Goal: Transaction & Acquisition: Obtain resource

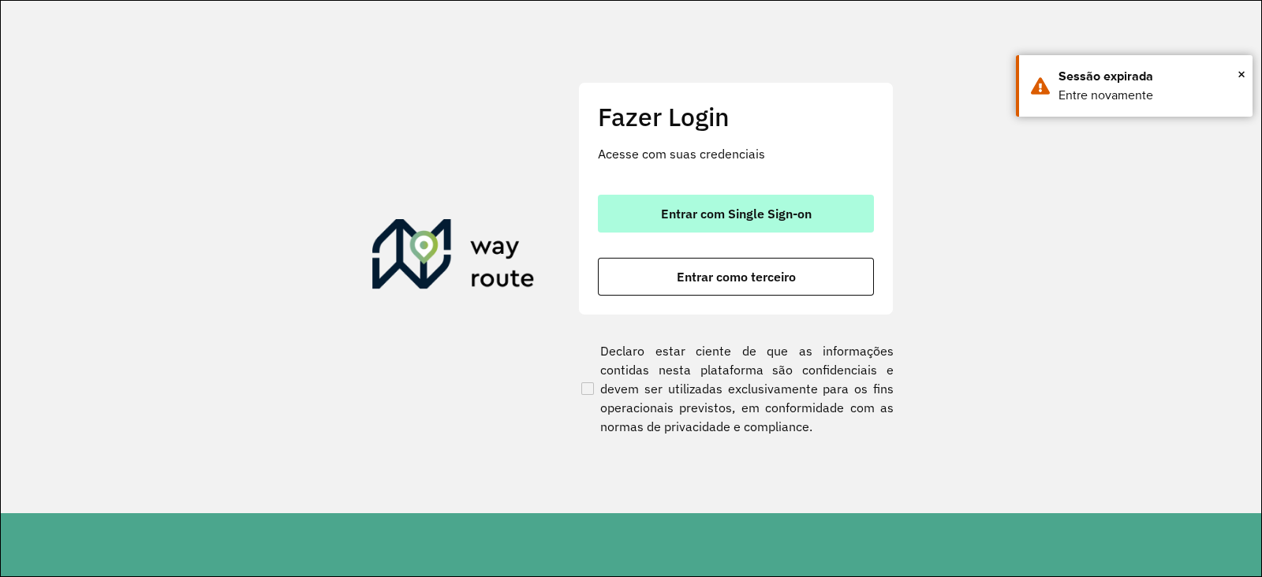
click at [694, 211] on span "Entrar com Single Sign-on" at bounding box center [736, 213] width 151 height 13
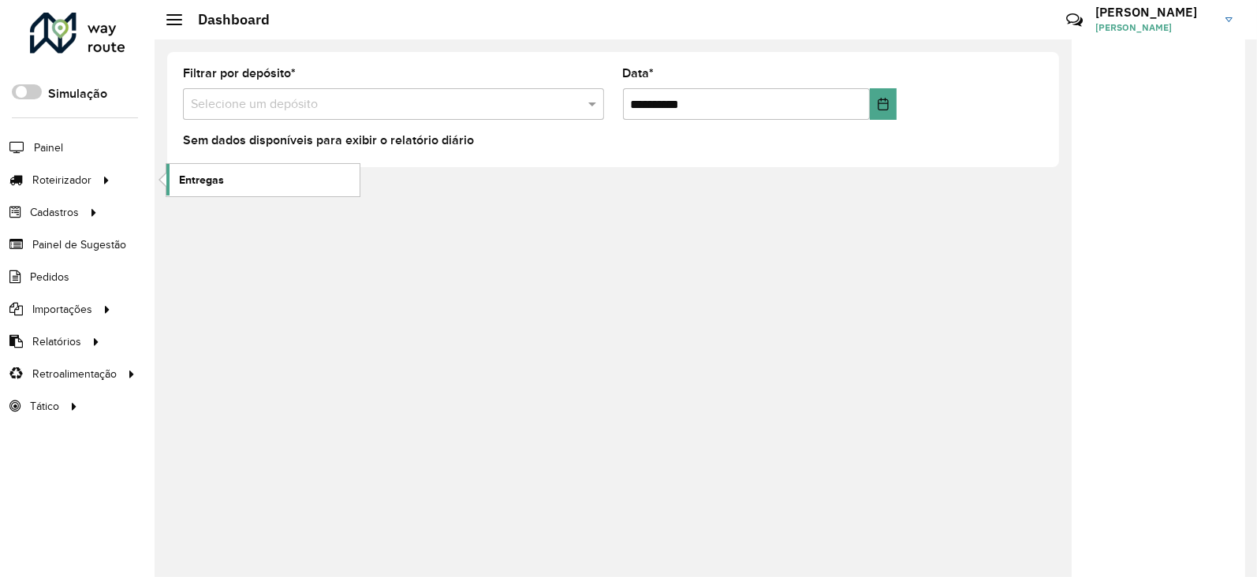
click at [187, 179] on span "Entregas" at bounding box center [201, 180] width 45 height 17
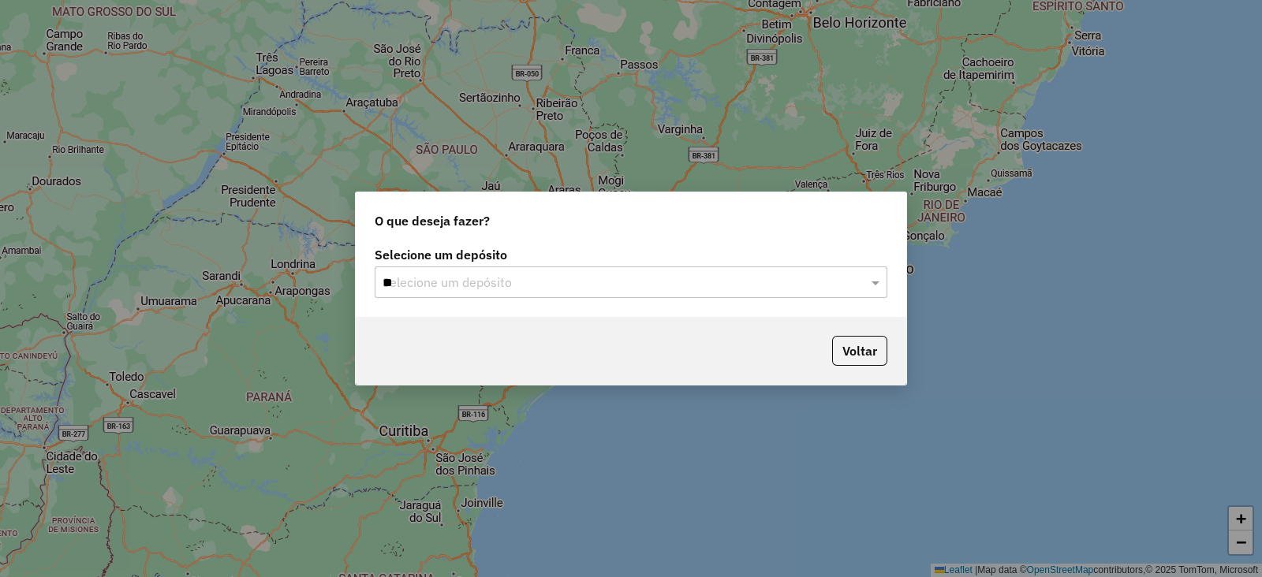
type input "***"
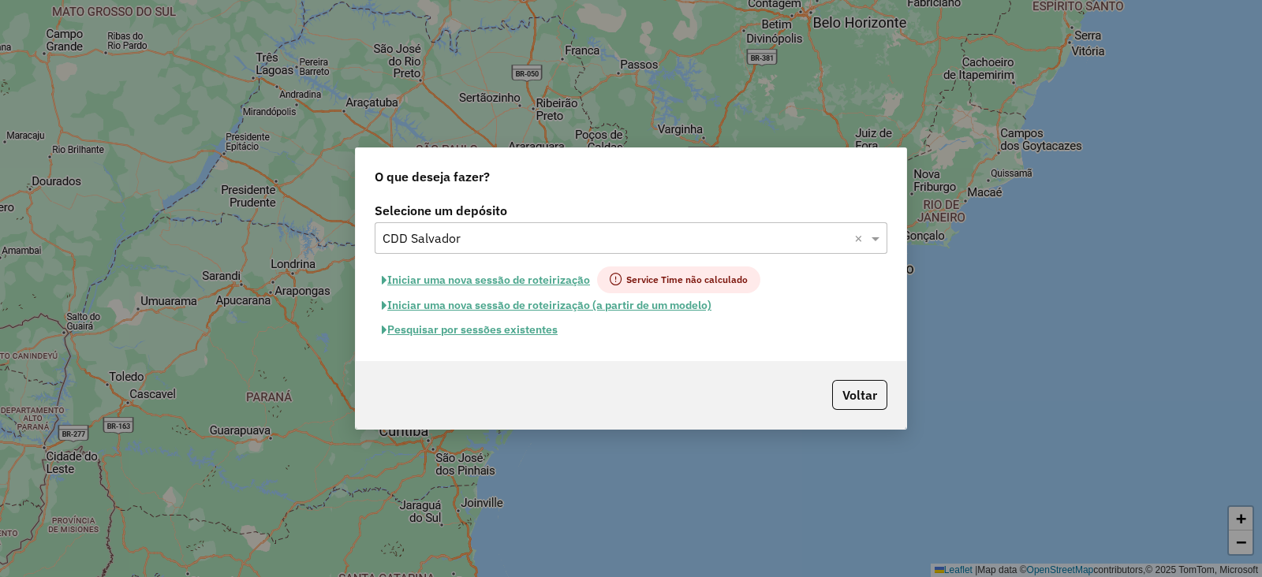
click at [498, 338] on button "Pesquisar por sessões existentes" at bounding box center [470, 330] width 190 height 24
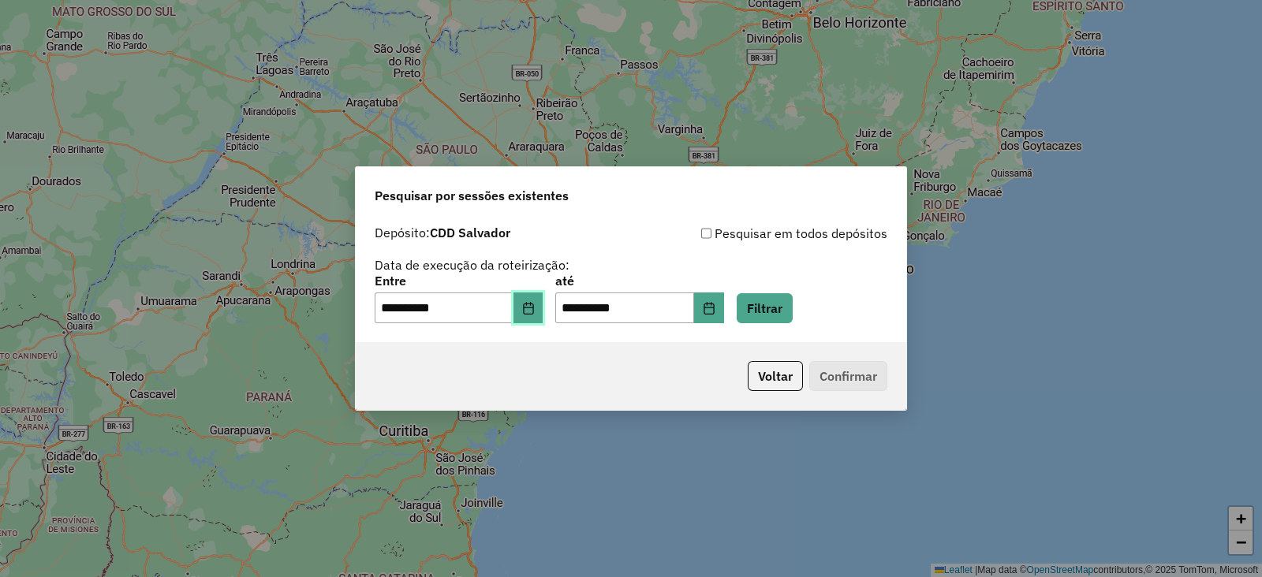
click at [535, 309] on icon "Choose Date" at bounding box center [528, 308] width 13 height 13
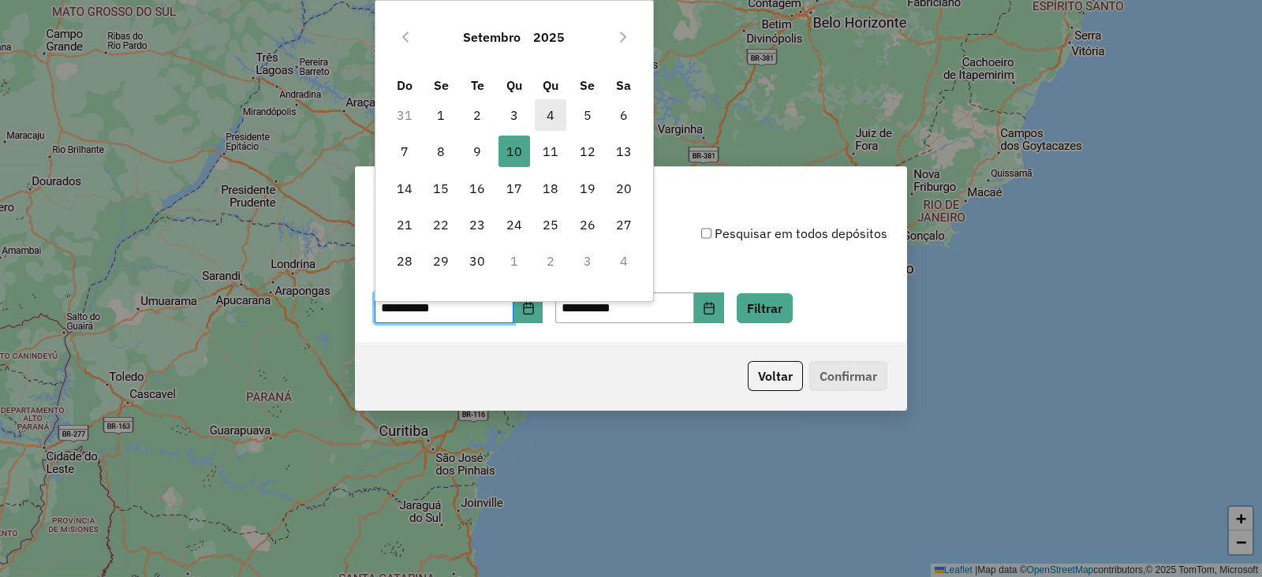
click at [558, 112] on span "4" at bounding box center [551, 115] width 32 height 32
type input "**********"
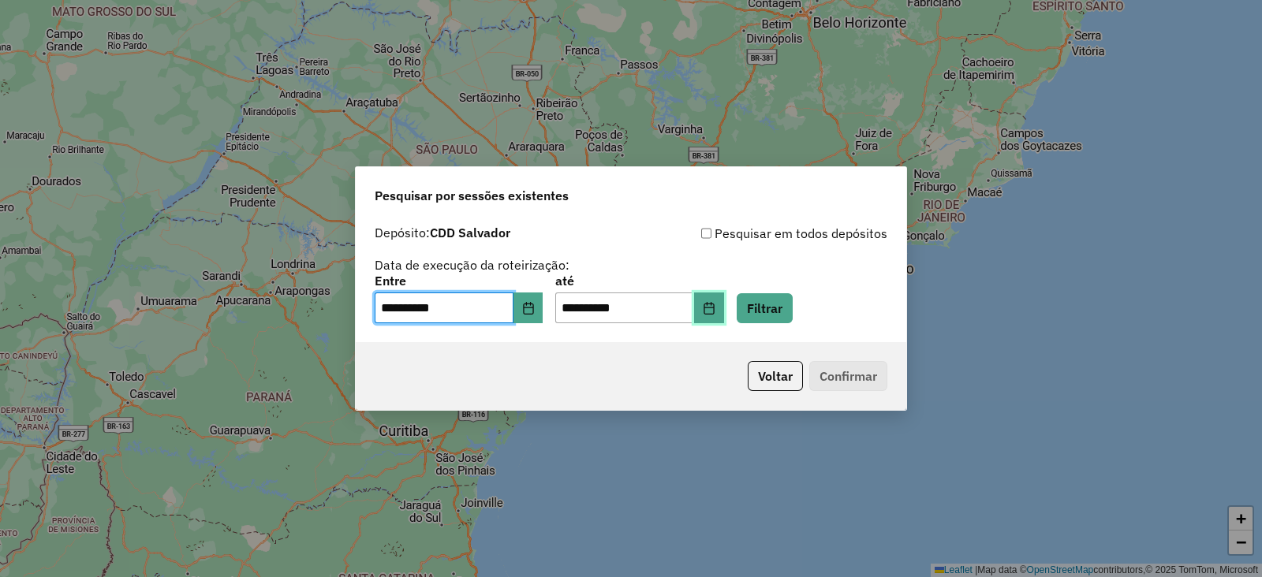
click at [715, 305] on icon "Choose Date" at bounding box center [709, 308] width 13 height 13
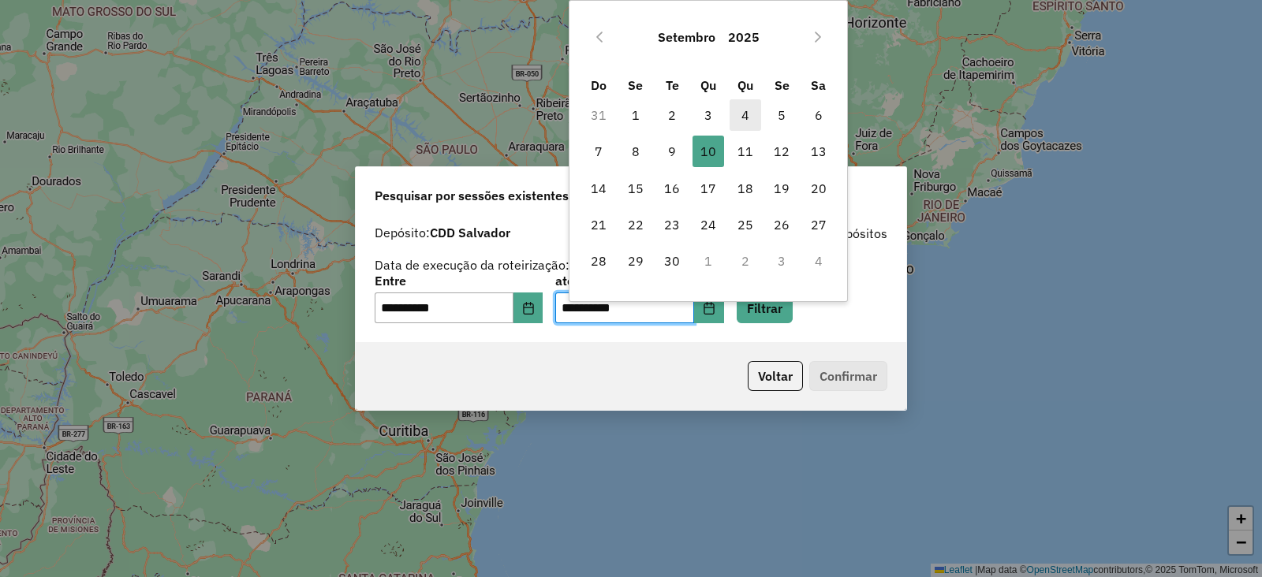
click at [749, 124] on span "4" at bounding box center [746, 115] width 32 height 32
type input "**********"
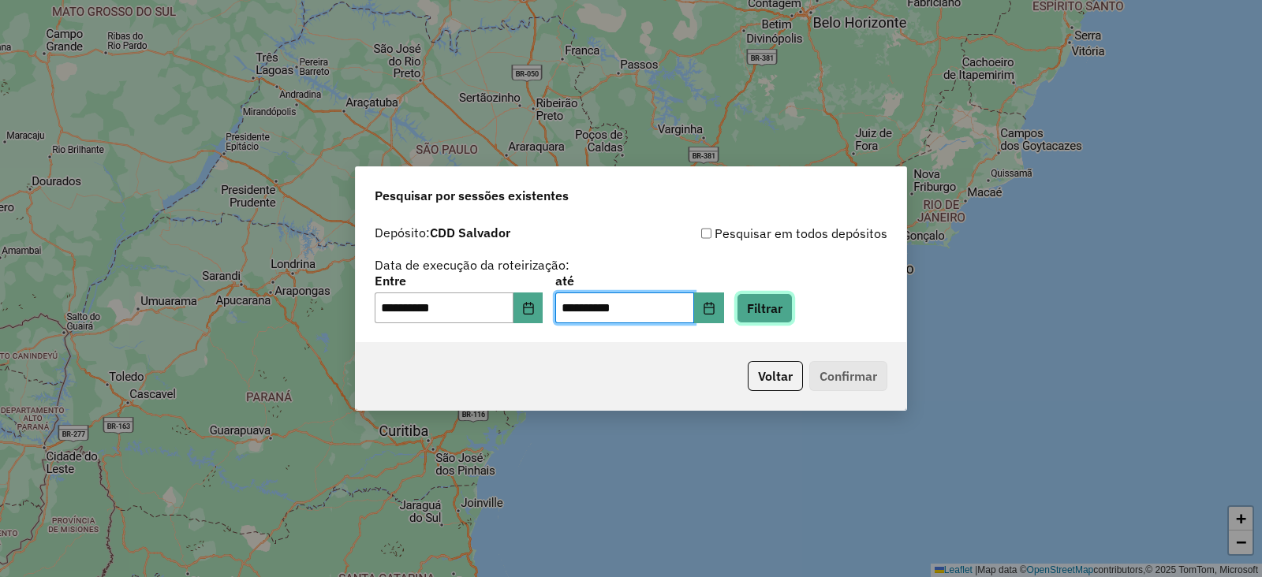
click at [765, 306] on button "Filtrar" at bounding box center [765, 308] width 56 height 30
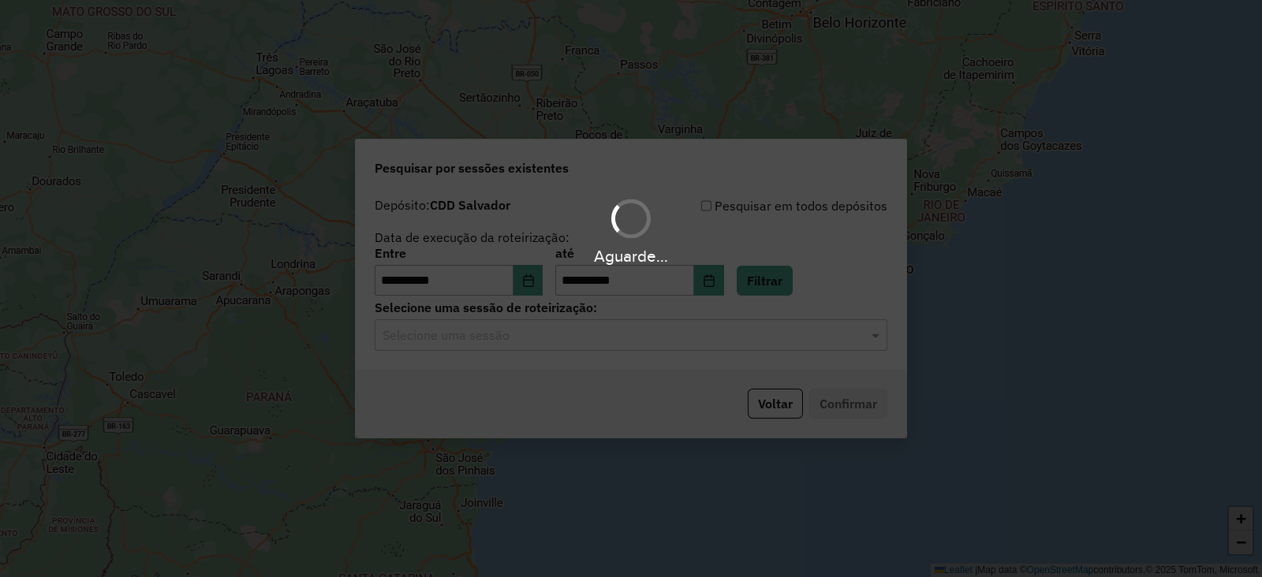
click at [497, 337] on input "text" at bounding box center [615, 336] width 465 height 19
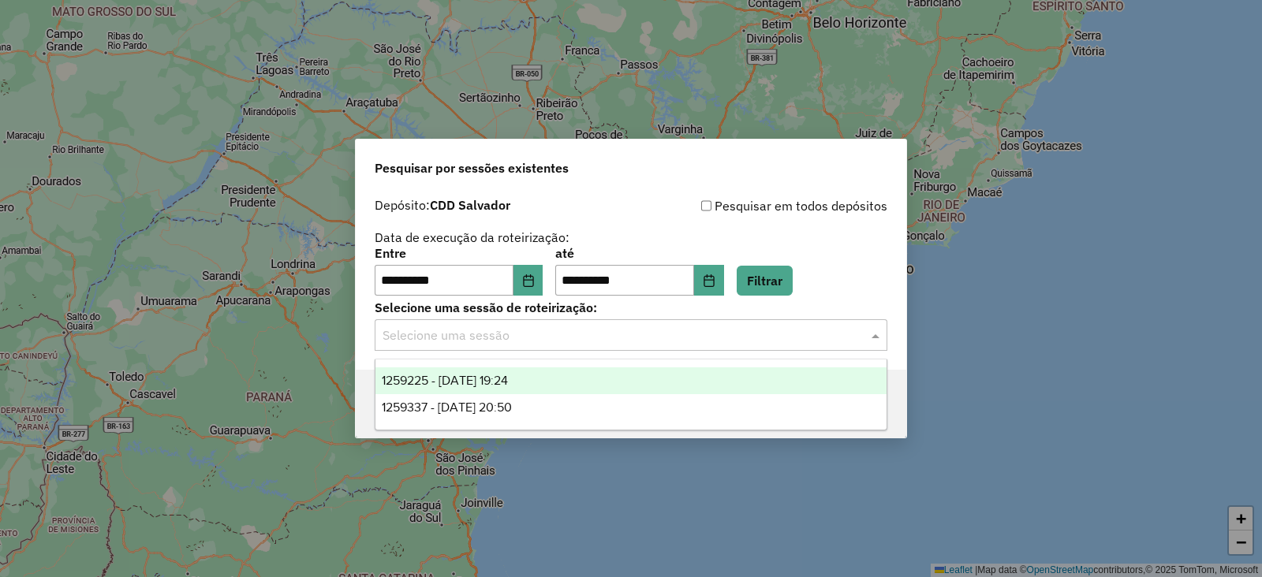
click at [517, 389] on div "1259225 - 04/09/2025 19:24" at bounding box center [630, 381] width 511 height 27
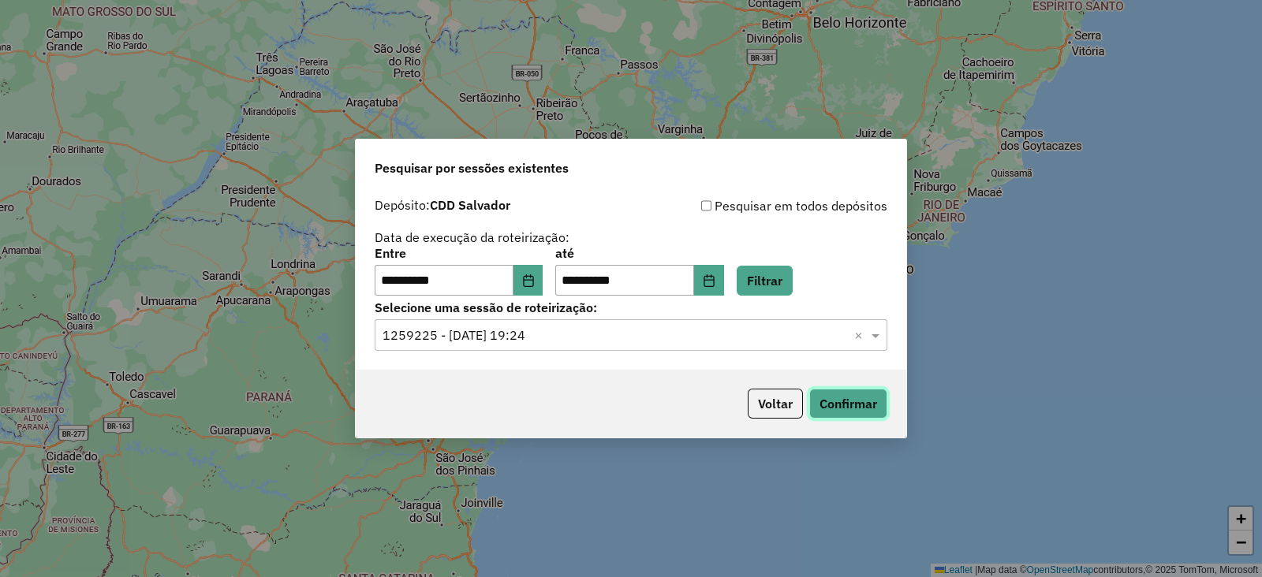
click at [852, 405] on button "Confirmar" at bounding box center [848, 404] width 78 height 30
click at [610, 333] on input "text" at bounding box center [615, 336] width 465 height 19
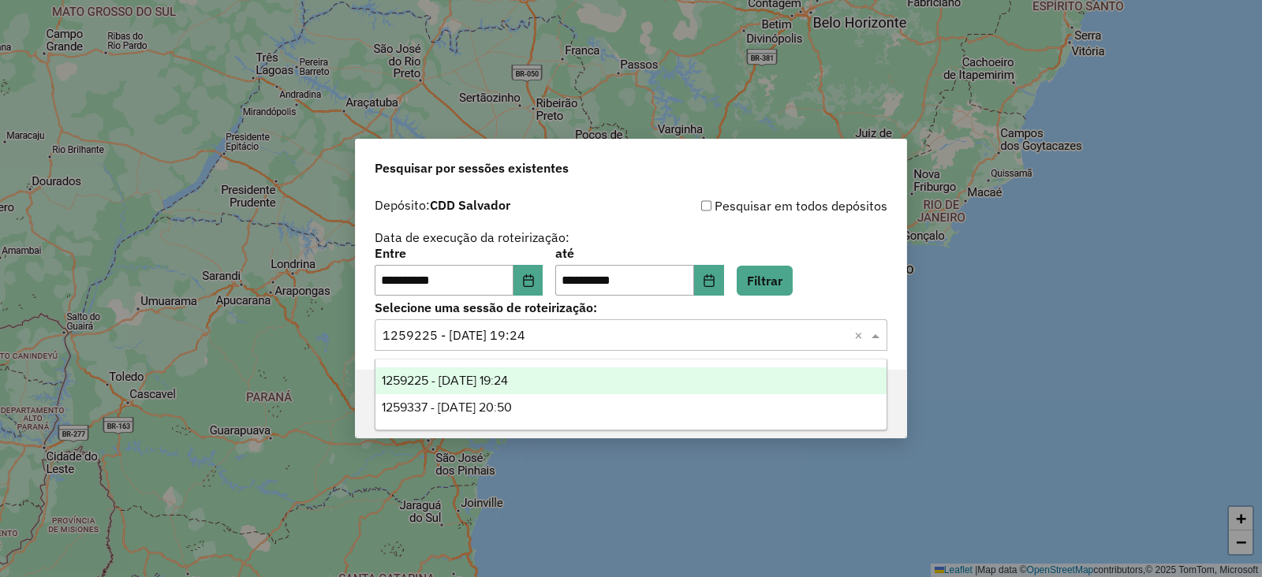
click at [601, 401] on div "1259337 - 04/09/2025 20:50" at bounding box center [630, 407] width 511 height 27
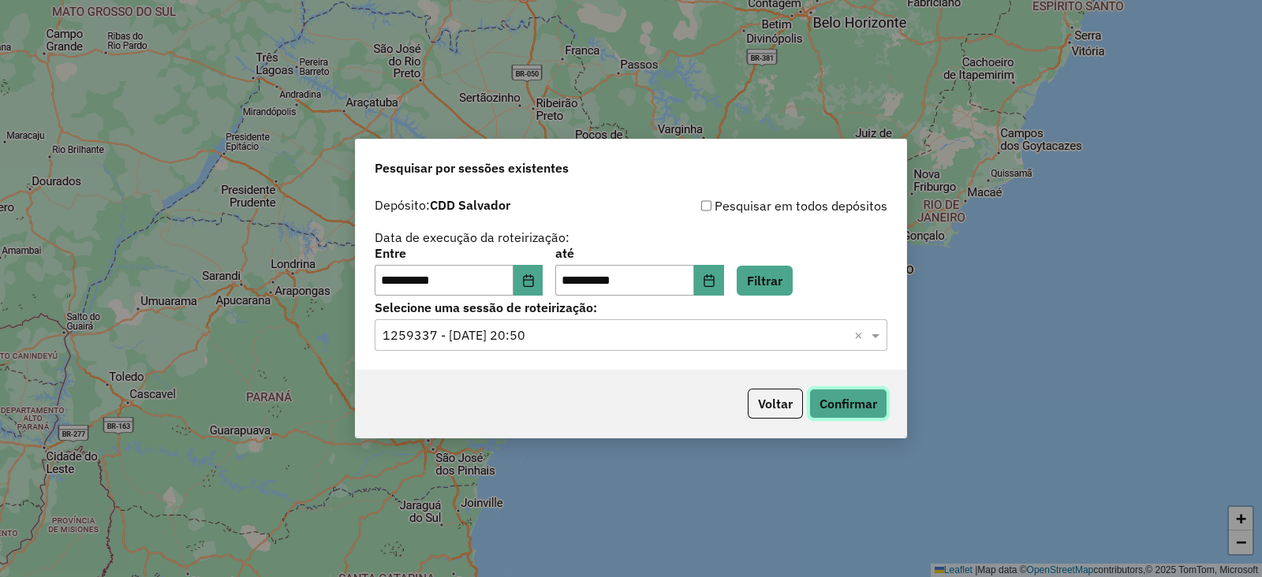
click at [852, 412] on button "Confirmar" at bounding box center [848, 404] width 78 height 30
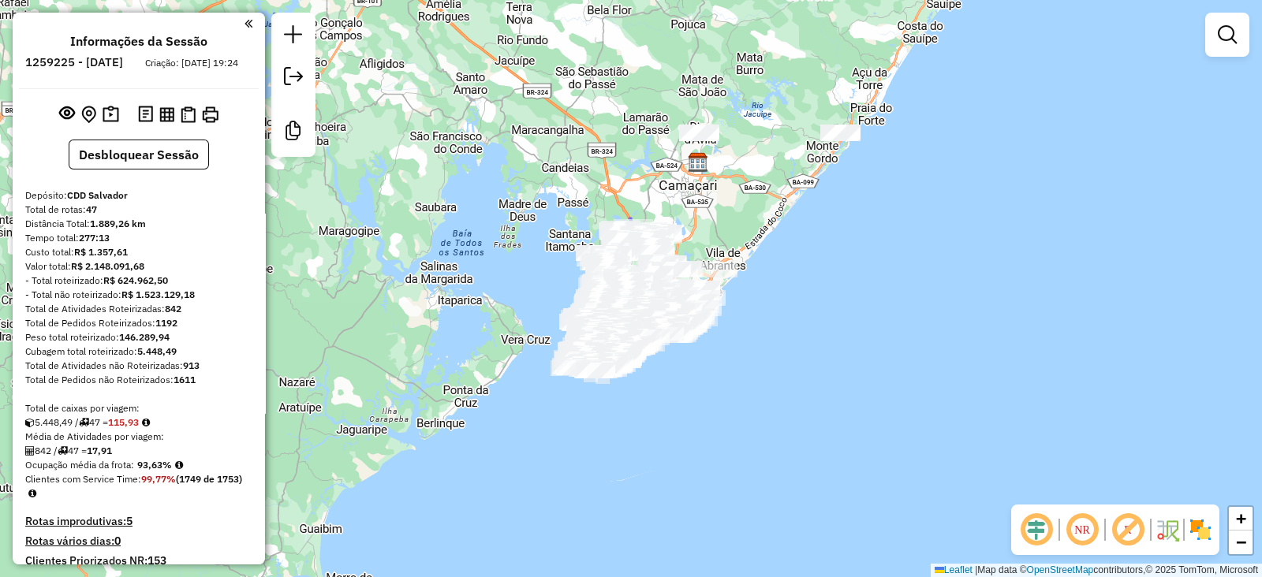
click at [1083, 530] on em at bounding box center [1082, 530] width 38 height 38
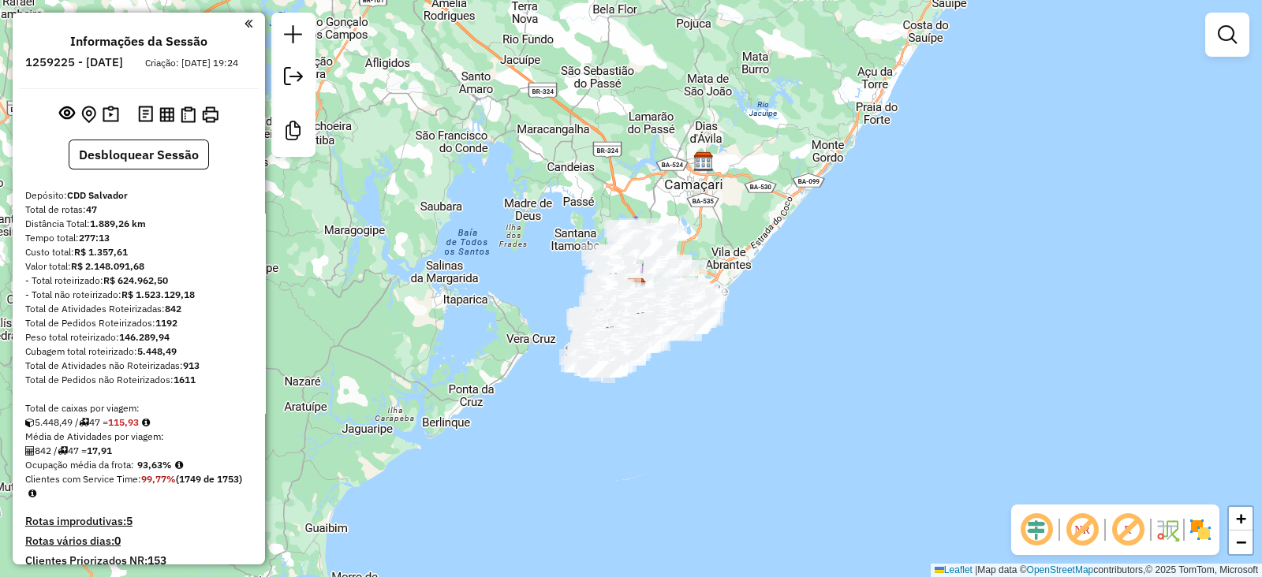
drag, startPoint x: 805, startPoint y: 386, endPoint x: 851, endPoint y: 374, distance: 47.2
click at [851, 374] on div "Janela de atendimento Grade de atendimento Capacidade Transportadoras Veículos …" at bounding box center [631, 288] width 1262 height 577
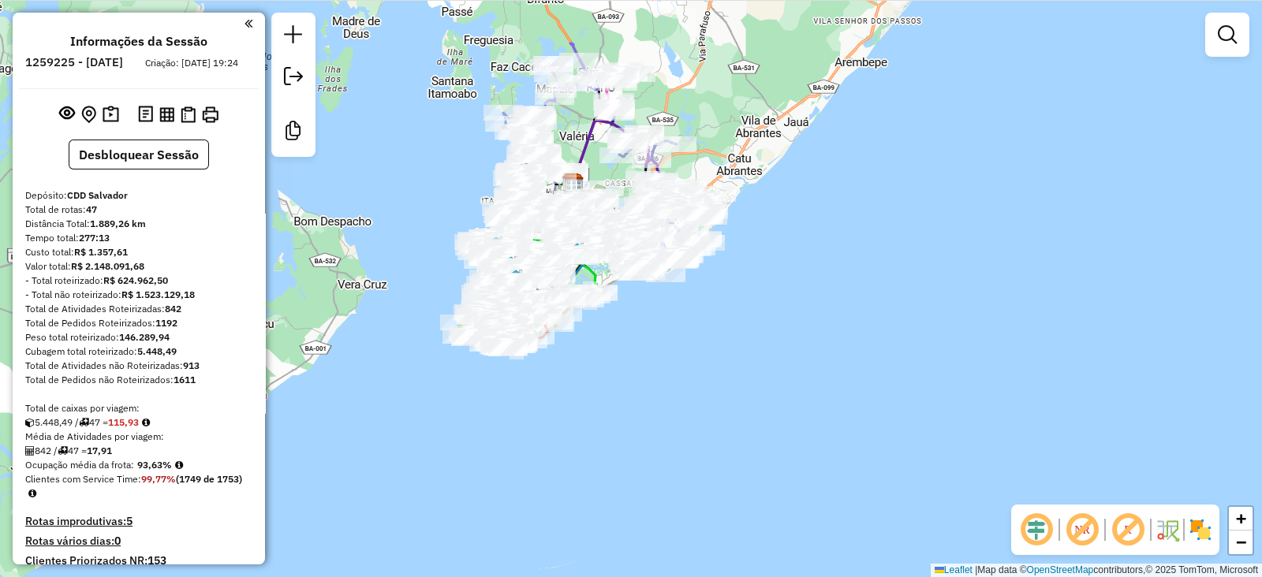
click at [711, 341] on div "Janela de atendimento Grade de atendimento Capacidade Transportadoras Veículos …" at bounding box center [631, 288] width 1262 height 577
click at [731, 379] on div "Janela de atendimento Grade de atendimento Capacidade Transportadoras Veículos …" at bounding box center [631, 288] width 1262 height 577
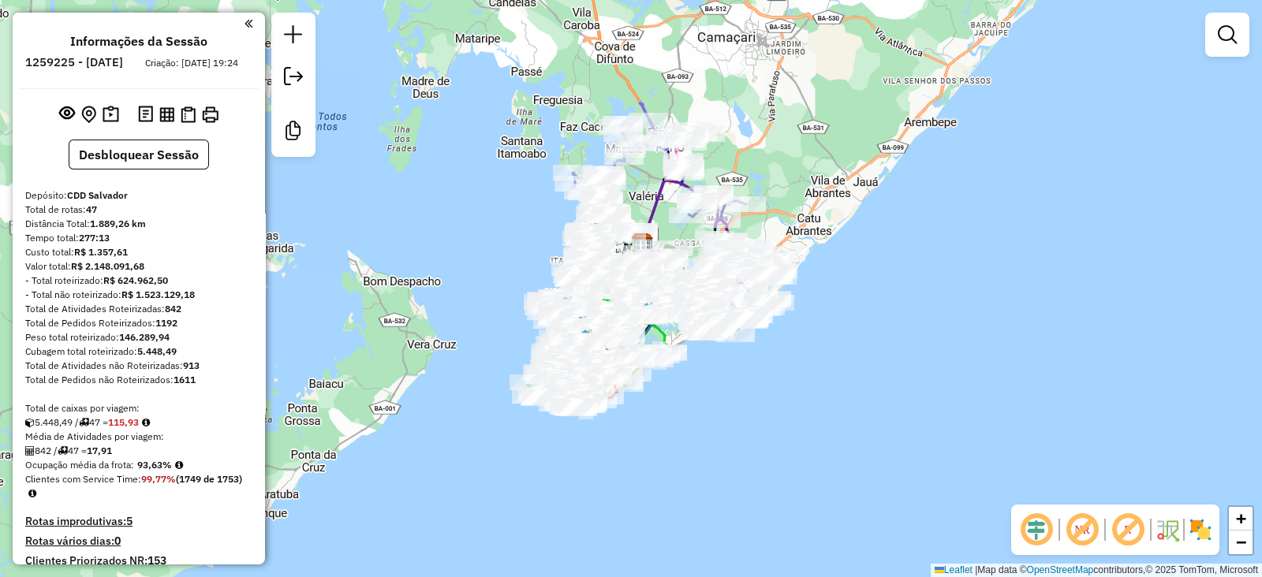
click at [1187, 532] on img at bounding box center [1184, 529] width 8 height 25
click at [1192, 532] on img at bounding box center [1200, 529] width 25 height 25
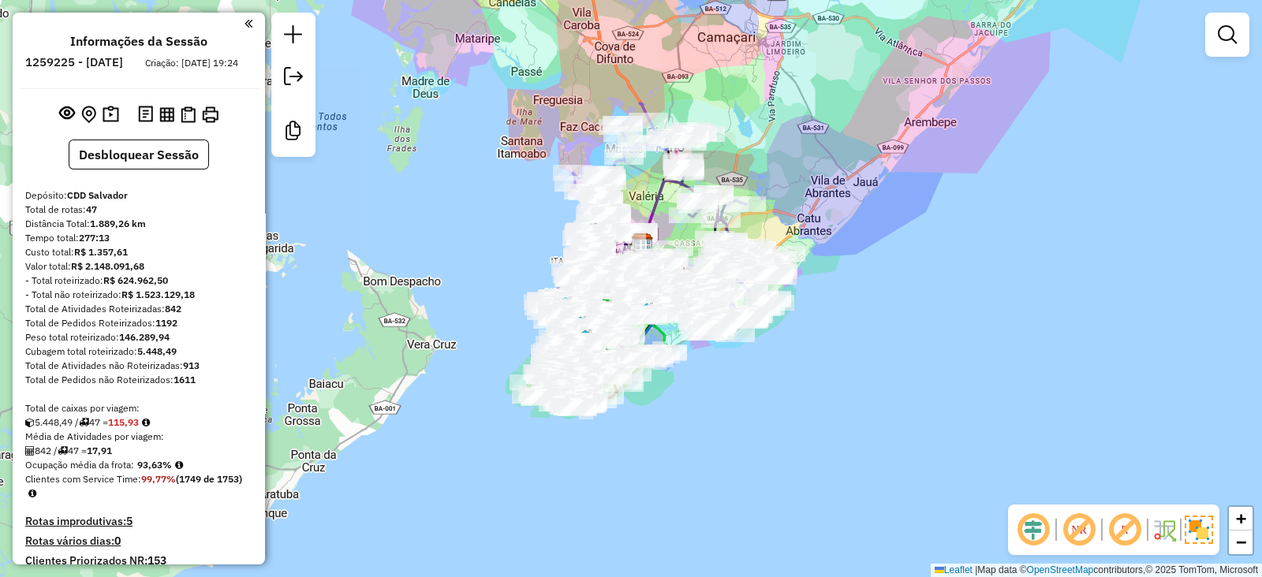
click at [1118, 523] on em at bounding box center [1125, 530] width 38 height 38
drag, startPoint x: 710, startPoint y: 392, endPoint x: 715, endPoint y: 345, distance: 46.8
click at [715, 345] on div "Janela de atendimento Grade de atendimento Capacidade Transportadoras Veículos …" at bounding box center [631, 288] width 1262 height 577
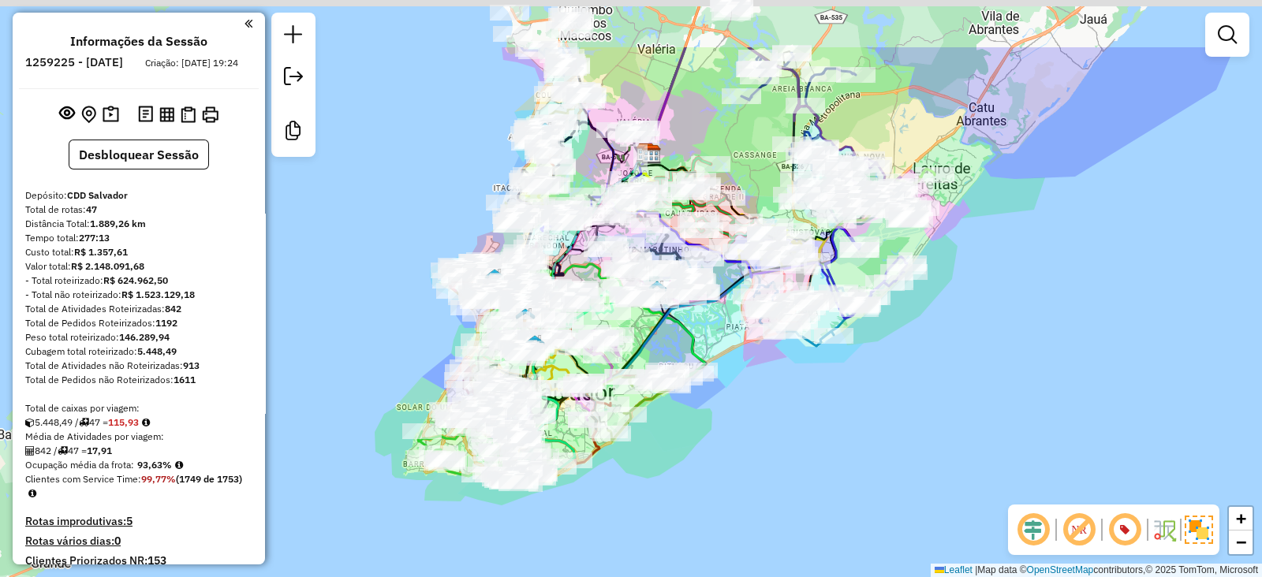
drag, startPoint x: 702, startPoint y: 337, endPoint x: 767, endPoint y: 445, distance: 126.3
click at [767, 445] on div "Janela de atendimento Grade de atendimento Capacidade Transportadoras Veículos …" at bounding box center [631, 288] width 1262 height 577
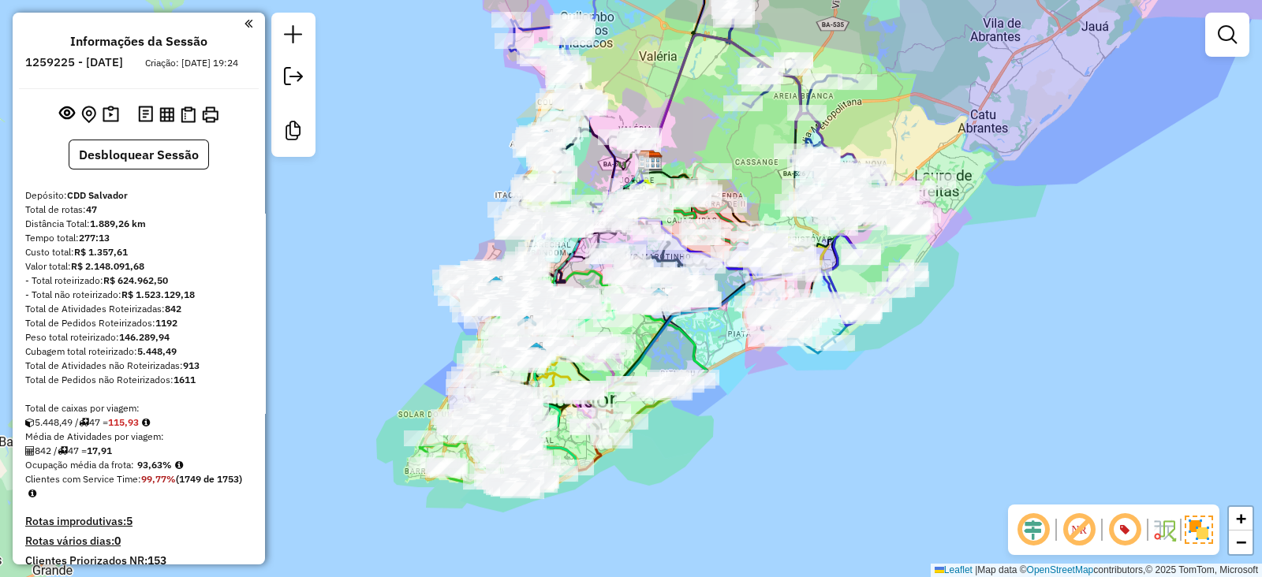
drag, startPoint x: 736, startPoint y: 395, endPoint x: 742, endPoint y: 464, distance: 68.9
click at [742, 464] on div "Janela de atendimento Grade de atendimento Capacidade Transportadoras Veículos …" at bounding box center [631, 288] width 1262 height 577
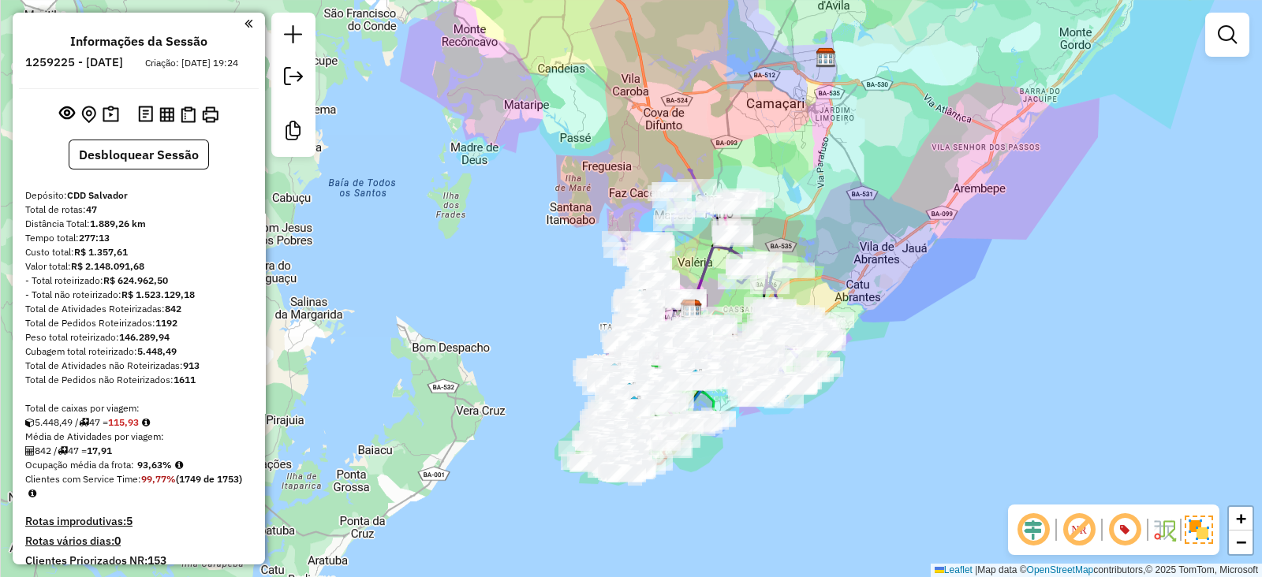
drag, startPoint x: 709, startPoint y: 274, endPoint x: 707, endPoint y: 265, distance: 9.8
click at [707, 266] on icon at bounding box center [742, 281] width 104 height 69
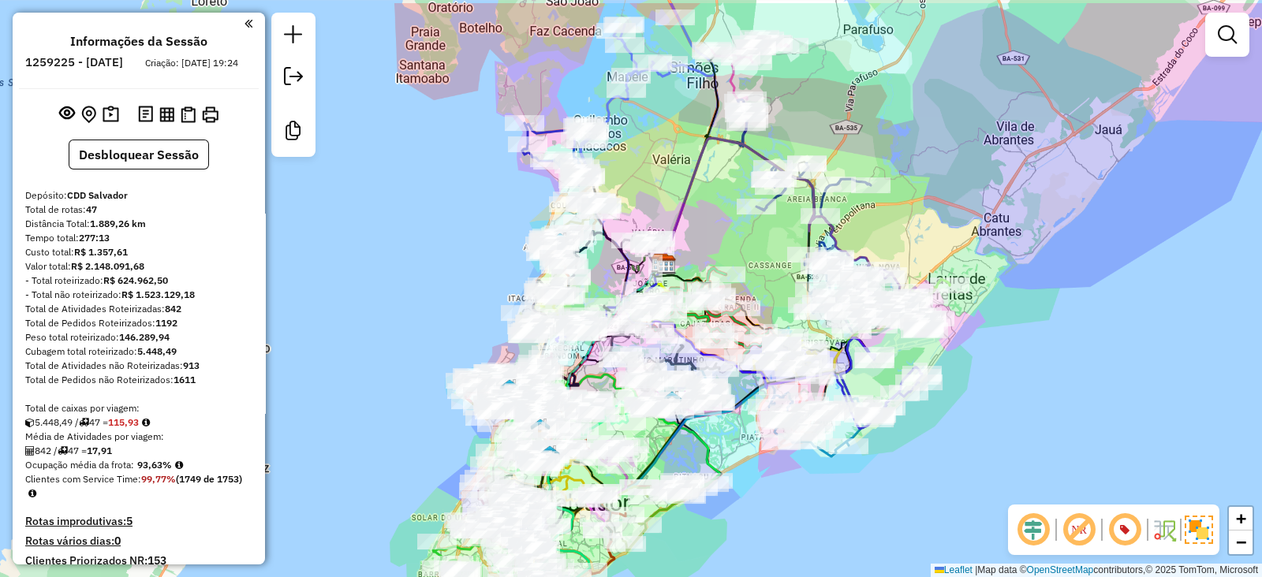
drag, startPoint x: 741, startPoint y: 446, endPoint x: 748, endPoint y: 524, distance: 77.6
click at [748, 524] on div "Janela de atendimento Grade de atendimento Capacidade Transportadoras Veículos …" at bounding box center [631, 288] width 1262 height 577
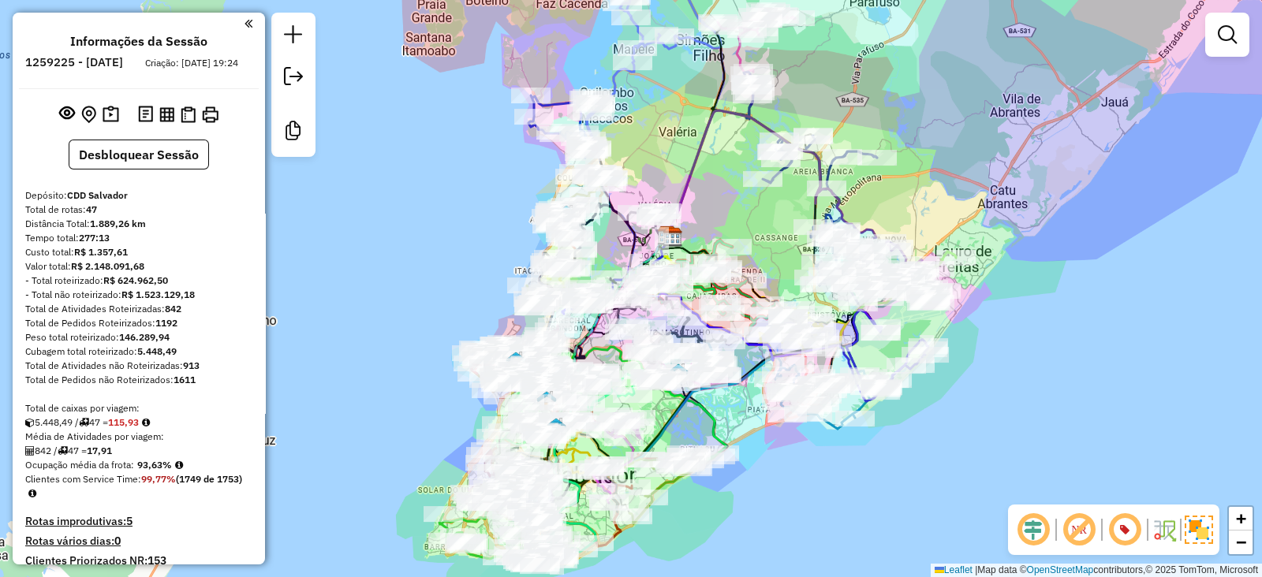
drag, startPoint x: 747, startPoint y: 521, endPoint x: 753, endPoint y: 491, distance: 30.6
click at [753, 491] on div "Janela de atendimento Grade de atendimento Capacidade Transportadoras Veículos …" at bounding box center [631, 288] width 1262 height 577
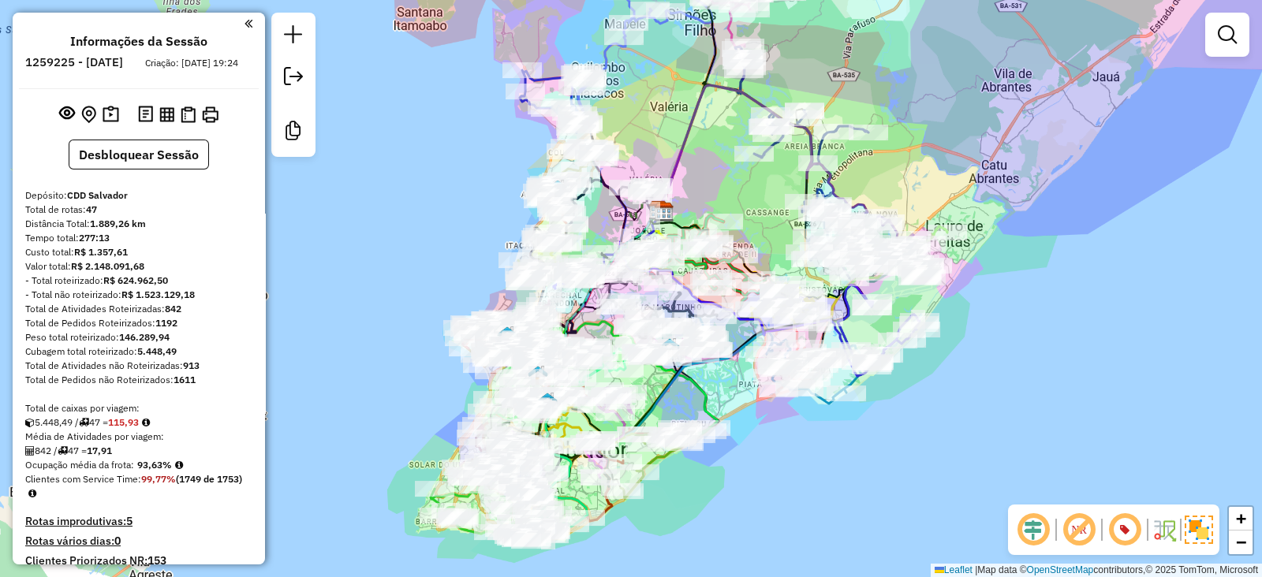
click at [741, 448] on div "Janela de atendimento Grade de atendimento Capacidade Transportadoras Veículos …" at bounding box center [631, 288] width 1262 height 577
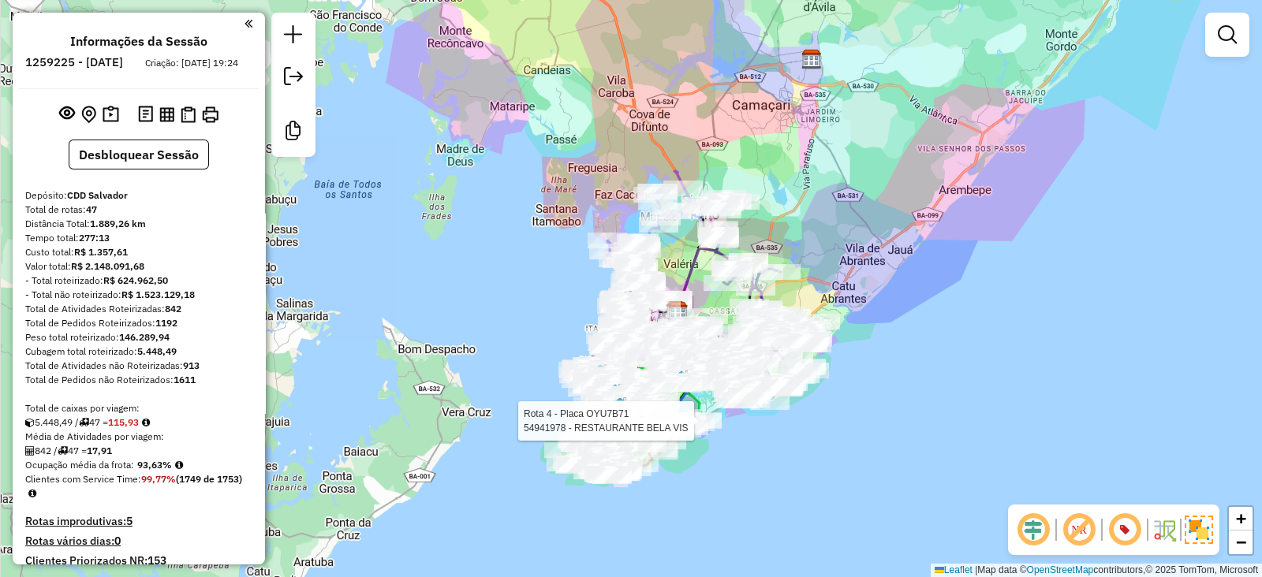
drag, startPoint x: 741, startPoint y: 447, endPoint x: 717, endPoint y: 431, distance: 28.9
click at [717, 429] on div at bounding box center [697, 421] width 47 height 16
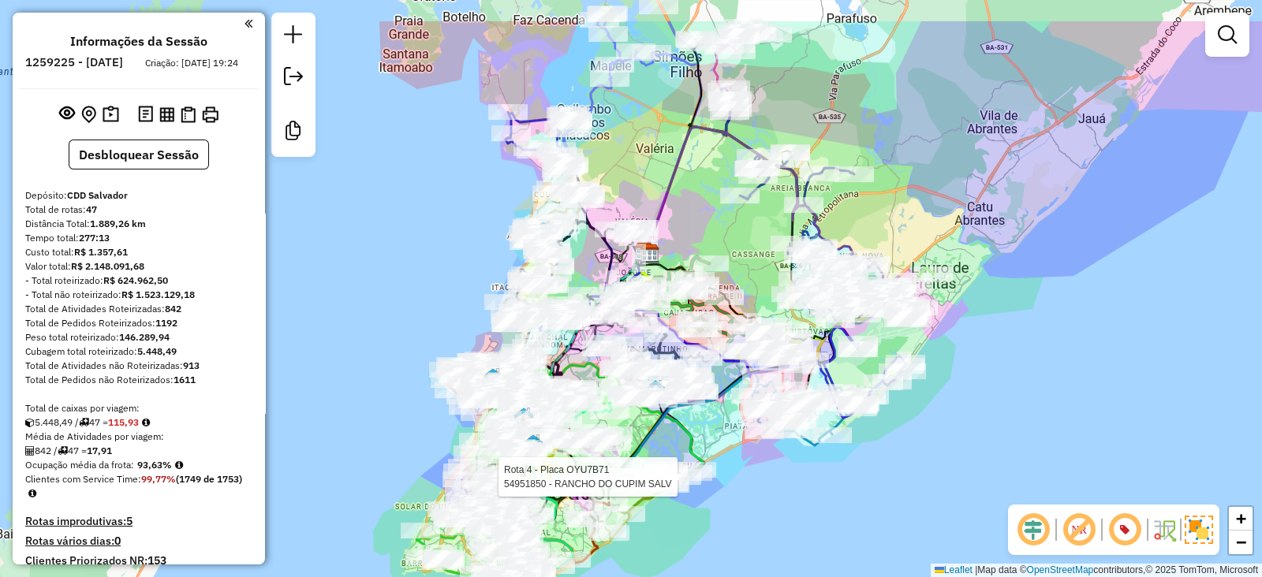
drag, startPoint x: 737, startPoint y: 479, endPoint x: 742, endPoint y: 528, distance: 49.1
click at [742, 528] on div "Rota 4 - Placa OYU7B71 54951850 - RANCHO DO CUPIM SALV Janela de atendimento Gr…" at bounding box center [631, 288] width 1262 height 577
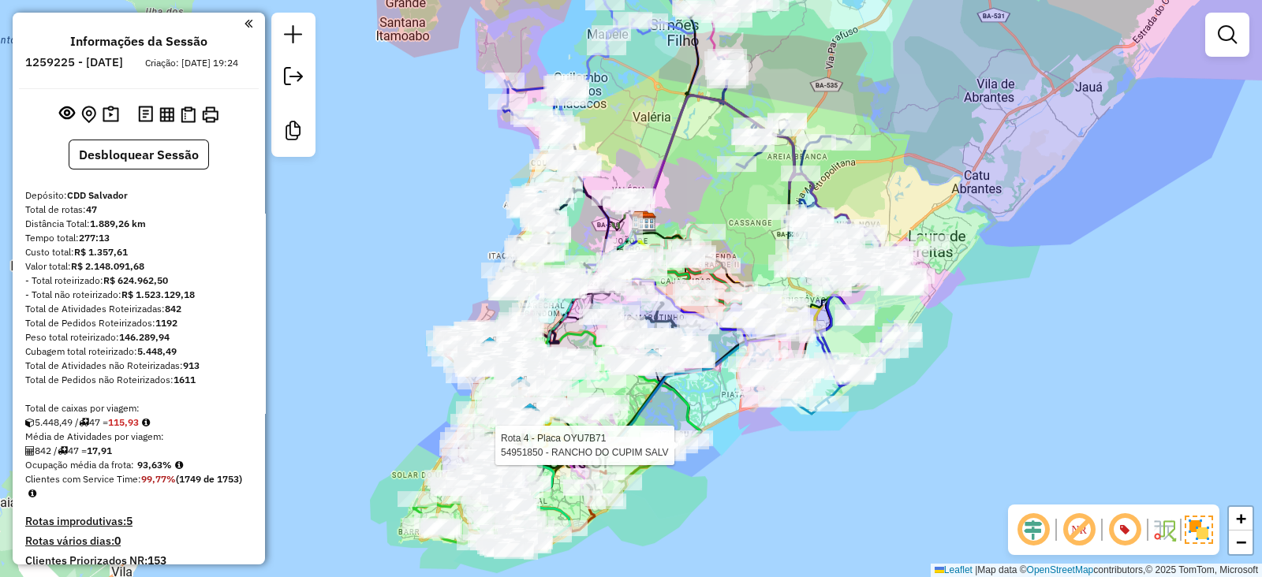
click at [723, 463] on div "Rota 4 - Placa OYU7B71 54951850 - RANCHO DO CUPIM SALV Janela de atendimento Gr…" at bounding box center [631, 288] width 1262 height 577
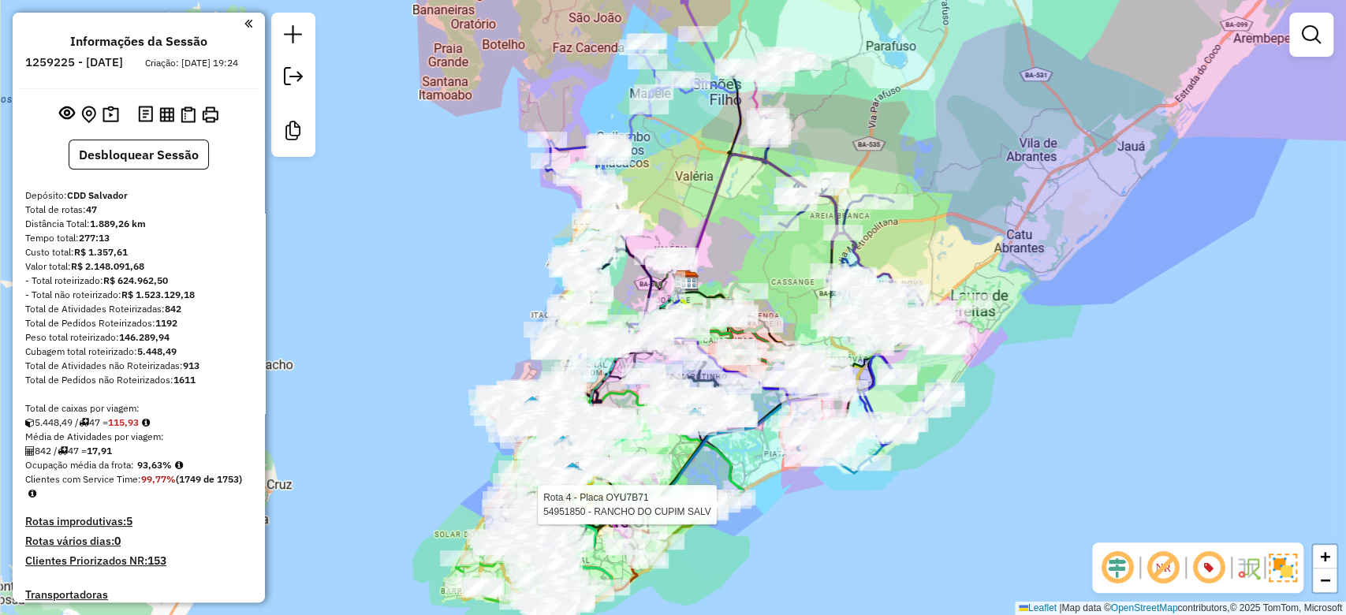
drag, startPoint x: 996, startPoint y: 188, endPoint x: 996, endPoint y: 228, distance: 39.4
click at [996, 228] on div "Rota 4 - Placa OYU7B71 54951850 - RANCHO DO CUPIM SALV Janela de atendimento Gr…" at bounding box center [673, 307] width 1346 height 615
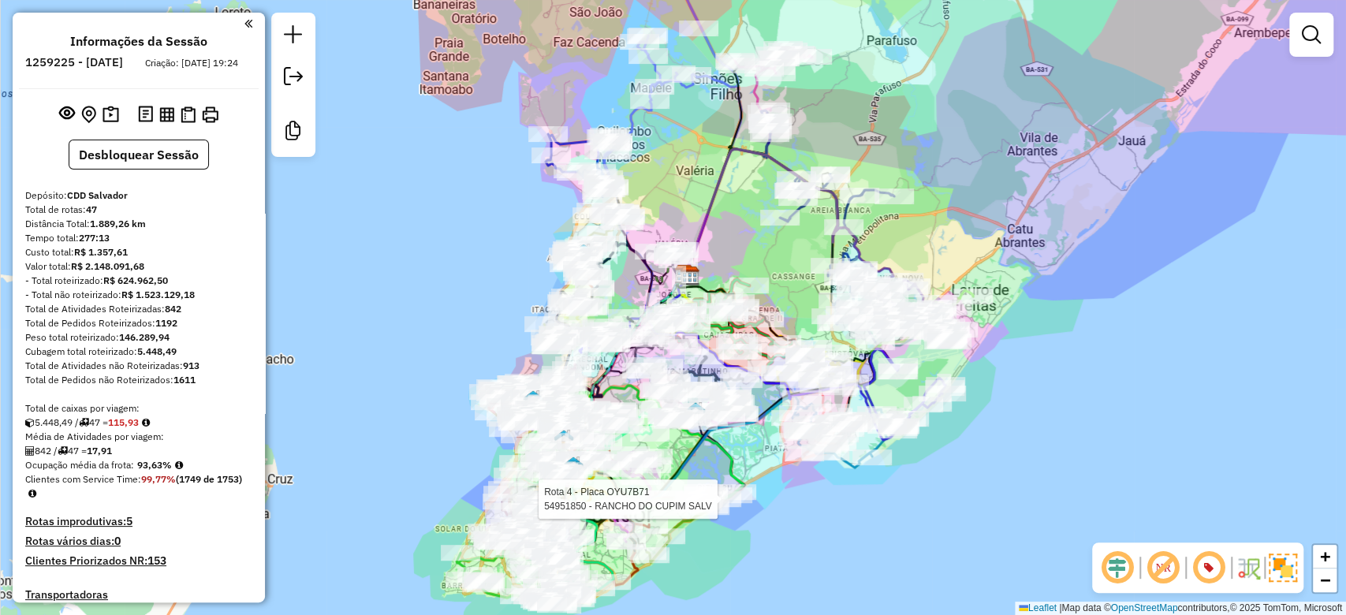
drag, startPoint x: 997, startPoint y: 229, endPoint x: 997, endPoint y: 217, distance: 11.8
click at [997, 217] on div "Rota 4 - Placa OYU7B71 54951850 - RANCHO DO CUPIM SALV Janela de atendimento Gr…" at bounding box center [673, 307] width 1346 height 615
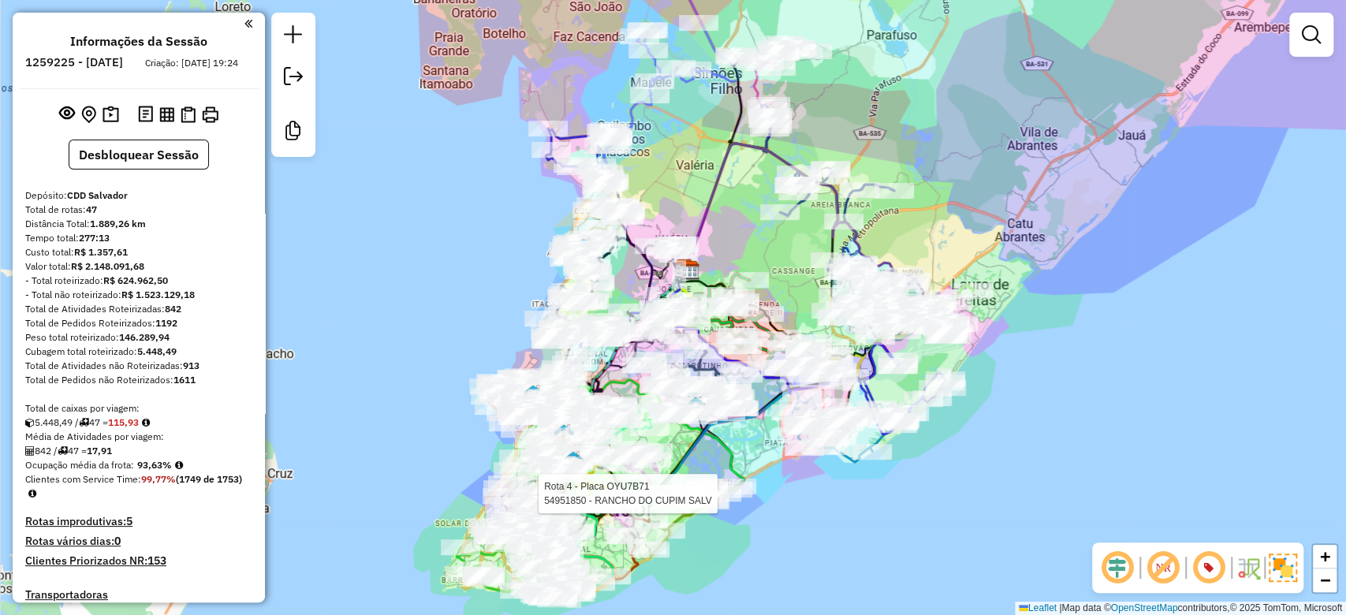
click at [997, 216] on div "Rota 4 - Placa OYU7B71 54951850 - RANCHO DO CUPIM SALV Janela de atendimento Gr…" at bounding box center [673, 307] width 1346 height 615
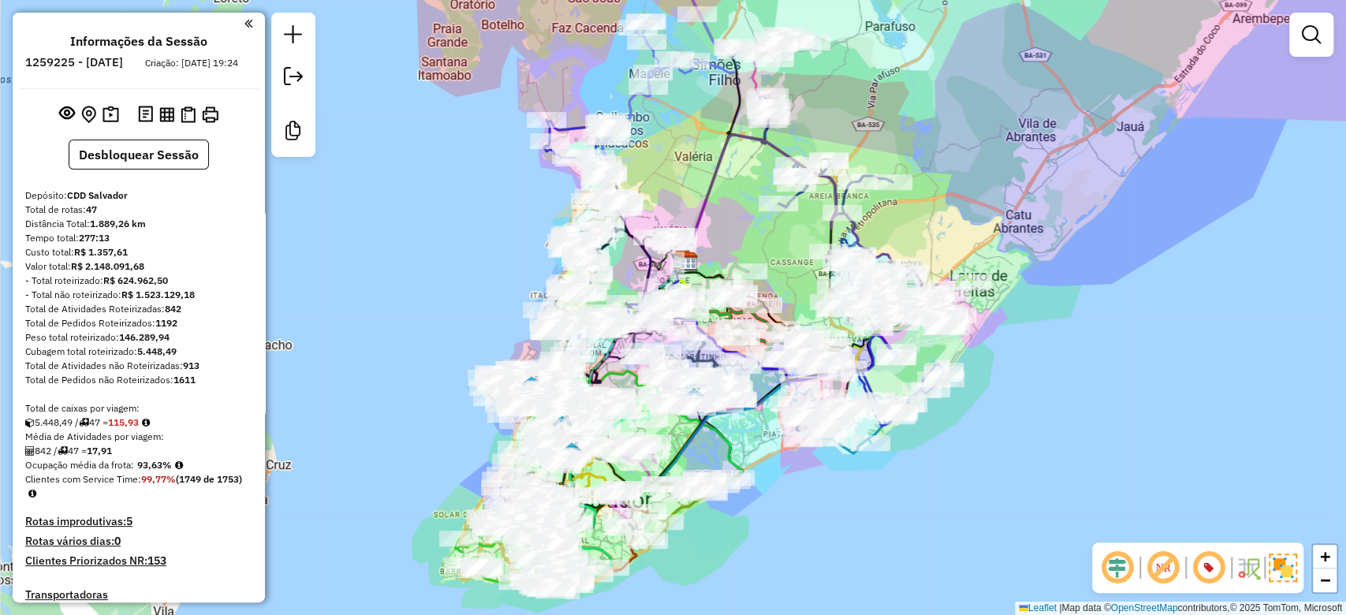
drag, startPoint x: 983, startPoint y: 228, endPoint x: 982, endPoint y: 218, distance: 10.4
click at [982, 218] on div "Janela de atendimento Grade de atendimento Capacidade Transportadoras Veículos …" at bounding box center [673, 307] width 1346 height 615
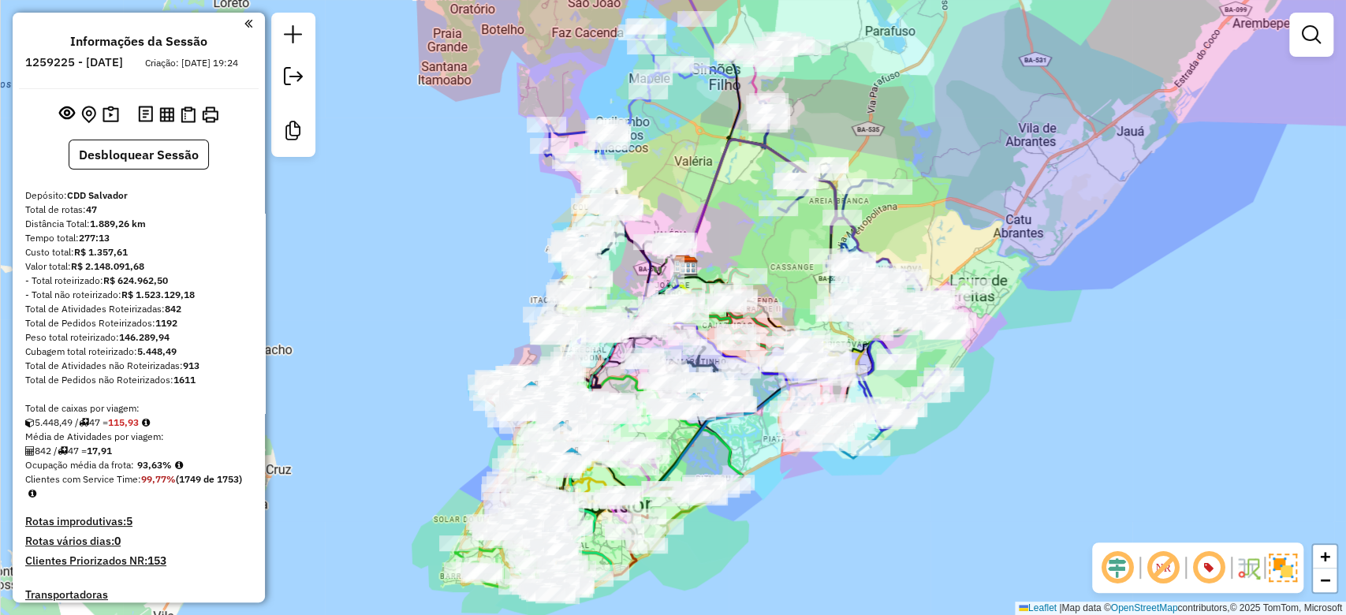
click at [982, 222] on div "Janela de atendimento Grade de atendimento Capacidade Transportadoras Veículos …" at bounding box center [673, 307] width 1346 height 615
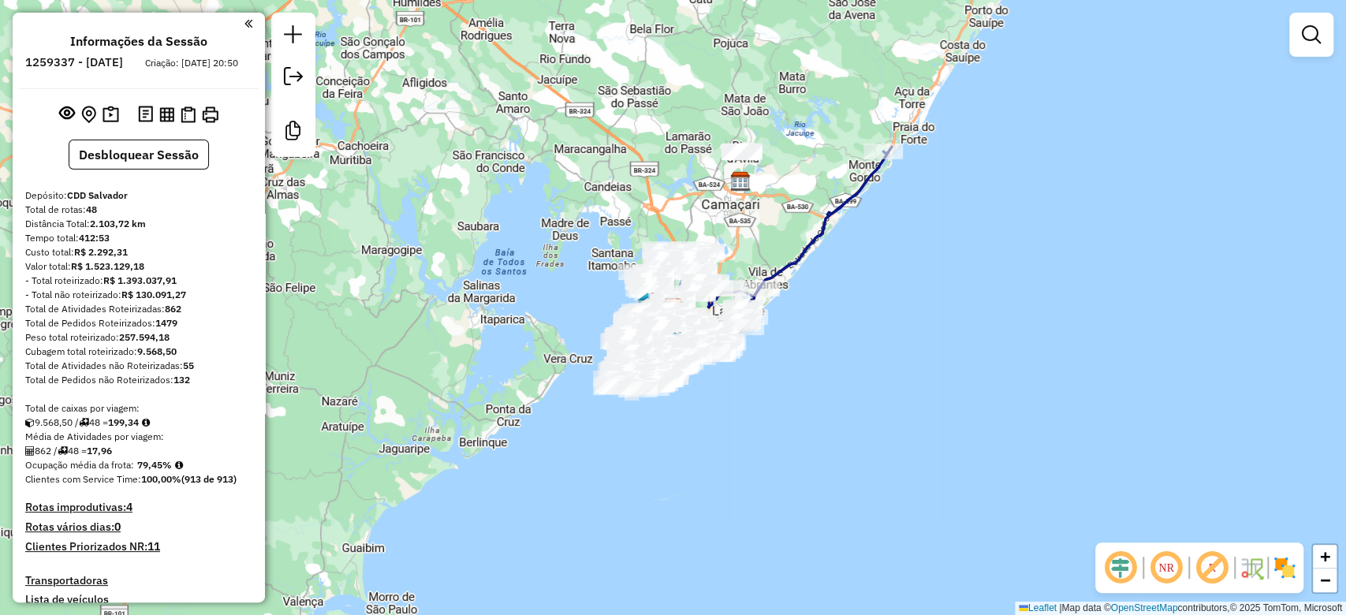
click at [1261, 560] on img at bounding box center [1284, 567] width 25 height 25
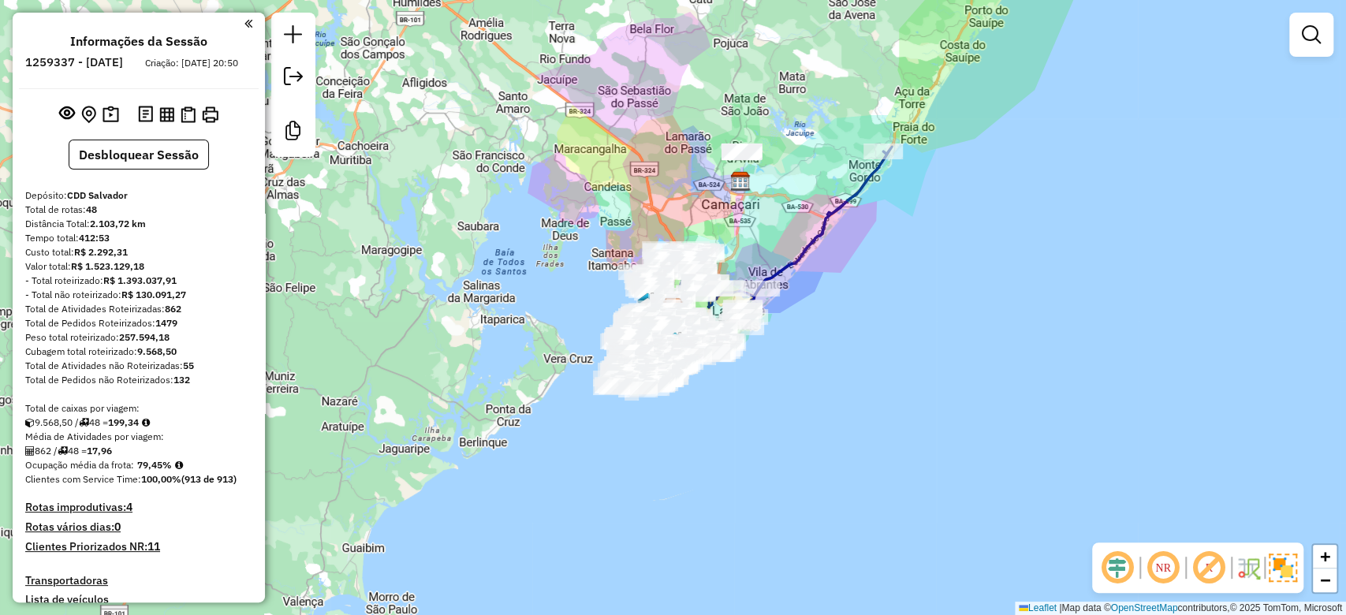
click at [1218, 564] on em at bounding box center [1209, 568] width 38 height 38
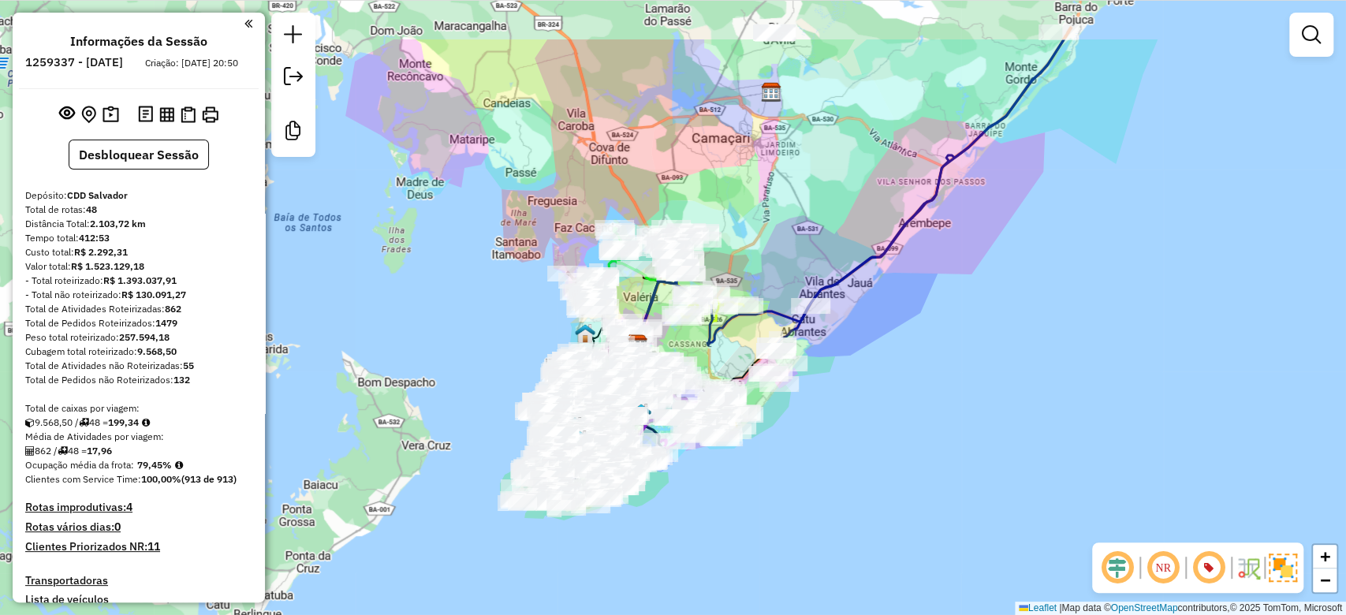
drag, startPoint x: 728, startPoint y: 436, endPoint x: 720, endPoint y: 477, distance: 41.8
click at [722, 477] on div "Janela de atendimento Grade de atendimento Capacidade Transportadoras Veículos …" at bounding box center [673, 307] width 1346 height 615
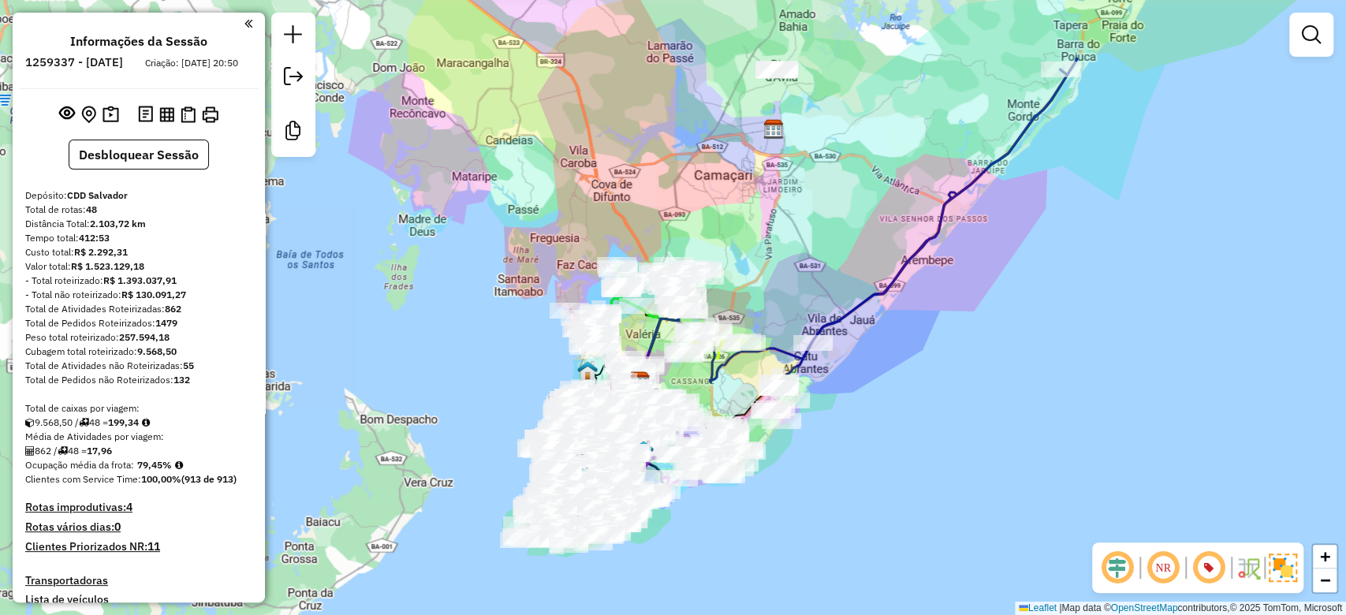
drag, startPoint x: 728, startPoint y: 282, endPoint x: 732, endPoint y: 312, distance: 31.0
click at [732, 312] on div "Janela de atendimento Grade de atendimento Capacidade Transportadoras Veículos …" at bounding box center [673, 307] width 1346 height 615
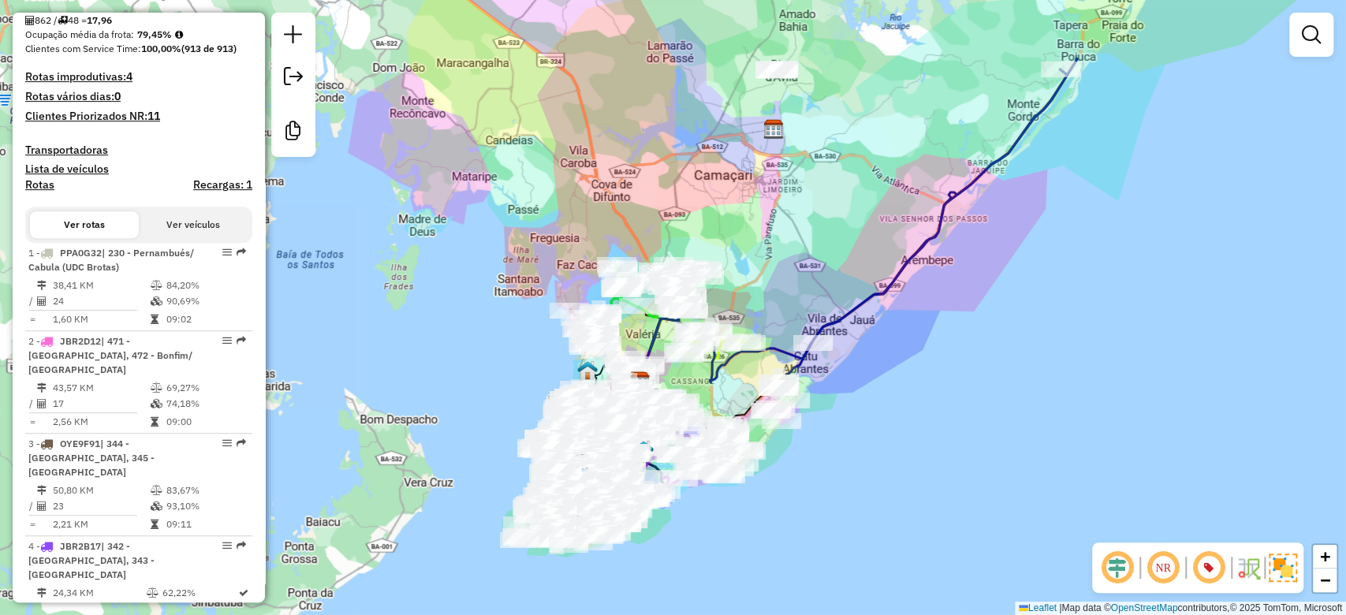
scroll to position [432, 0]
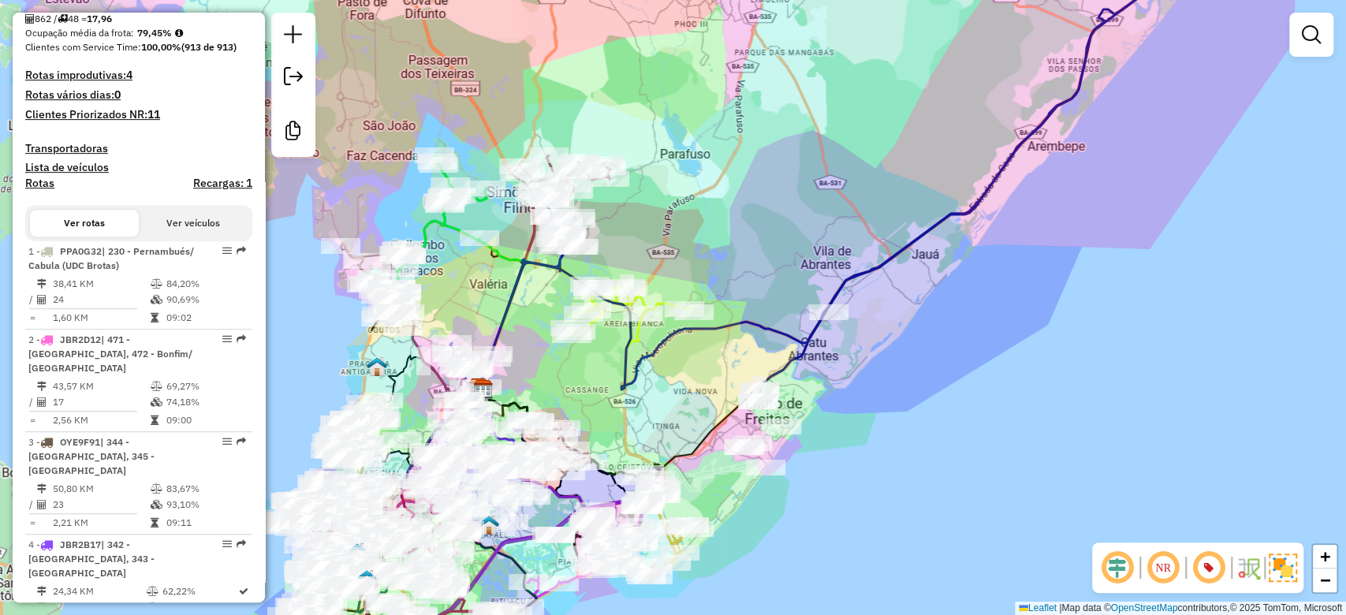
click at [783, 364] on icon at bounding box center [979, 166] width 462 height 457
select select "**********"
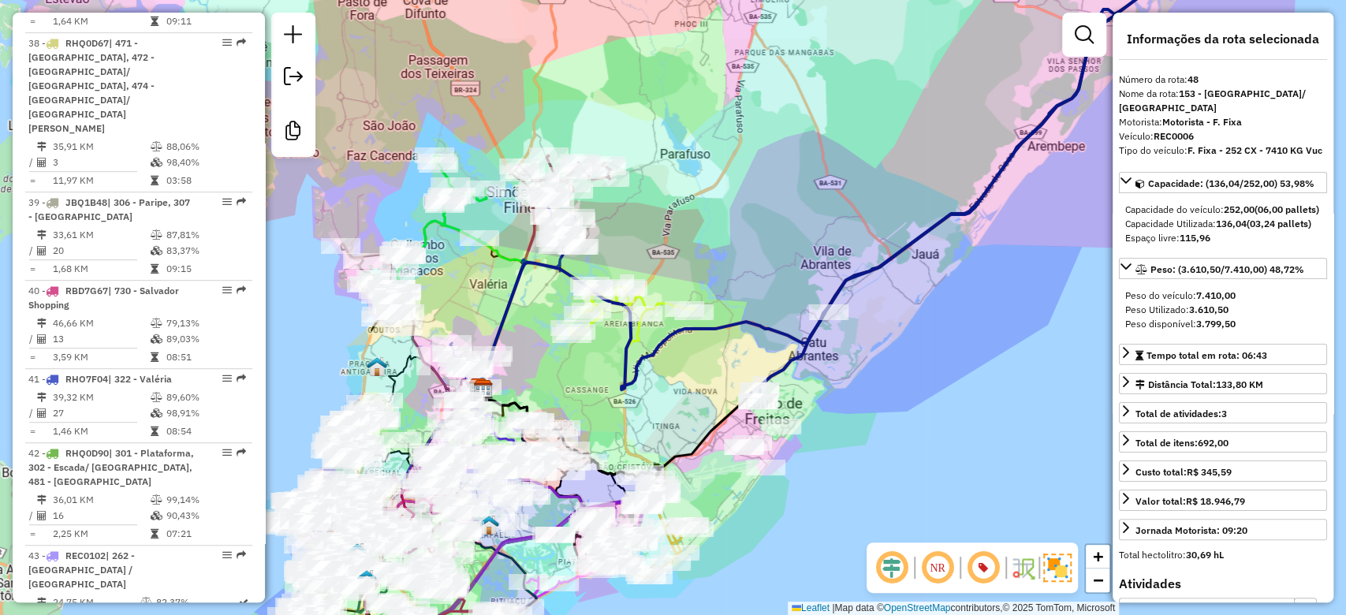
scroll to position [4963, 0]
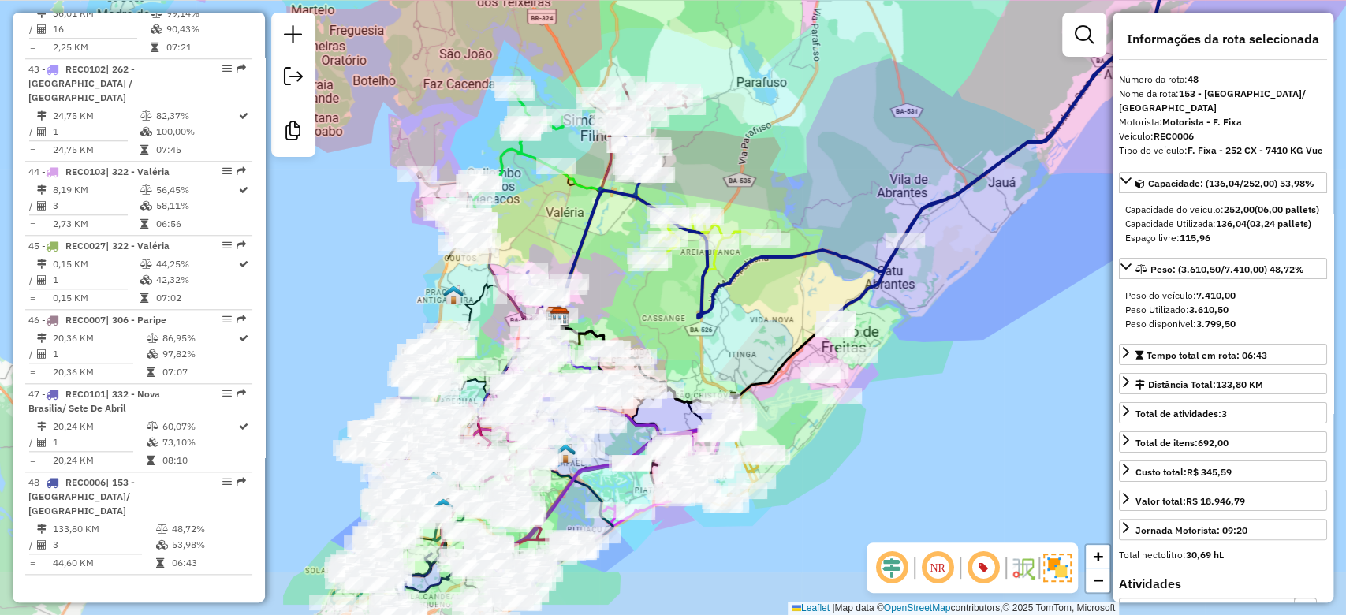
drag, startPoint x: 746, startPoint y: 360, endPoint x: 780, endPoint y: 315, distance: 55.7
click at [780, 315] on div "Janela de atendimento Grade de atendimento Capacidade Transportadoras Veículos …" at bounding box center [673, 307] width 1346 height 615
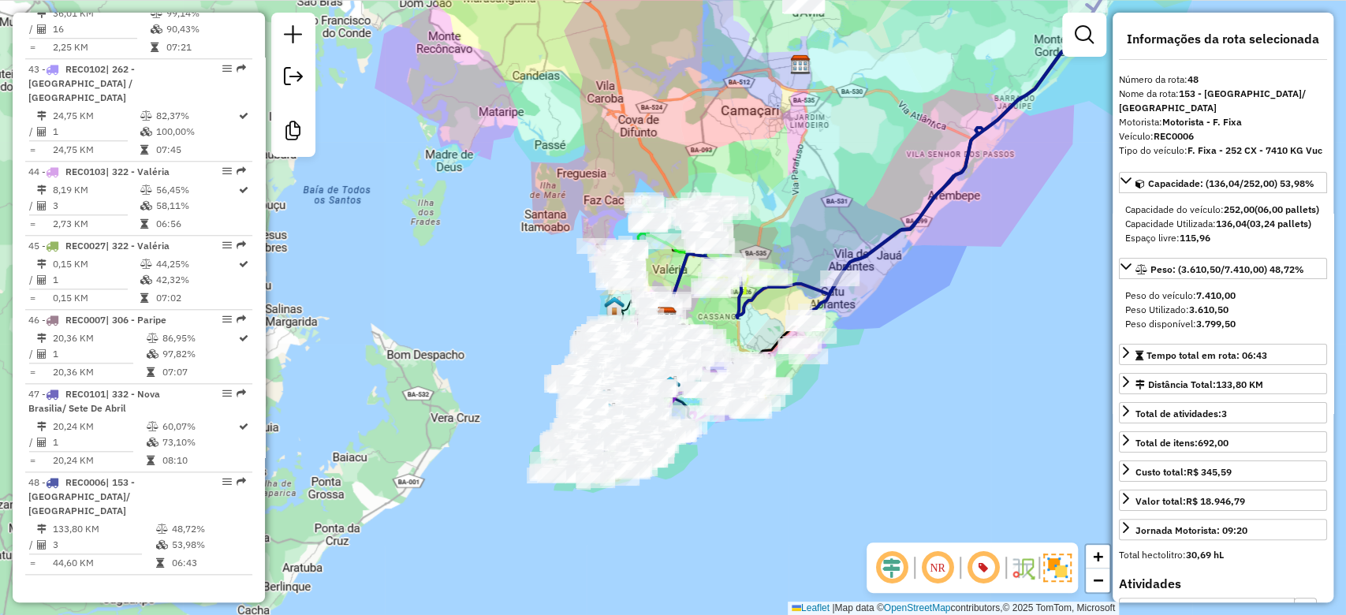
drag, startPoint x: 756, startPoint y: 328, endPoint x: 743, endPoint y: 345, distance: 20.8
click at [743, 345] on div "Janela de atendimento Grade de atendimento Capacidade Transportadoras Veículos …" at bounding box center [673, 307] width 1346 height 615
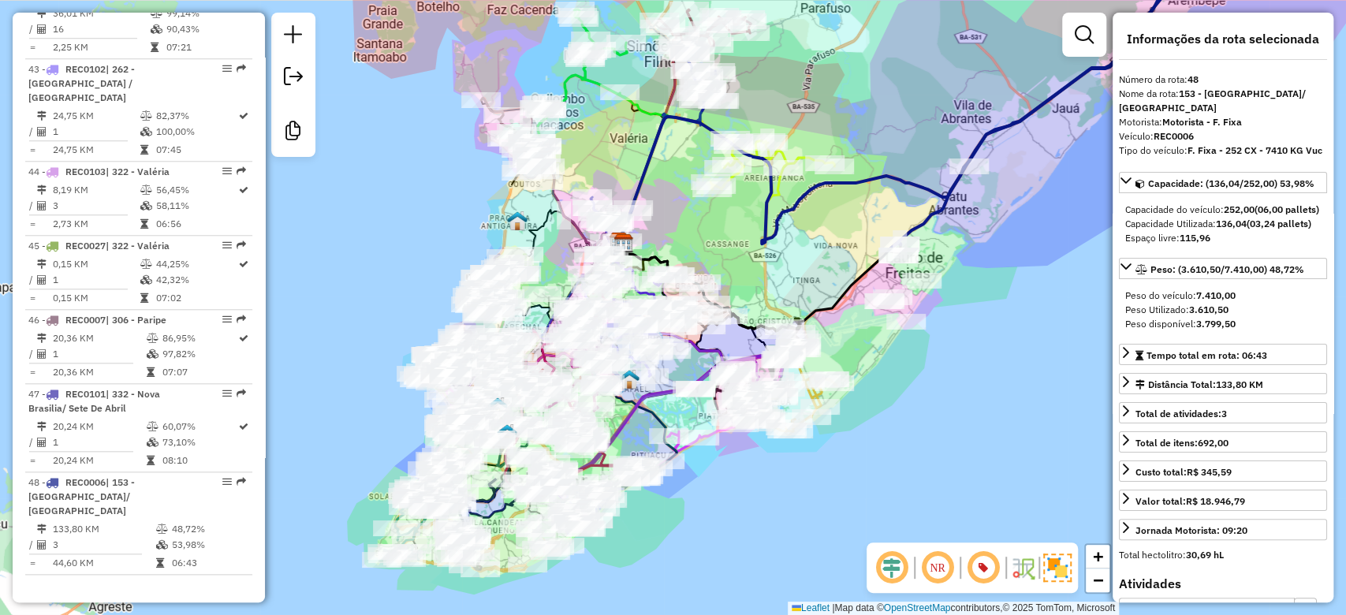
drag, startPoint x: 805, startPoint y: 297, endPoint x: 838, endPoint y: 268, distance: 43.0
click at [838, 269] on div "Janela de atendimento Grade de atendimento Capacidade Transportadoras Veículos …" at bounding box center [673, 307] width 1346 height 615
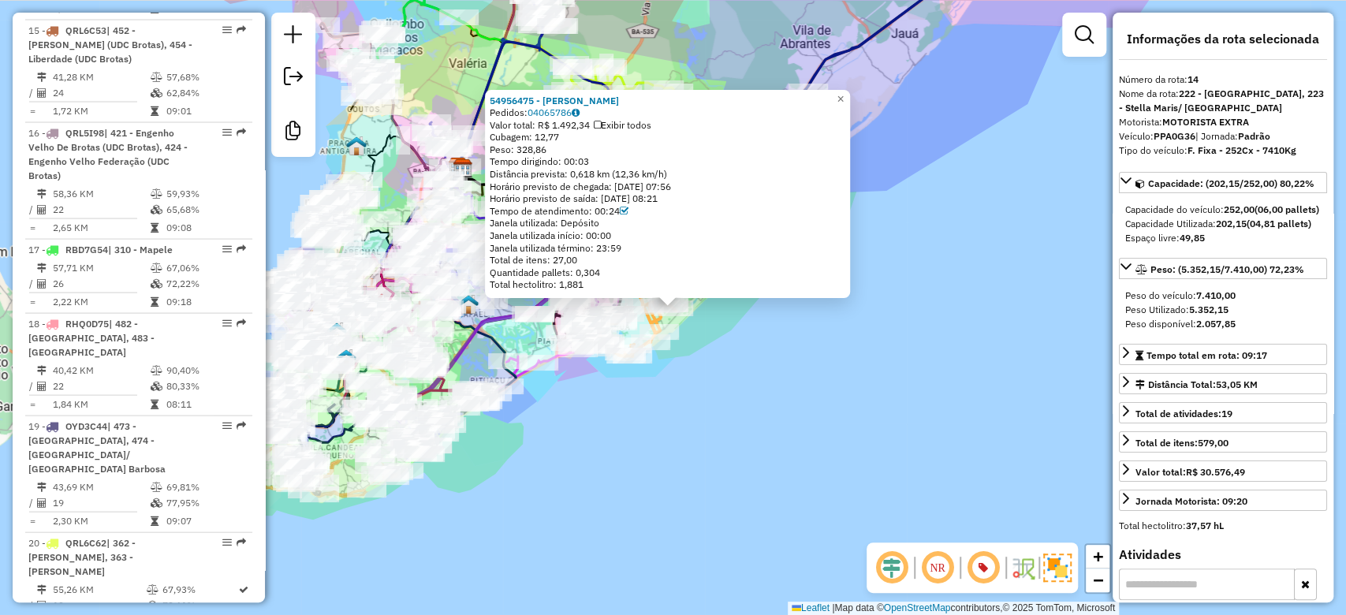
scroll to position [1893, 0]
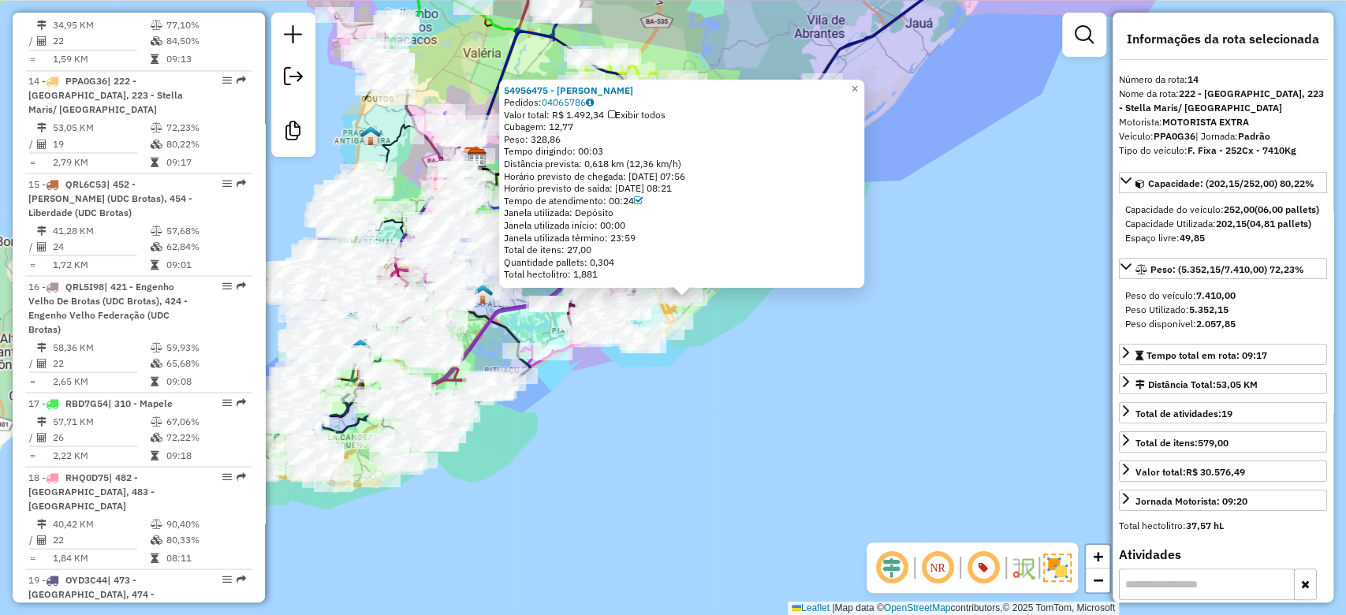
drag, startPoint x: 834, startPoint y: 390, endPoint x: 868, endPoint y: 365, distance: 42.4
click at [868, 365] on div "54956475 - RONALDO ALCANTARA DE OLIVEIRA Pedidos: 04065786 Valor total: R$ 1.49…" at bounding box center [673, 307] width 1346 height 615
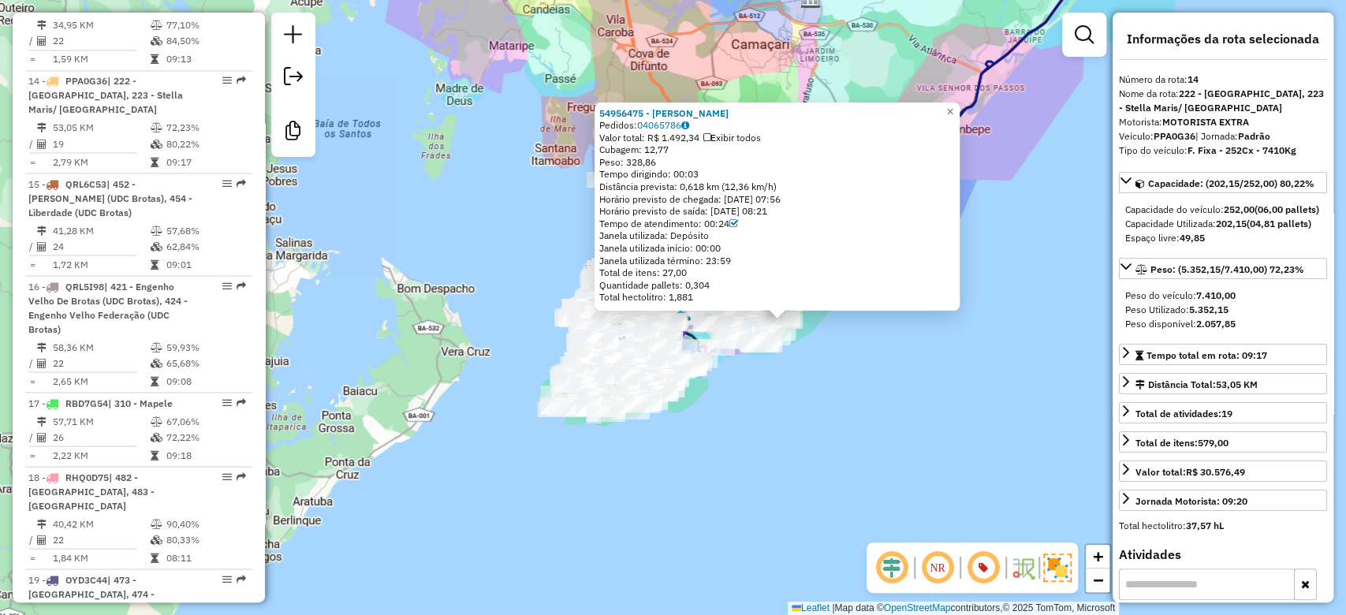
drag, startPoint x: 827, startPoint y: 350, endPoint x: 789, endPoint y: 388, distance: 53.5
click at [789, 388] on div "54956475 - RONALDO ALCANTARA DE OLIVEIRA Pedidos: 04065786 Valor total: R$ 1.49…" at bounding box center [673, 307] width 1346 height 615
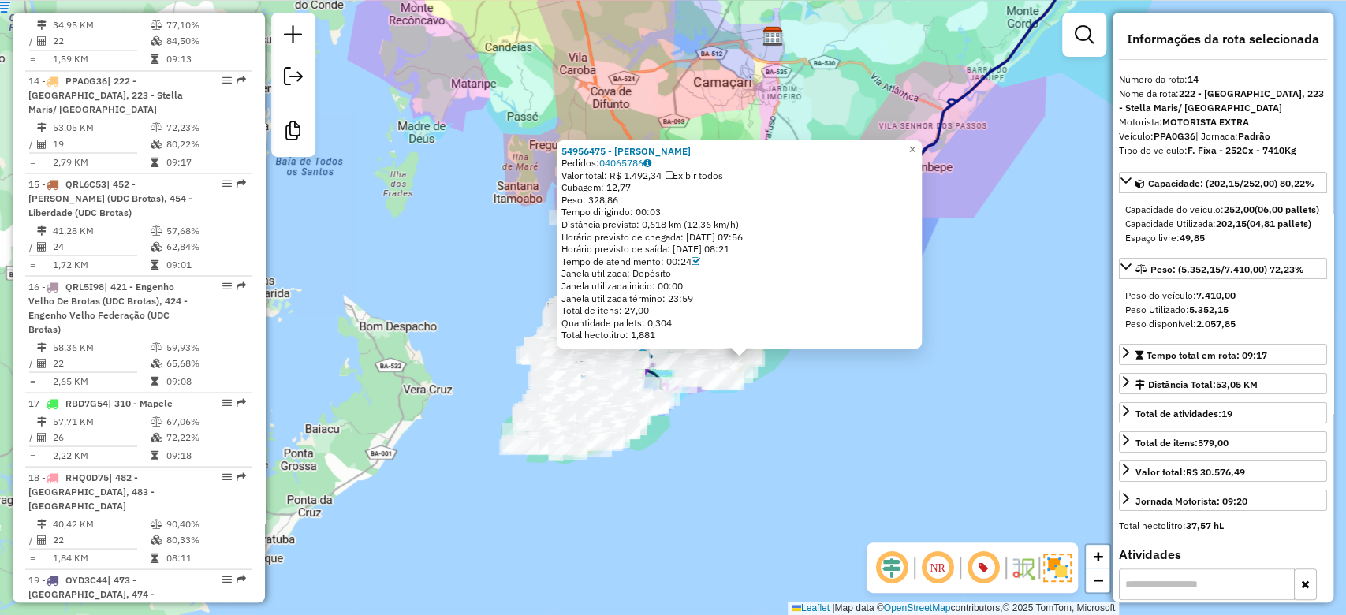
click at [802, 373] on div "54956475 - RONALDO ALCANTARA DE OLIVEIRA Pedidos: 04065786 Valor total: R$ 1.49…" at bounding box center [673, 307] width 1346 height 615
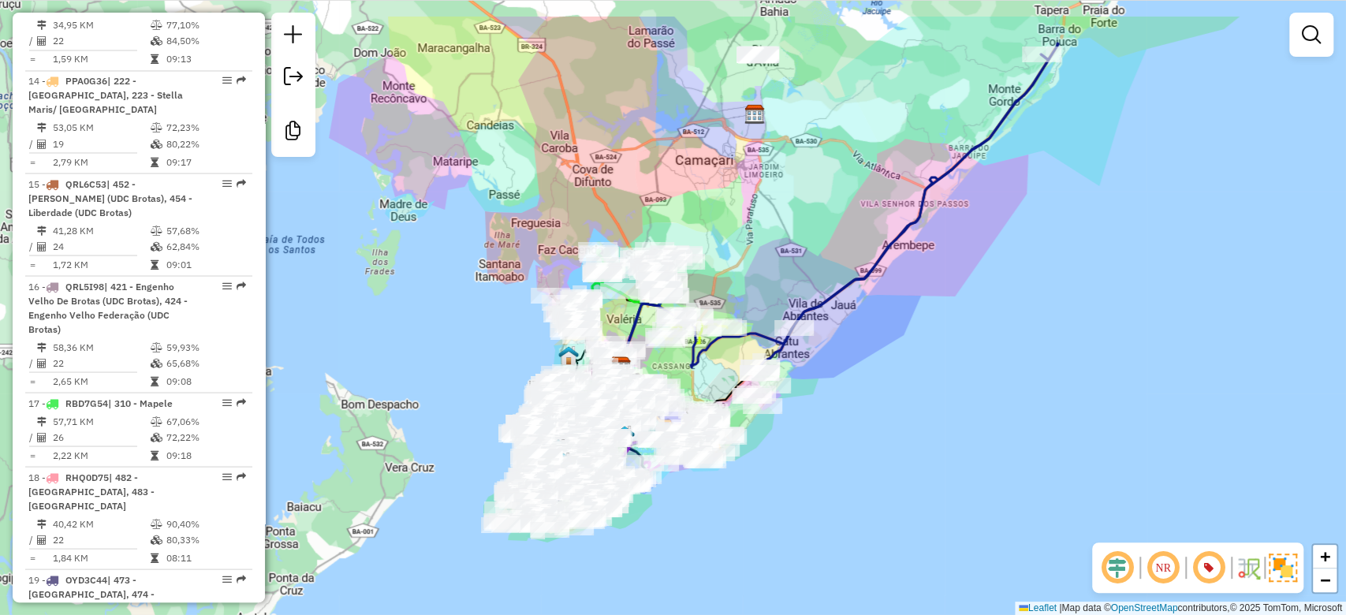
drag, startPoint x: 838, startPoint y: 334, endPoint x: 818, endPoint y: 409, distance: 77.5
click at [818, 409] on div "Janela de atendimento Grade de atendimento Capacidade Transportadoras Veículos …" at bounding box center [673, 307] width 1346 height 615
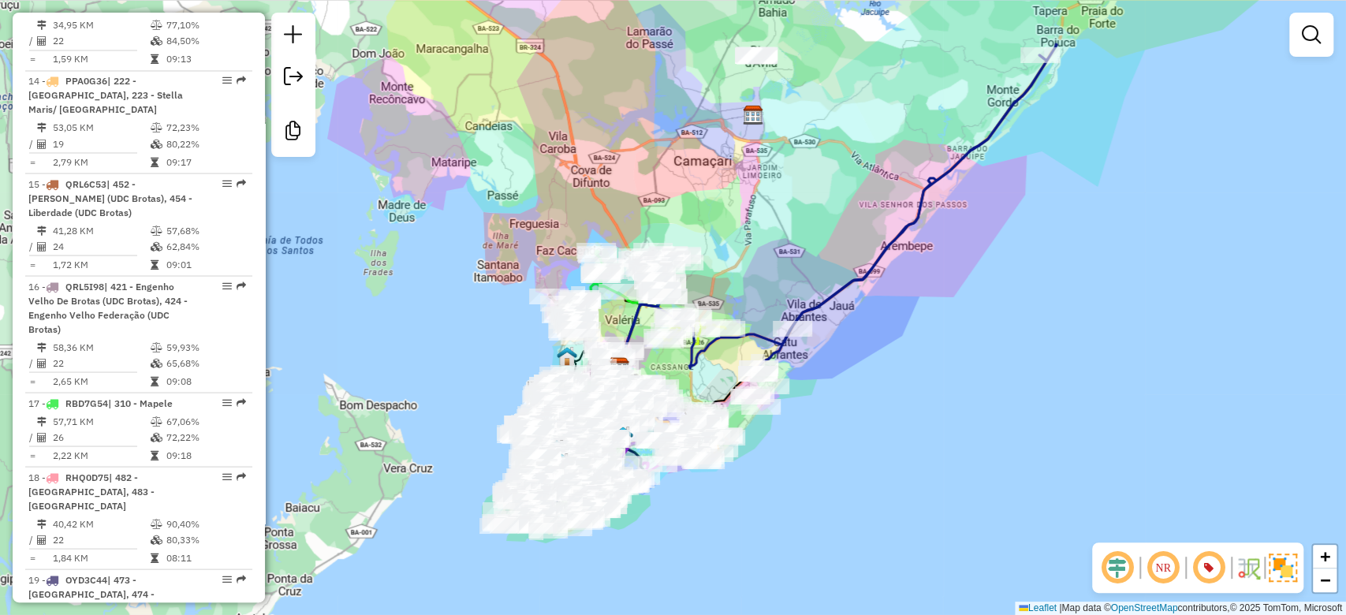
drag, startPoint x: 813, startPoint y: 403, endPoint x: 832, endPoint y: 349, distance: 57.6
click at [832, 349] on div "Janela de atendimento Grade de atendimento Capacidade Transportadoras Veículos …" at bounding box center [673, 307] width 1346 height 615
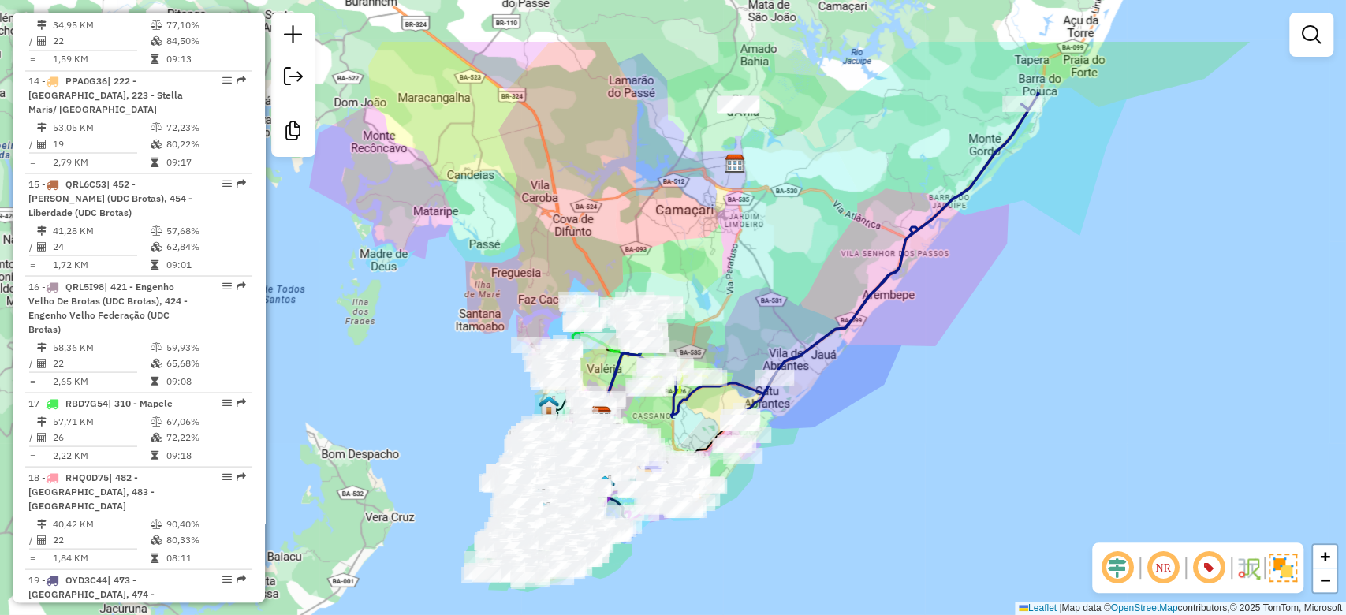
drag, startPoint x: 828, startPoint y: 365, endPoint x: 794, endPoint y: 450, distance: 90.9
click at [794, 450] on div "Janela de atendimento Grade de atendimento Capacidade Transportadoras Veículos …" at bounding box center [673, 307] width 1346 height 615
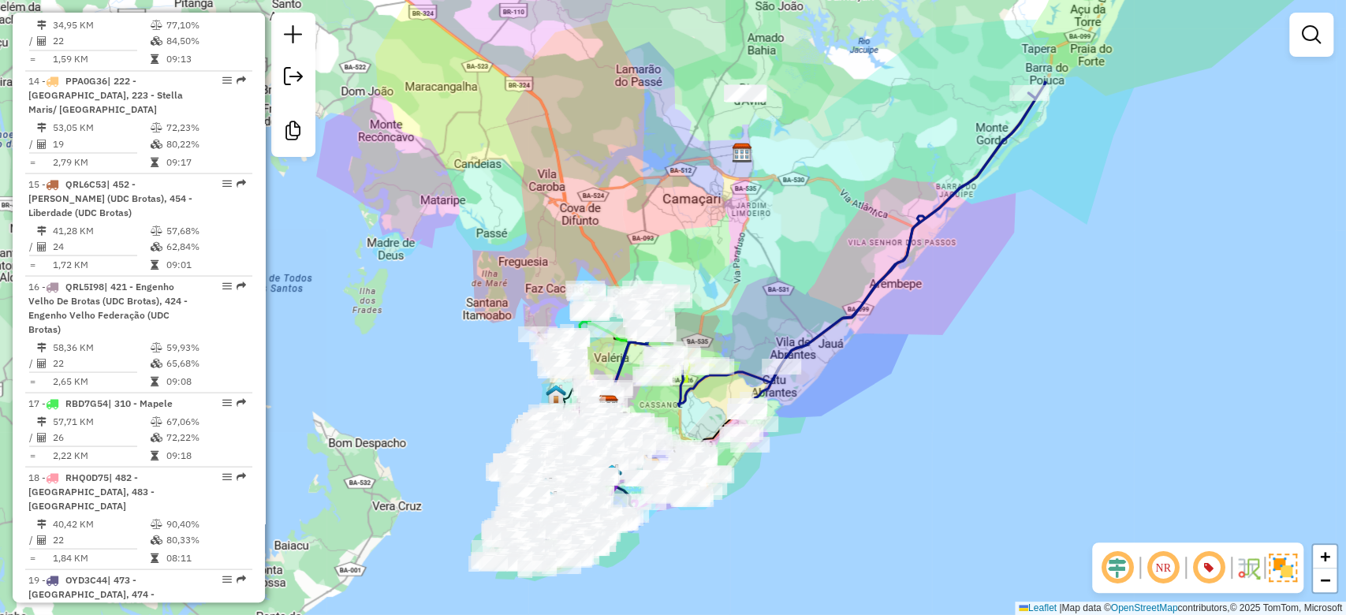
drag, startPoint x: 792, startPoint y: 433, endPoint x: 797, endPoint y: 424, distance: 10.3
click at [797, 424] on div "Janela de atendimento Grade de atendimento Capacidade Transportadoras Veículos …" at bounding box center [673, 307] width 1346 height 615
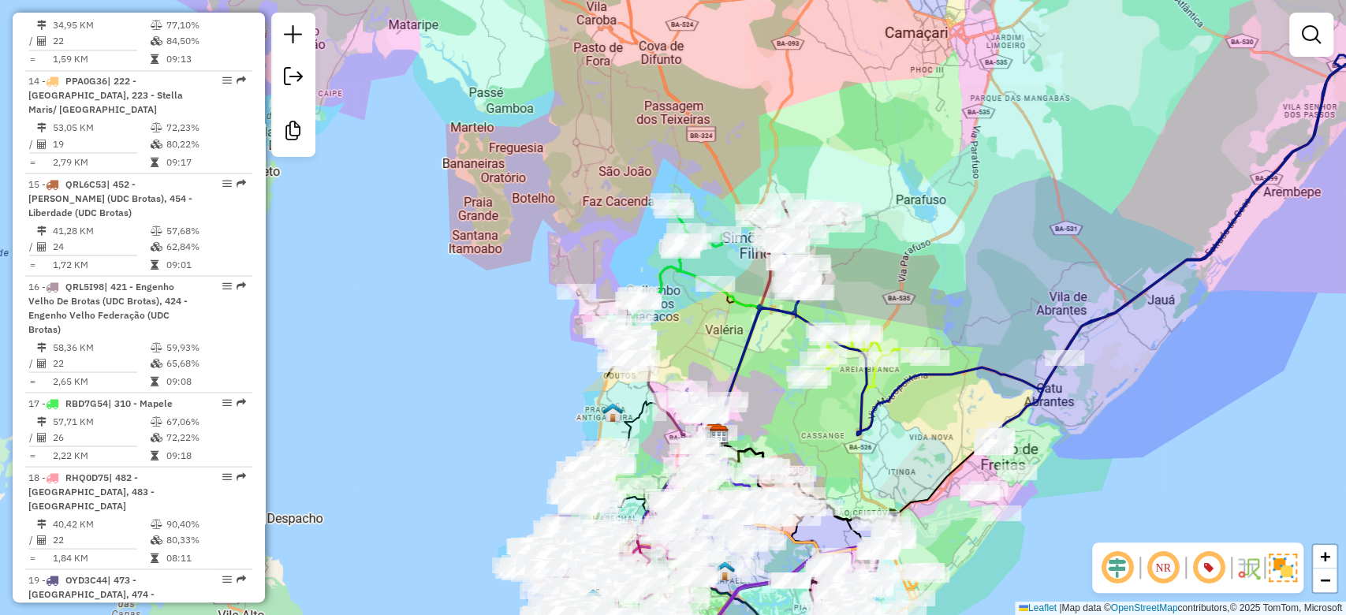
drag, startPoint x: 549, startPoint y: 366, endPoint x: 574, endPoint y: 216, distance: 152.0
click at [578, 179] on div "Janela de atendimento Grade de atendimento Capacidade Transportadoras Veículos …" at bounding box center [673, 307] width 1346 height 615
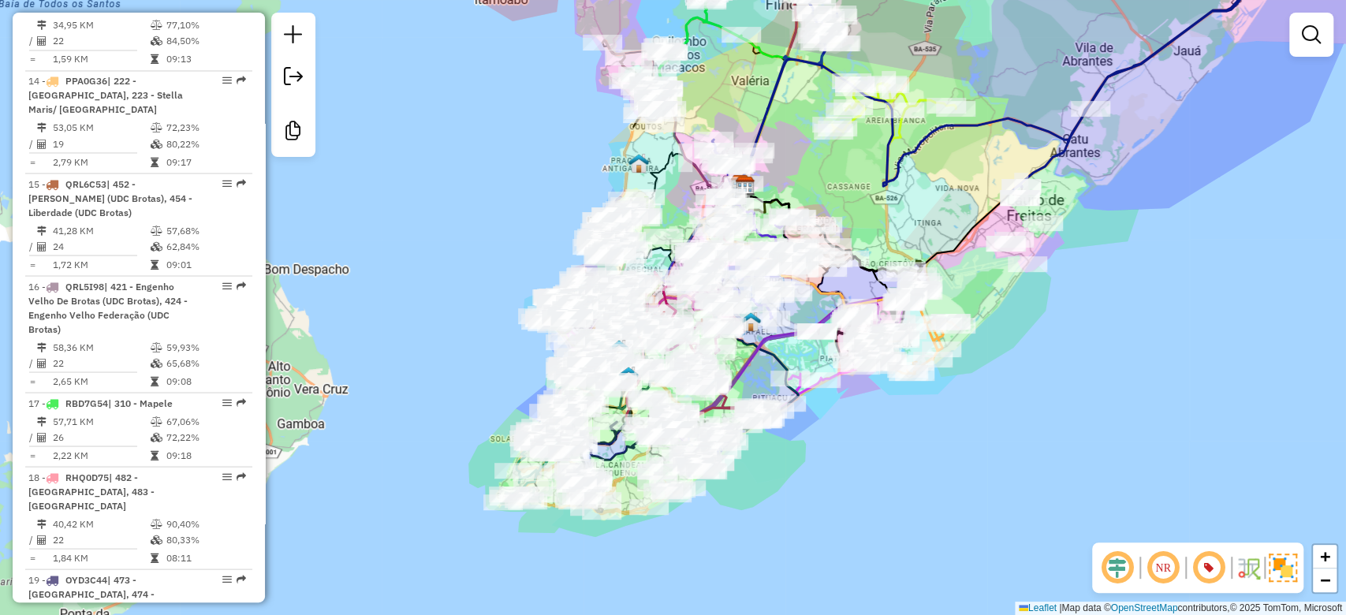
drag, startPoint x: 568, startPoint y: 237, endPoint x: 565, endPoint y: 228, distance: 9.2
click at [565, 228] on div "Rota 19 - Placa OYD3C44 54965955 - DEP TEM DE TUDO Janela de atendimento Grade …" at bounding box center [673, 307] width 1346 height 615
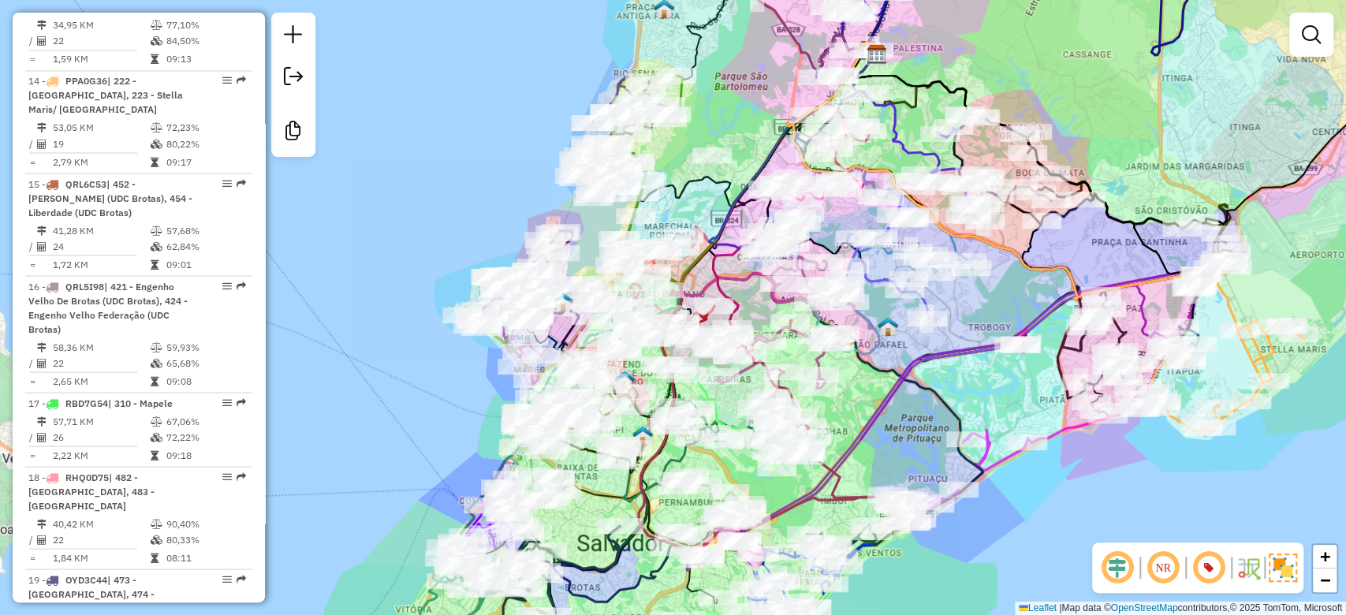
drag, startPoint x: 882, startPoint y: 372, endPoint x: 845, endPoint y: 415, distance: 55.9
click at [845, 415] on div "Janela de atendimento Grade de atendimento Capacidade Transportadoras Veículos …" at bounding box center [673, 307] width 1346 height 615
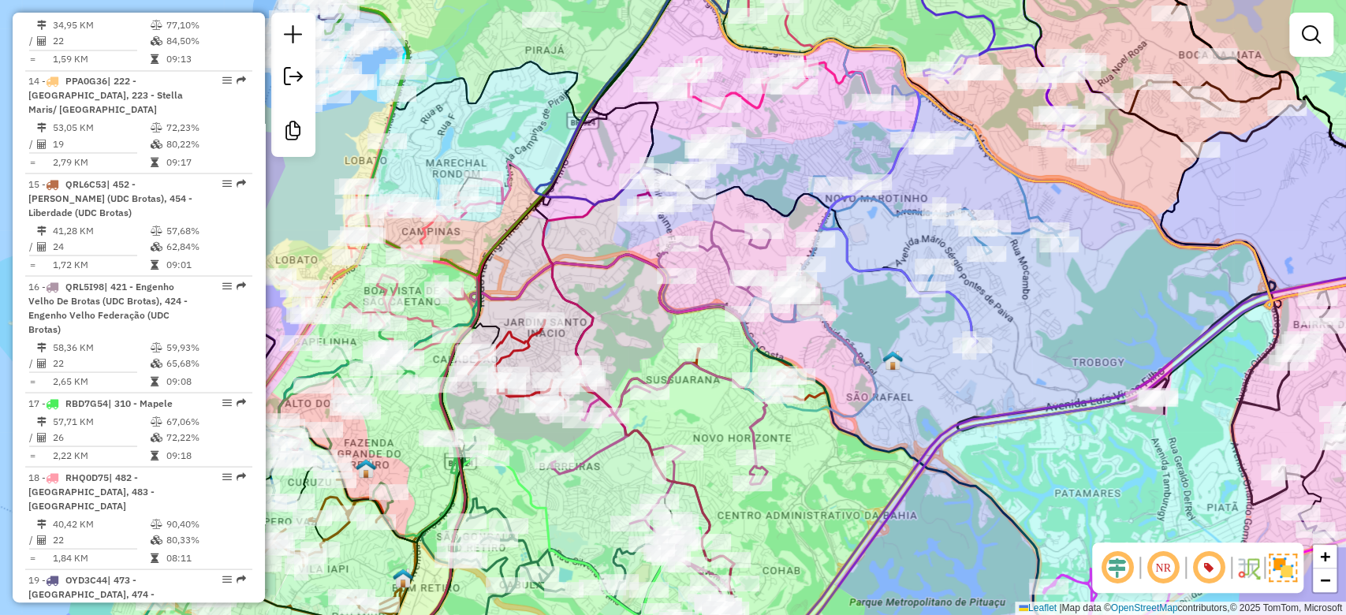
click at [721, 253] on icon at bounding box center [761, 294] width 204 height 144
select select "**********"
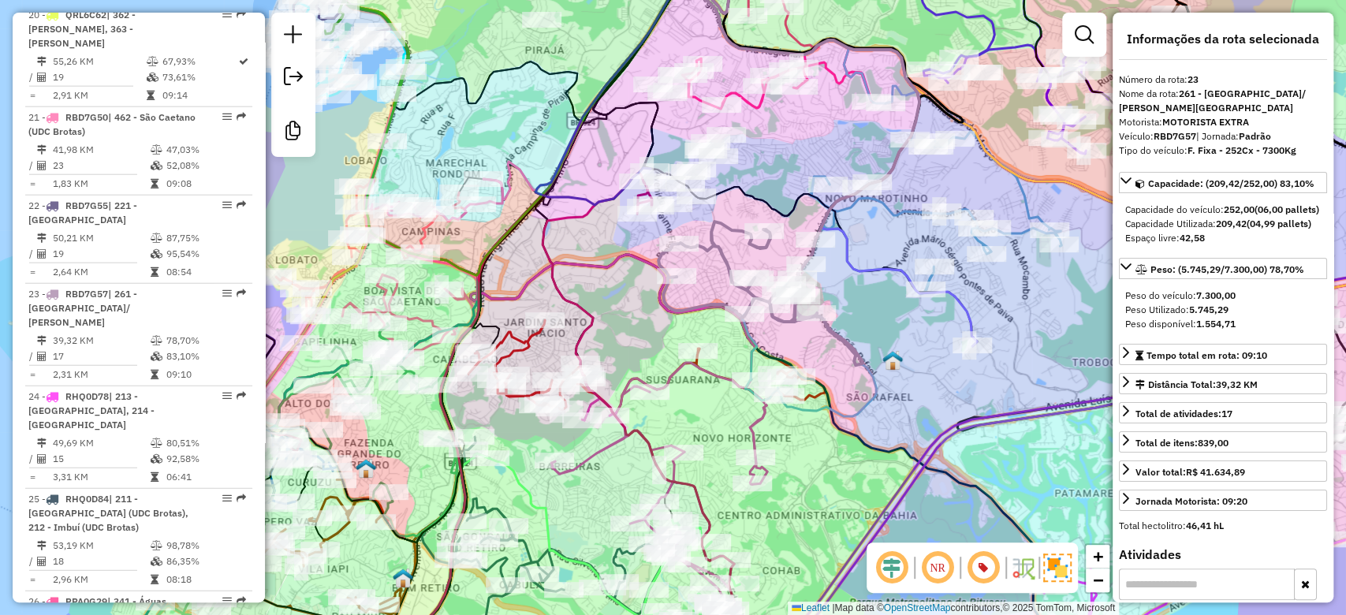
scroll to position [2744, 0]
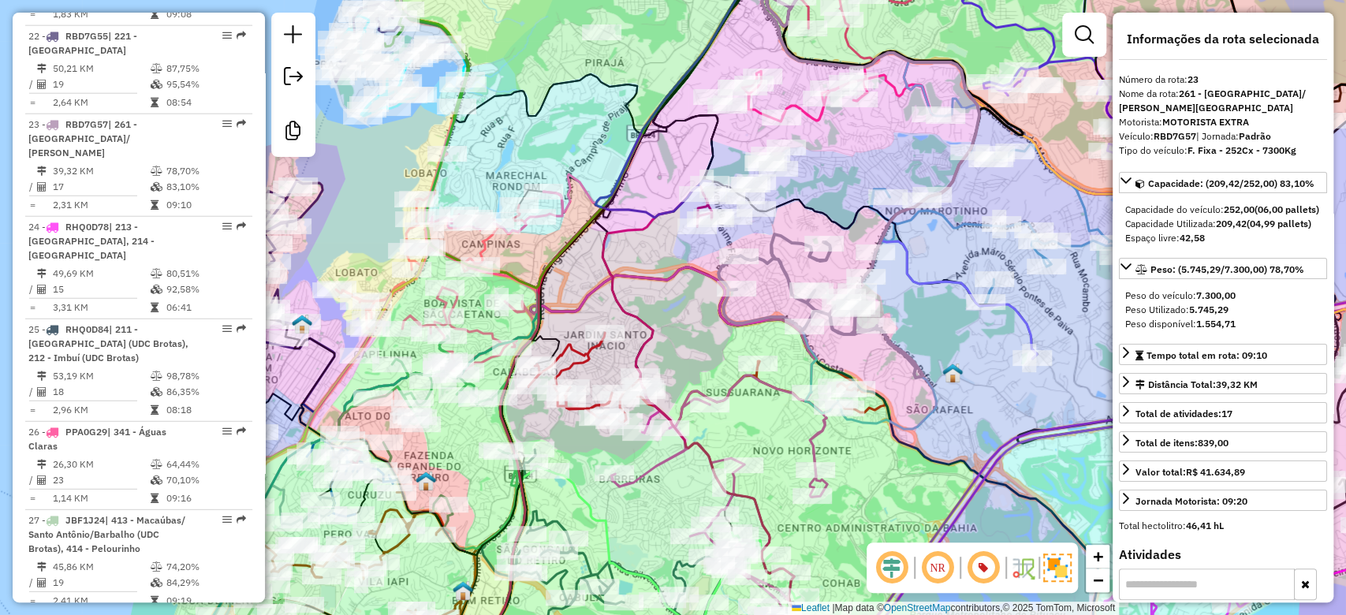
drag, startPoint x: 737, startPoint y: 252, endPoint x: 782, endPoint y: 265, distance: 46.7
click at [782, 265] on icon at bounding box center [820, 306] width 204 height 144
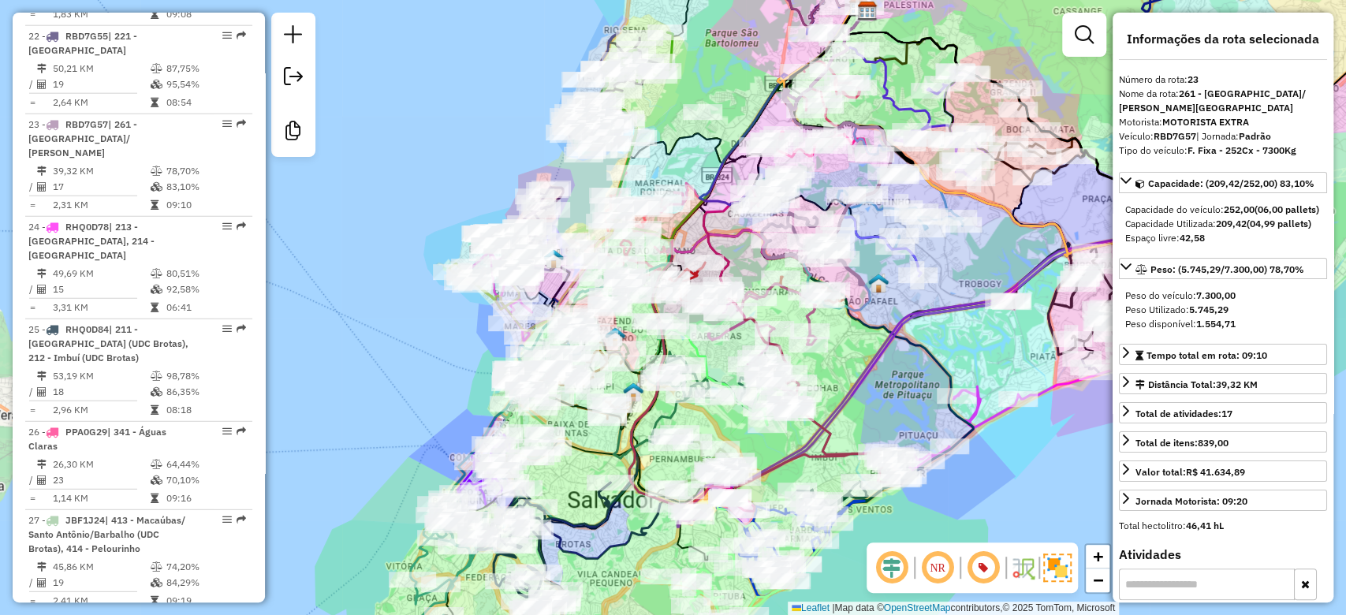
drag, startPoint x: 677, startPoint y: 159, endPoint x: 681, endPoint y: 140, distance: 19.5
click at [687, 117] on div at bounding box center [702, 112] width 39 height 16
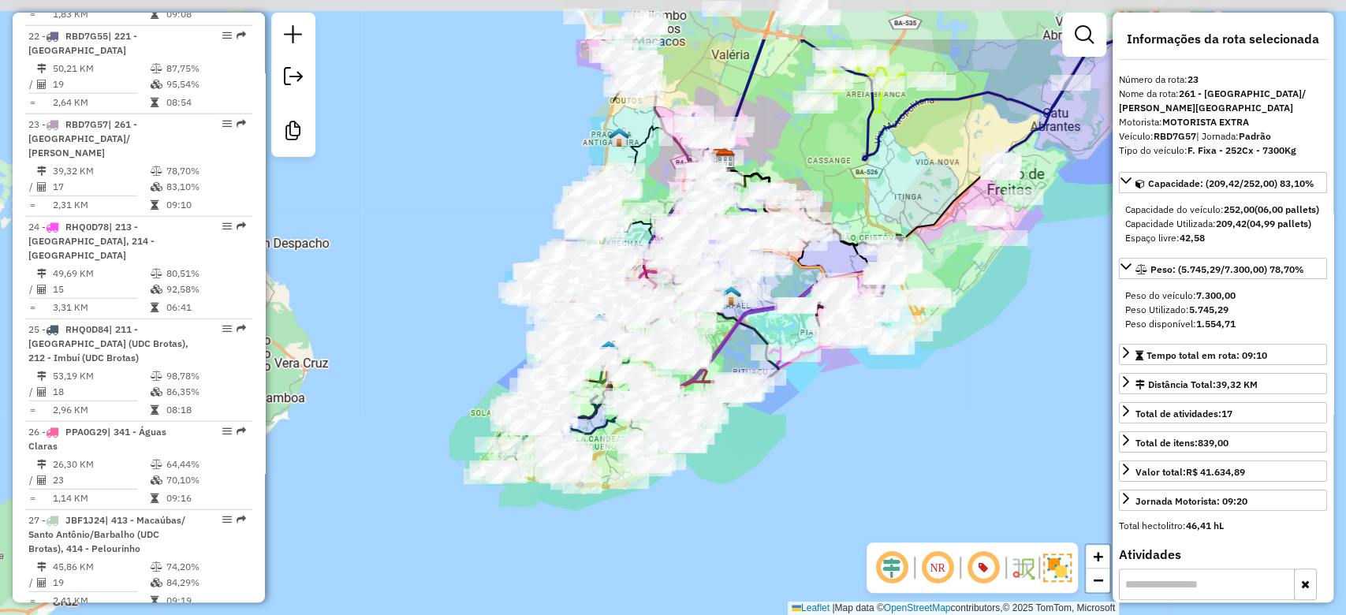
drag, startPoint x: 848, startPoint y: 340, endPoint x: 819, endPoint y: 386, distance: 54.3
click at [820, 392] on div "Janela de atendimento Grade de atendimento Capacidade Transportadoras Veículos …" at bounding box center [673, 307] width 1346 height 615
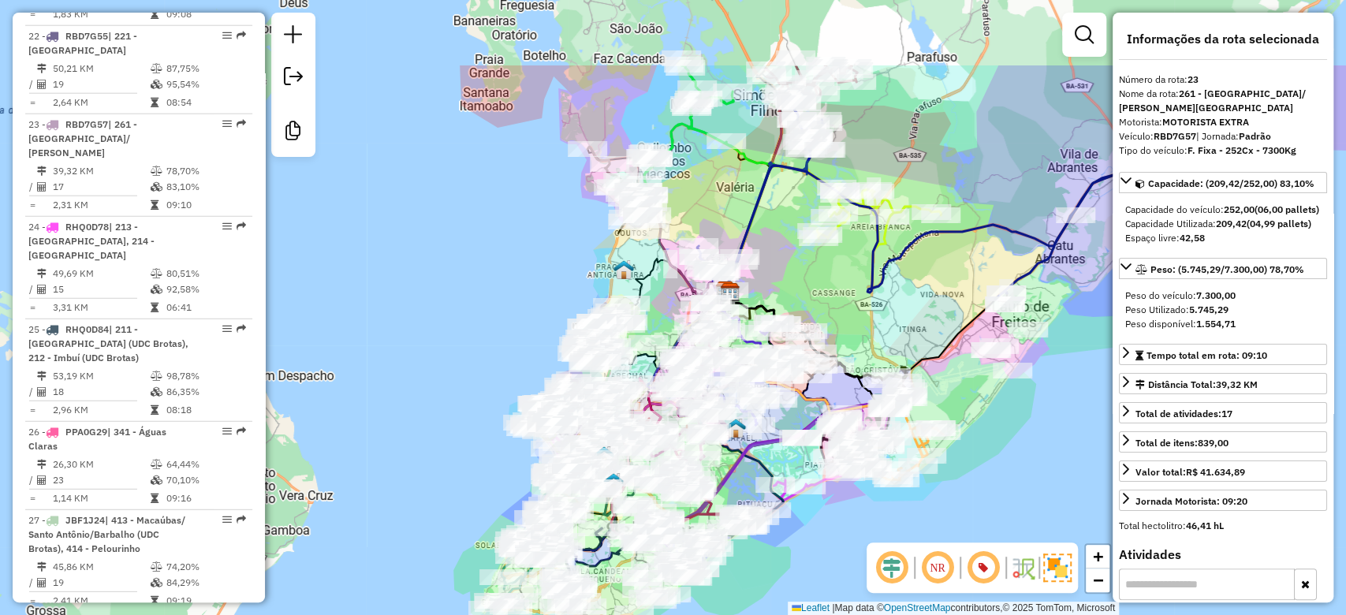
drag, startPoint x: 853, startPoint y: 262, endPoint x: 849, endPoint y: 313, distance: 51.4
click at [849, 313] on div "Janela de atendimento Grade de atendimento Capacidade Transportadoras Veículos …" at bounding box center [673, 307] width 1346 height 615
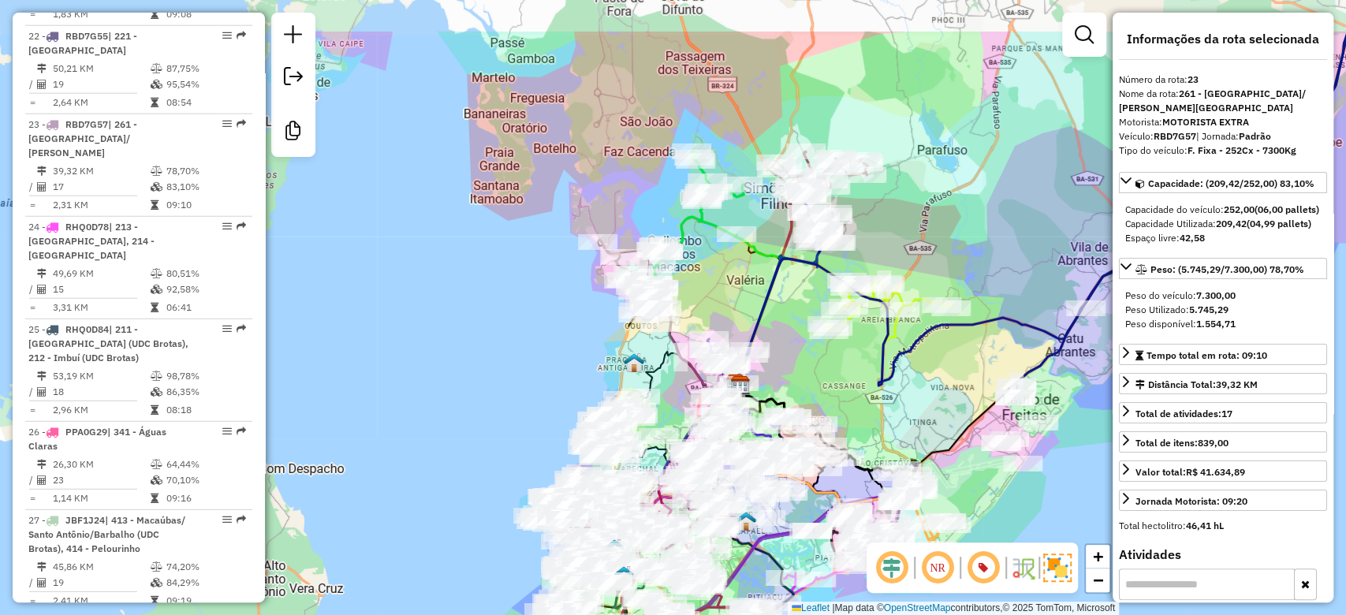
drag, startPoint x: 761, startPoint y: 197, endPoint x: 774, endPoint y: 276, distance: 79.9
click at [774, 276] on icon at bounding box center [1041, 209] width 613 height 354
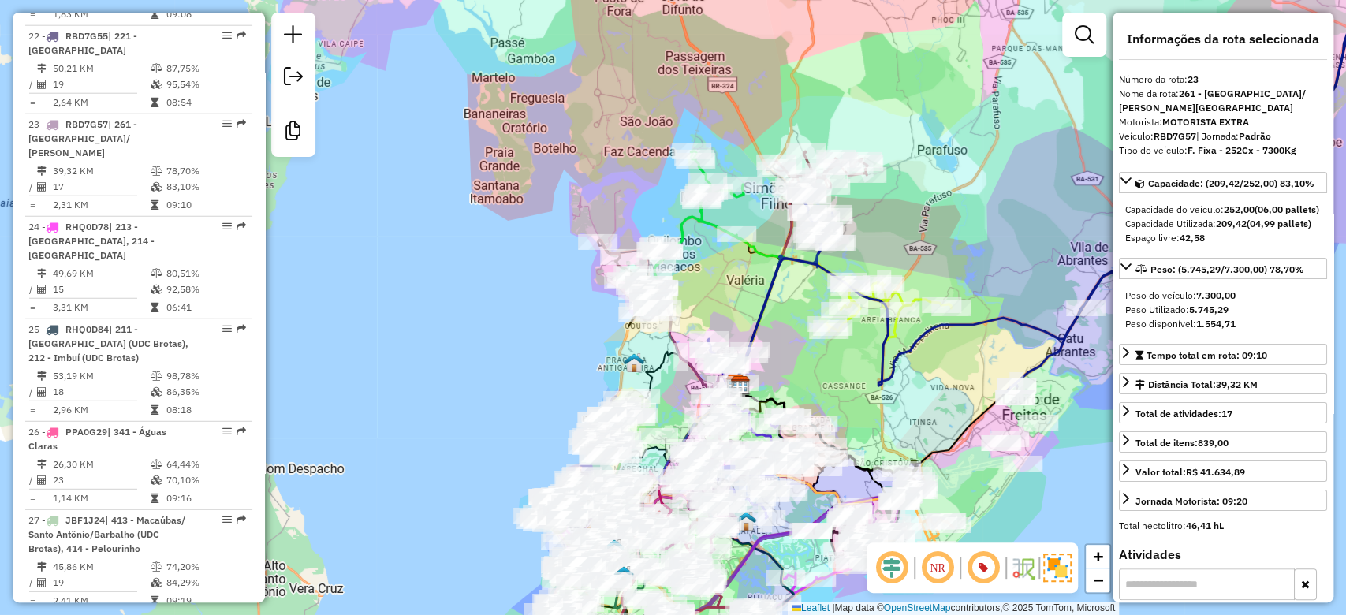
drag, startPoint x: 774, startPoint y: 276, endPoint x: 751, endPoint y: 244, distance: 39.6
click at [752, 247] on icon at bounding box center [1098, 161] width 726 height 447
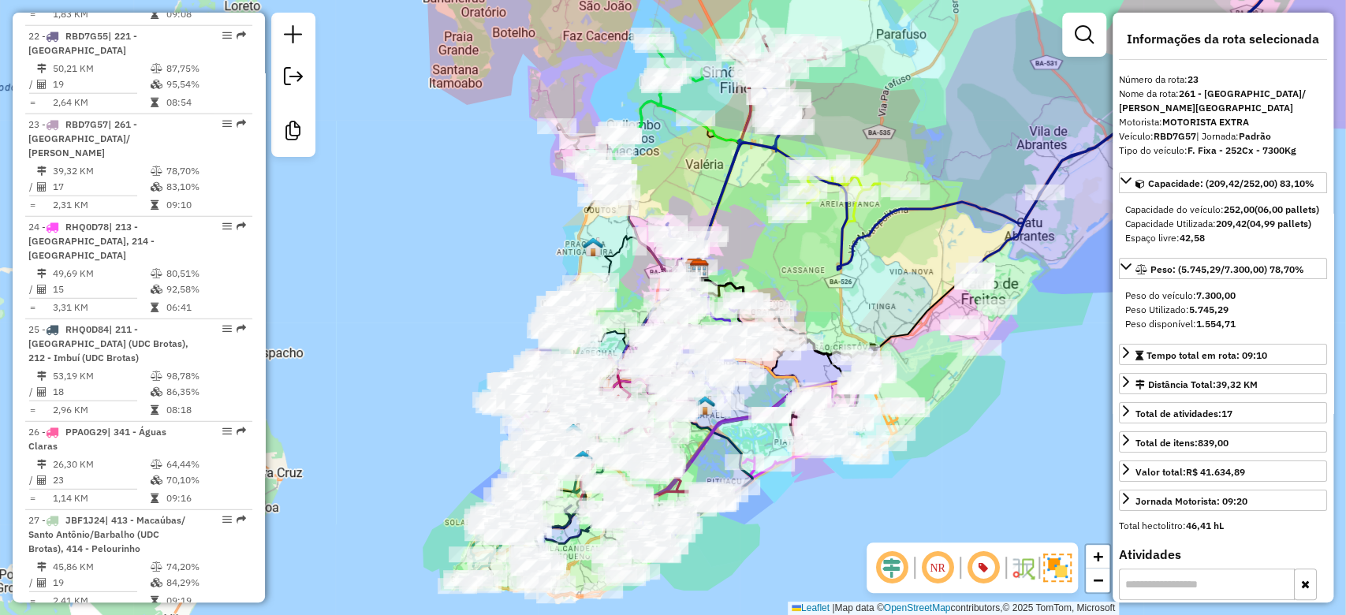
drag, startPoint x: 542, startPoint y: 319, endPoint x: 522, endPoint y: 201, distance: 119.2
click at [523, 204] on div "Janela de atendimento Grade de atendimento Capacidade Transportadoras Veículos …" at bounding box center [673, 307] width 1346 height 615
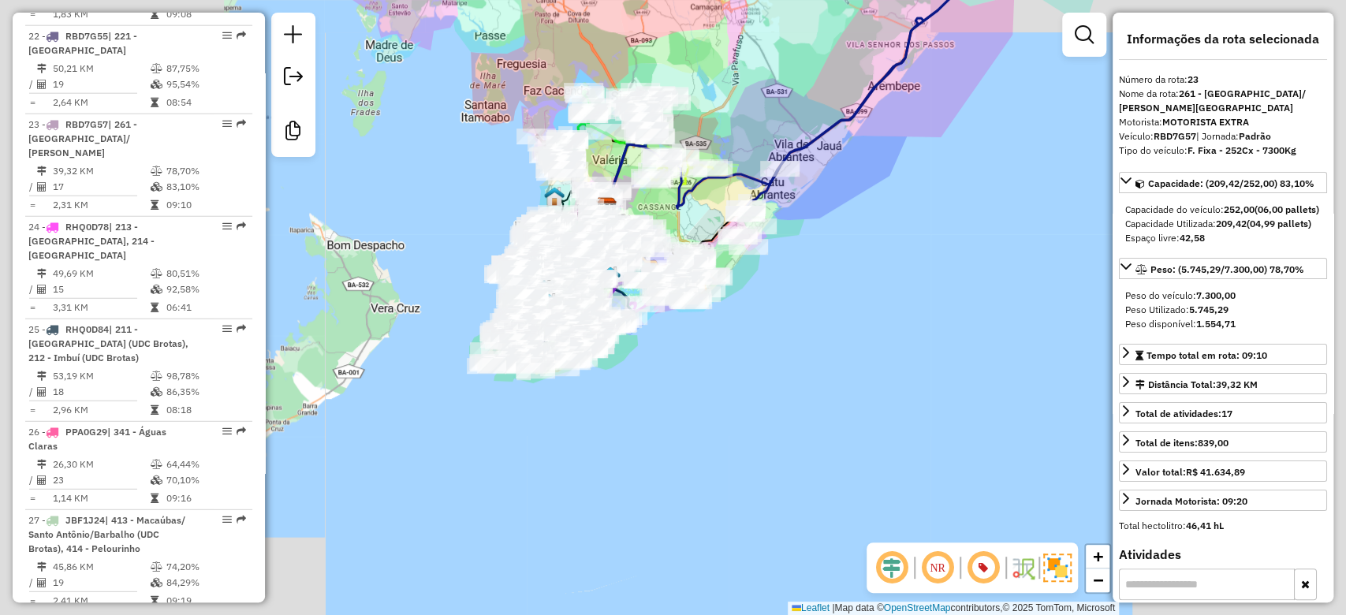
drag, startPoint x: 473, startPoint y: 218, endPoint x: 502, endPoint y: 230, distance: 31.5
click at [498, 226] on div "Janela de atendimento Grade de atendimento Capacidade Transportadoras Veículos …" at bounding box center [673, 307] width 1346 height 615
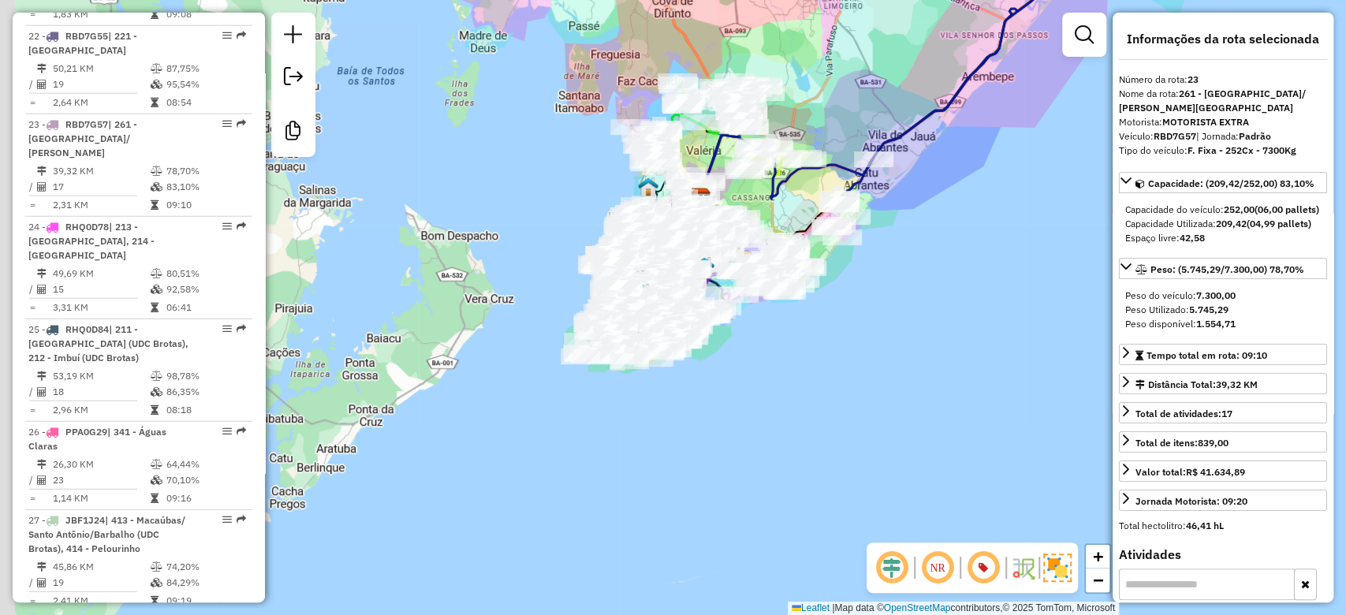
drag, startPoint x: 771, startPoint y: 344, endPoint x: 839, endPoint y: 327, distance: 70.6
click at [839, 327] on div "Janela de atendimento Grade de atendimento Capacidade Transportadoras Veículos …" at bounding box center [673, 307] width 1346 height 615
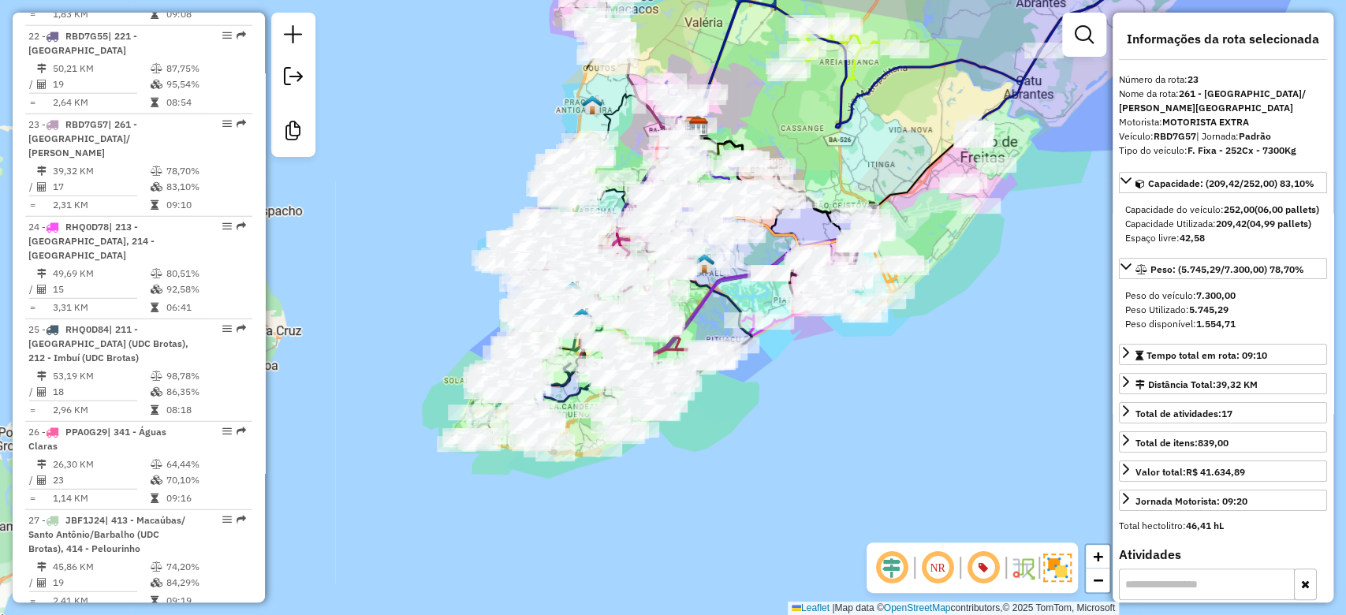
drag, startPoint x: 681, startPoint y: 267, endPoint x: 715, endPoint y: 314, distance: 57.8
click at [715, 312] on icon at bounding box center [735, 309] width 262 height 151
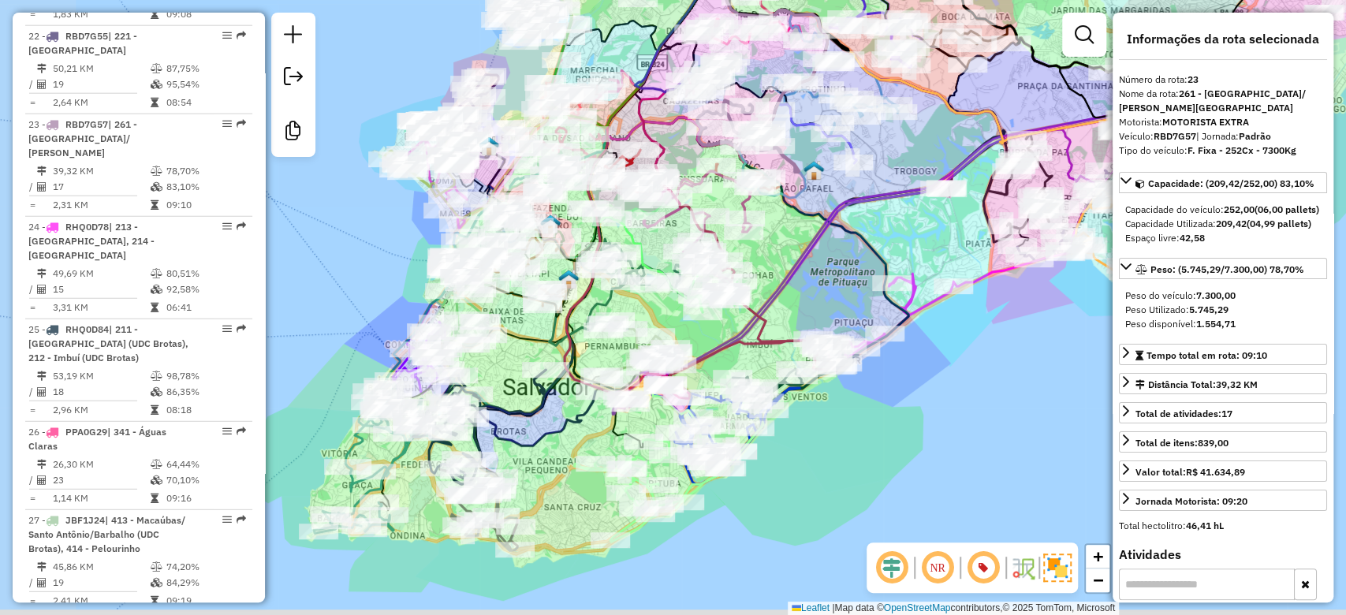
drag, startPoint x: 714, startPoint y: 357, endPoint x: 796, endPoint y: 304, distance: 98.0
click at [796, 304] on div "Janela de atendimento Grade de atendimento Capacidade Transportadoras Veículos …" at bounding box center [673, 307] width 1346 height 615
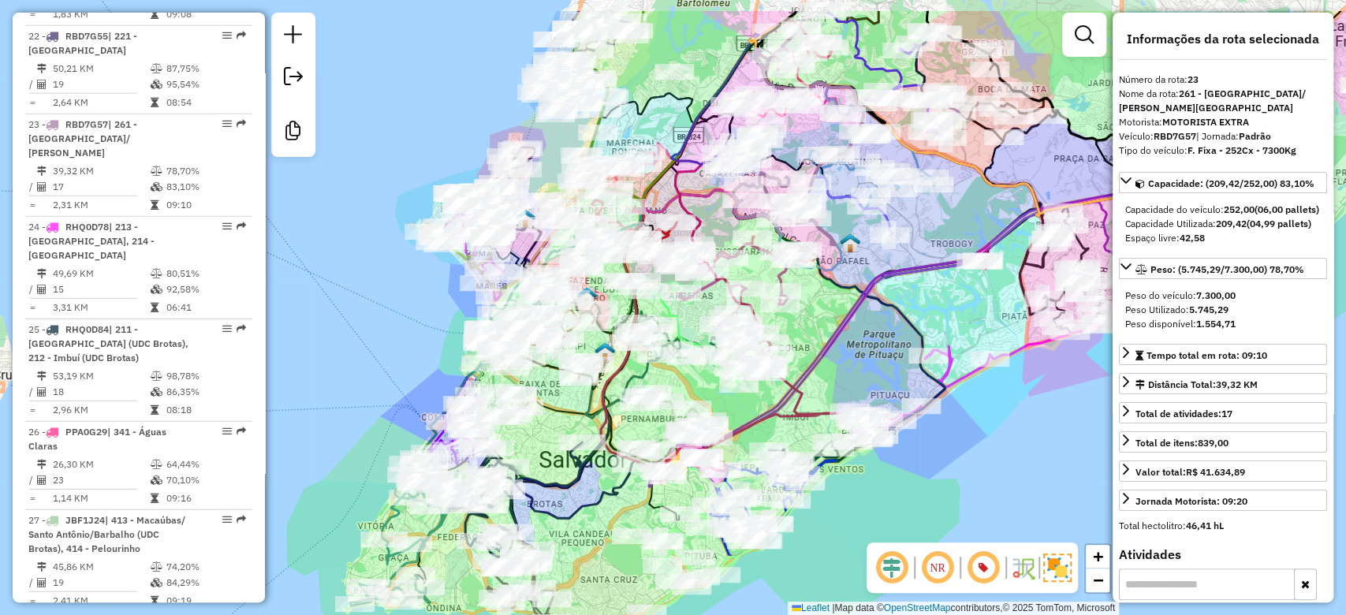
drag, startPoint x: 583, startPoint y: 435, endPoint x: 615, endPoint y: 528, distance: 98.5
click at [618, 528] on div "Janela de atendimento Grade de atendimento Capacidade Transportadoras Veículos …" at bounding box center [673, 307] width 1346 height 615
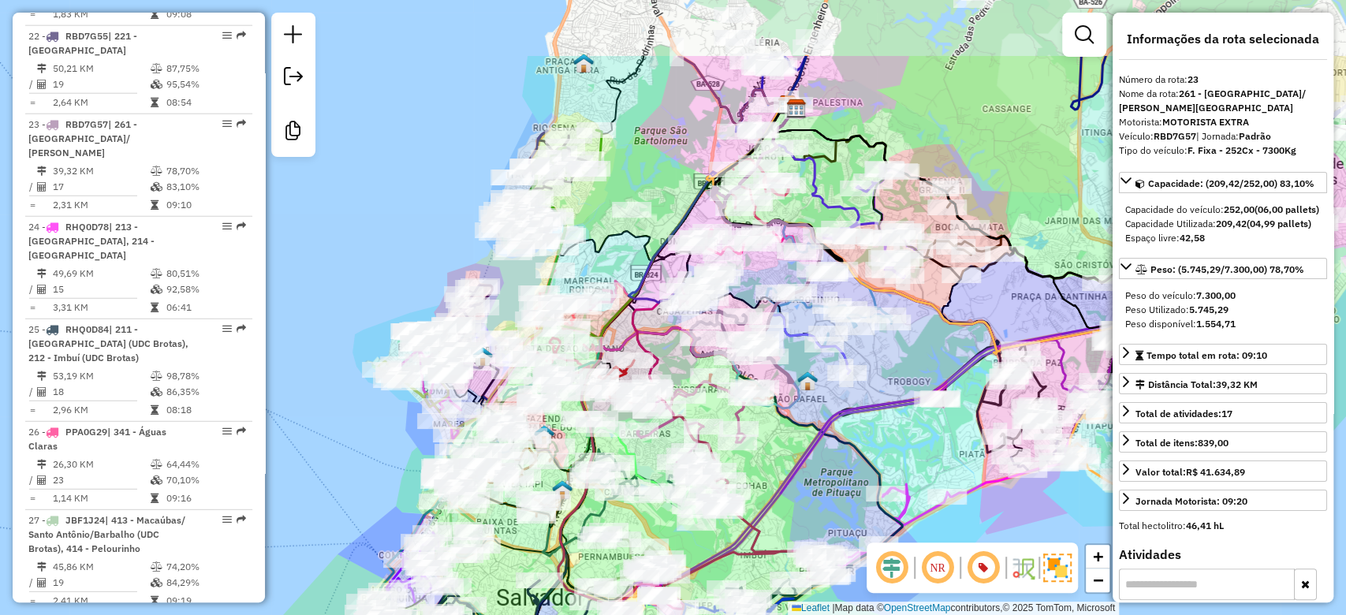
drag, startPoint x: 692, startPoint y: 204, endPoint x: 650, endPoint y: 322, distance: 125.0
click at [650, 322] on div "Rota 31 - Placa JBR2D05 54973565 - AGENCIA KAZA Janela de atendimento Grade de …" at bounding box center [673, 307] width 1346 height 615
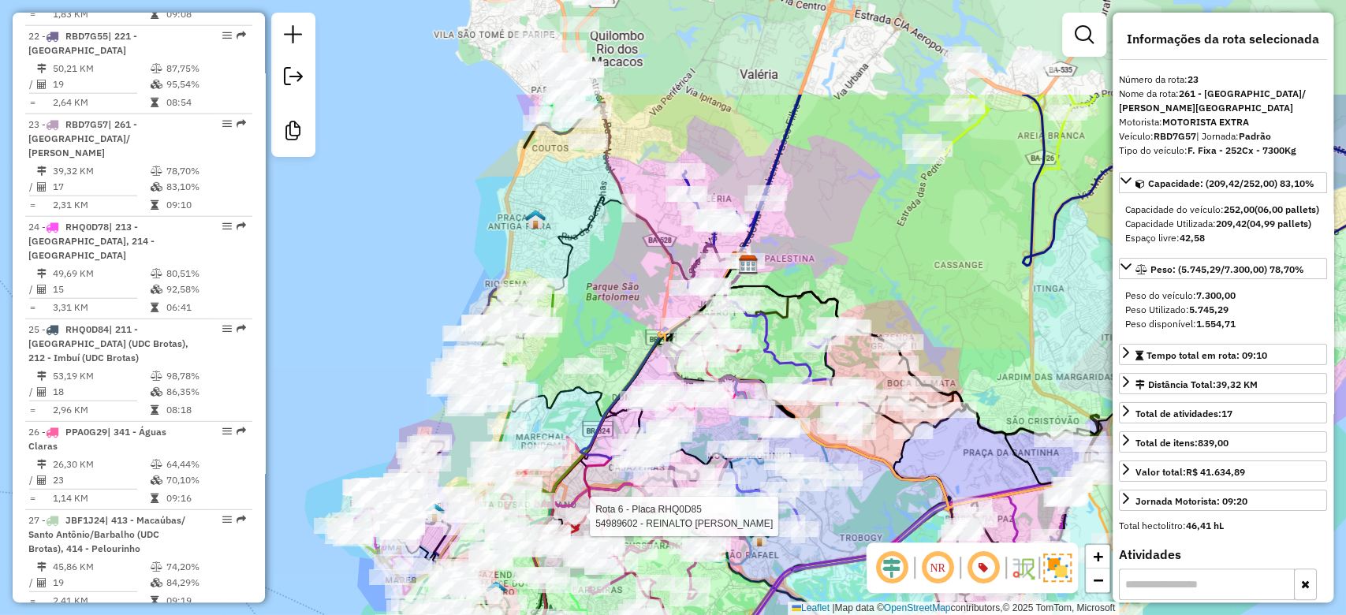
drag, startPoint x: 643, startPoint y: 199, endPoint x: 588, endPoint y: 372, distance: 181.8
click at [591, 375] on div "Rota 31 - Placa JBR2D05 54973565 - AGENCIA KAZA Rota 6 - Placa RHQ0D85 54989602…" at bounding box center [673, 307] width 1346 height 615
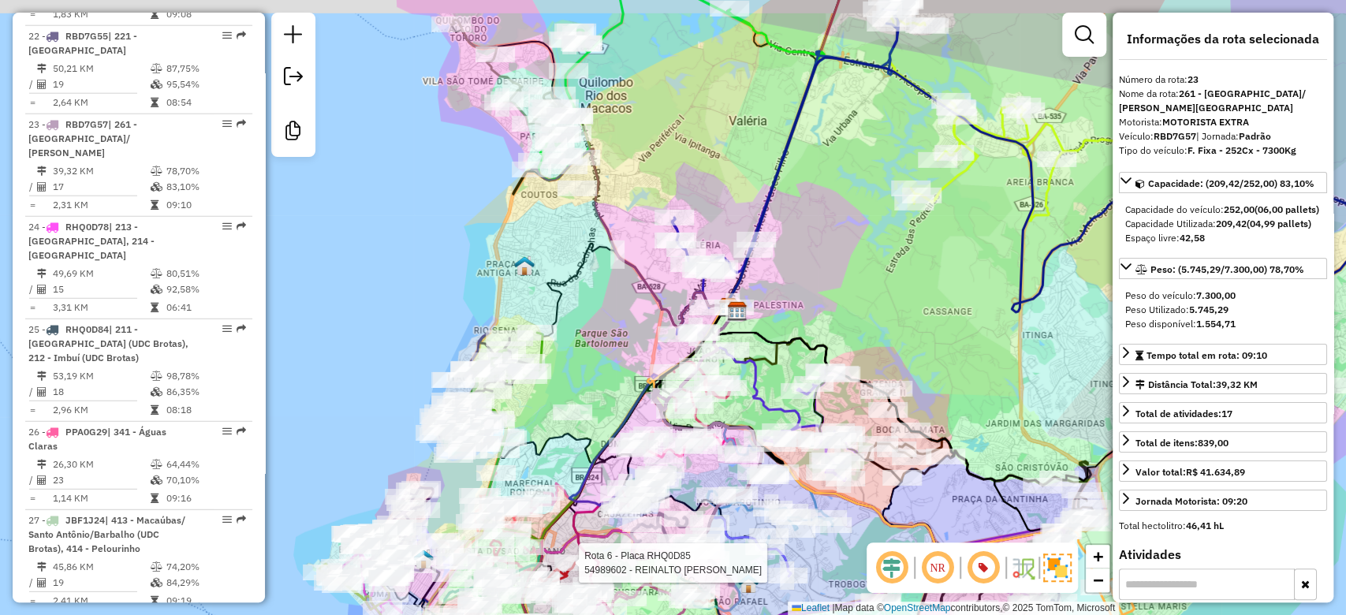
drag, startPoint x: 627, startPoint y: 212, endPoint x: 615, endPoint y: 280, distance: 68.8
click at [615, 279] on div "Rota 31 - Placa JBR2D05 54973565 - AGENCIA KAZA Rota 6 - Placa RHQ0D85 54989602…" at bounding box center [673, 307] width 1346 height 615
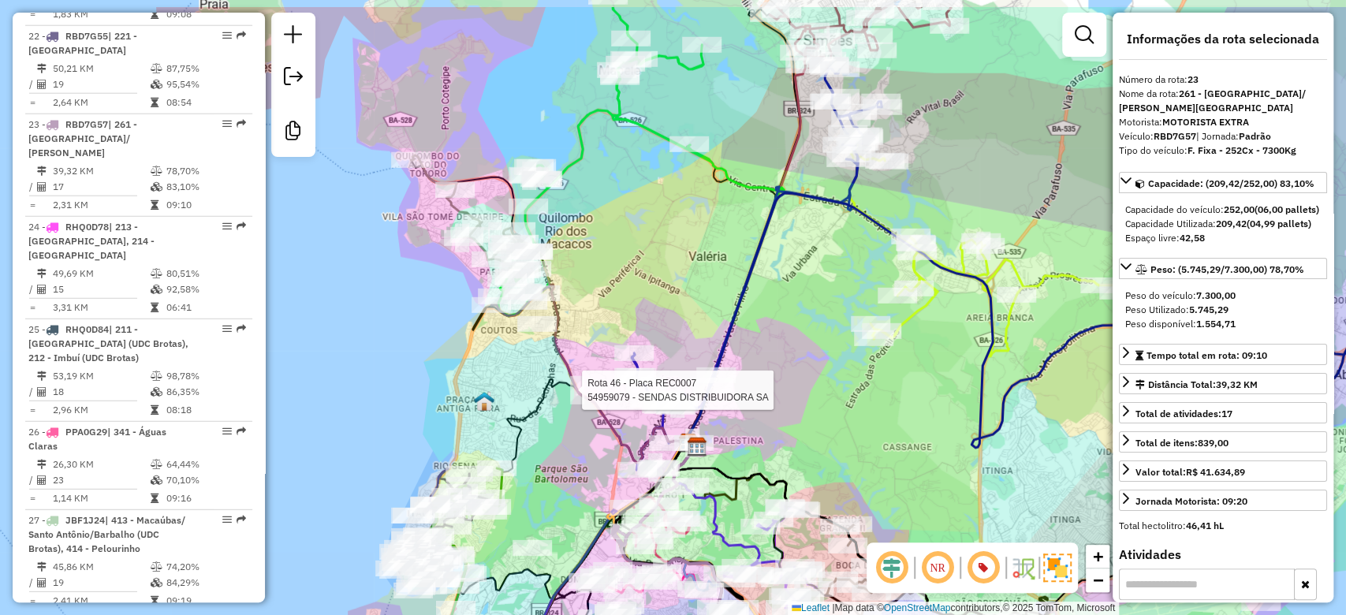
drag, startPoint x: 667, startPoint y: 247, endPoint x: 650, endPoint y: 281, distance: 38.1
click at [650, 281] on div "Rota 31 - Placa JBR2D05 54973565 - AGENCIA KAZA Rota 6 - Placa RHQ0D85 54989602…" at bounding box center [673, 307] width 1346 height 615
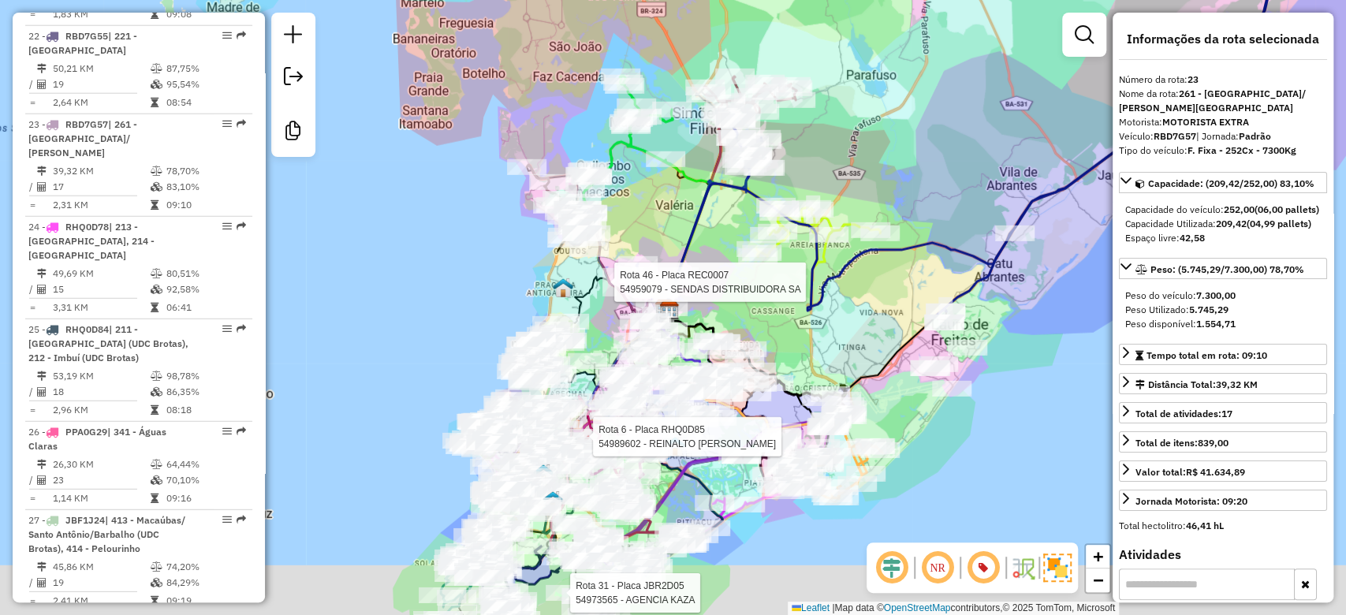
drag, startPoint x: 661, startPoint y: 260, endPoint x: 658, endPoint y: 207, distance: 53.7
click at [658, 207] on div "Rota 31 - Placa JBR2D05 54973565 - AGENCIA KAZA Rota 6 - Placa RHQ0D85 54989602…" at bounding box center [673, 307] width 1346 height 615
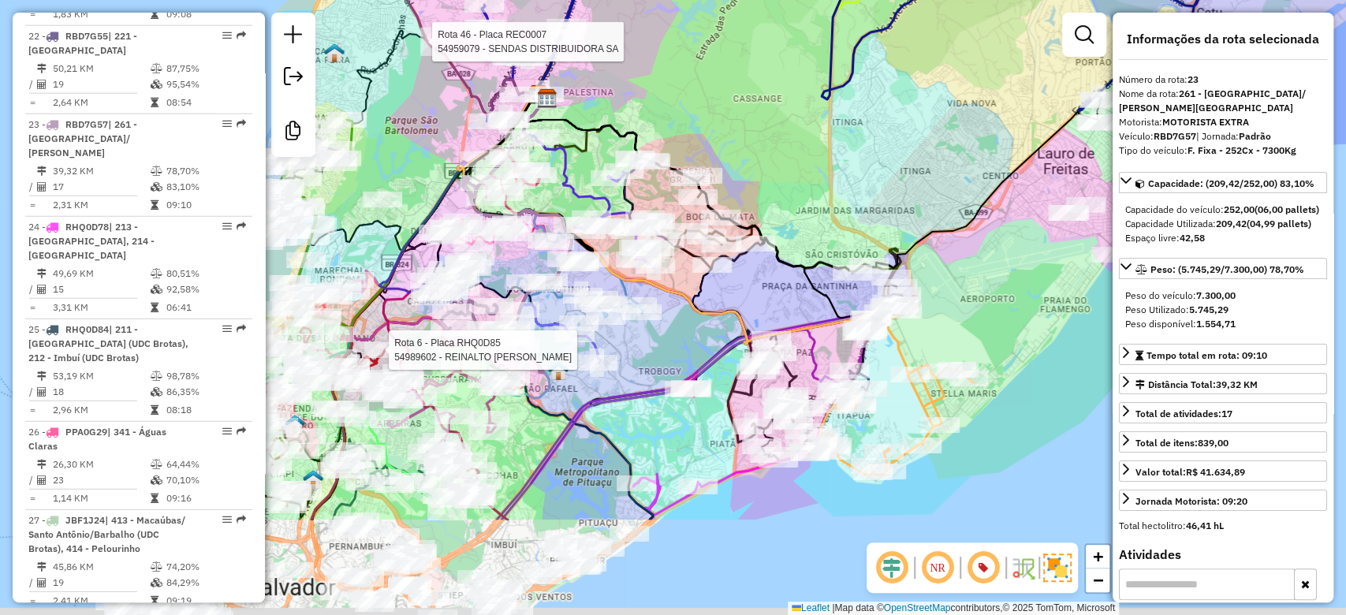
drag, startPoint x: 811, startPoint y: 390, endPoint x: 824, endPoint y: 224, distance: 166.2
click at [824, 226] on div "Rota 31 - Placa JBR2D05 54973565 - AGENCIA KAZA Rota 6 - Placa RHQ0D85 54989602…" at bounding box center [673, 307] width 1346 height 615
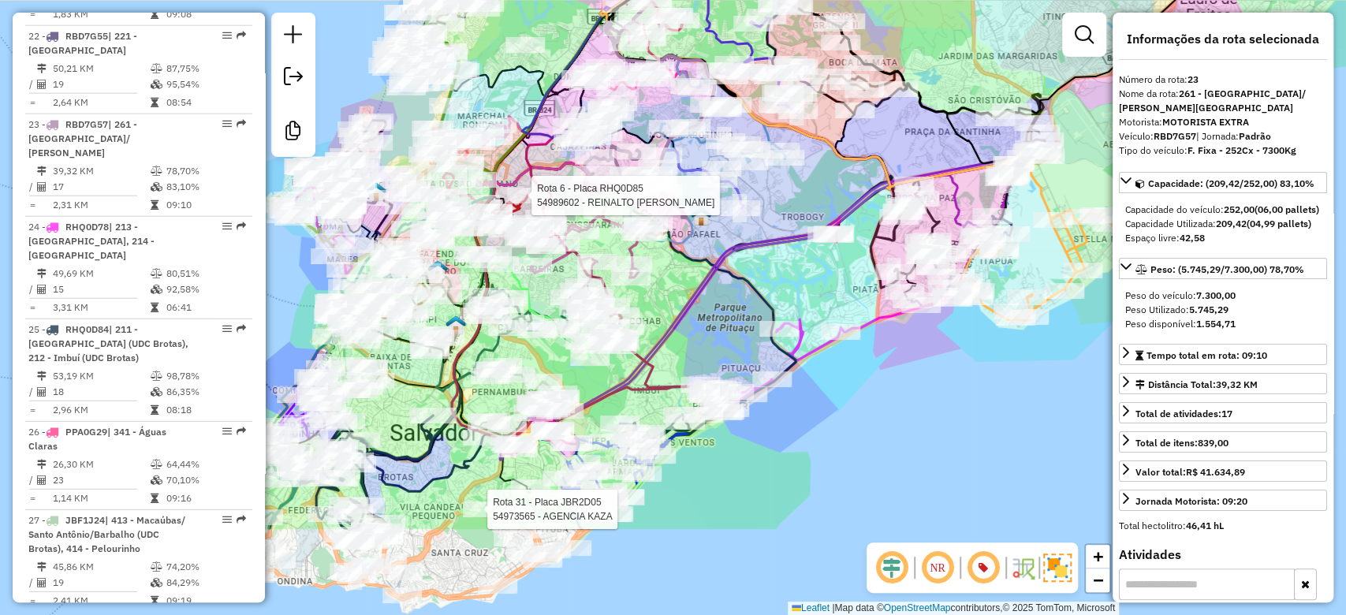
drag, startPoint x: 696, startPoint y: 445, endPoint x: 841, endPoint y: 297, distance: 206.4
click at [841, 297] on div "Rota 31 - Placa JBR2D05 54973565 - AGENCIA KAZA Rota 6 - Placa RHQ0D85 54989602…" at bounding box center [673, 307] width 1346 height 615
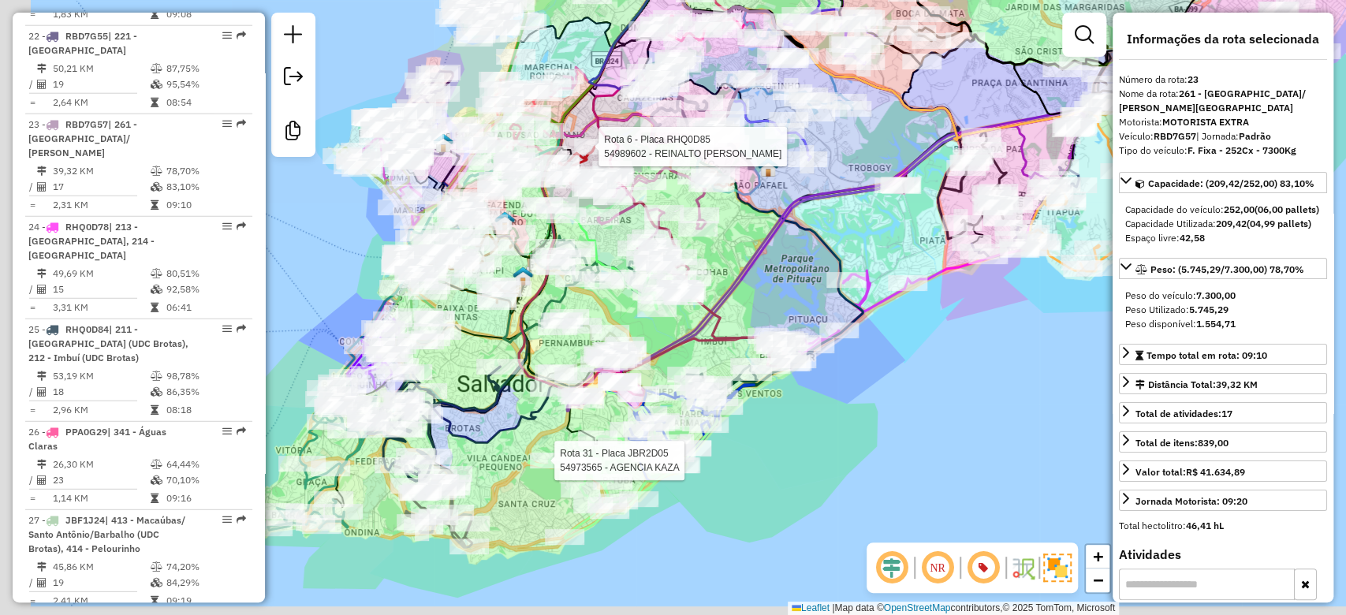
drag, startPoint x: 752, startPoint y: 449, endPoint x: 797, endPoint y: 417, distance: 54.9
click at [797, 417] on div "Rota 31 - Placa JBR2D05 54973565 - AGENCIA KAZA Rota 6 - Placa RHQ0D85 54989602…" at bounding box center [673, 307] width 1346 height 615
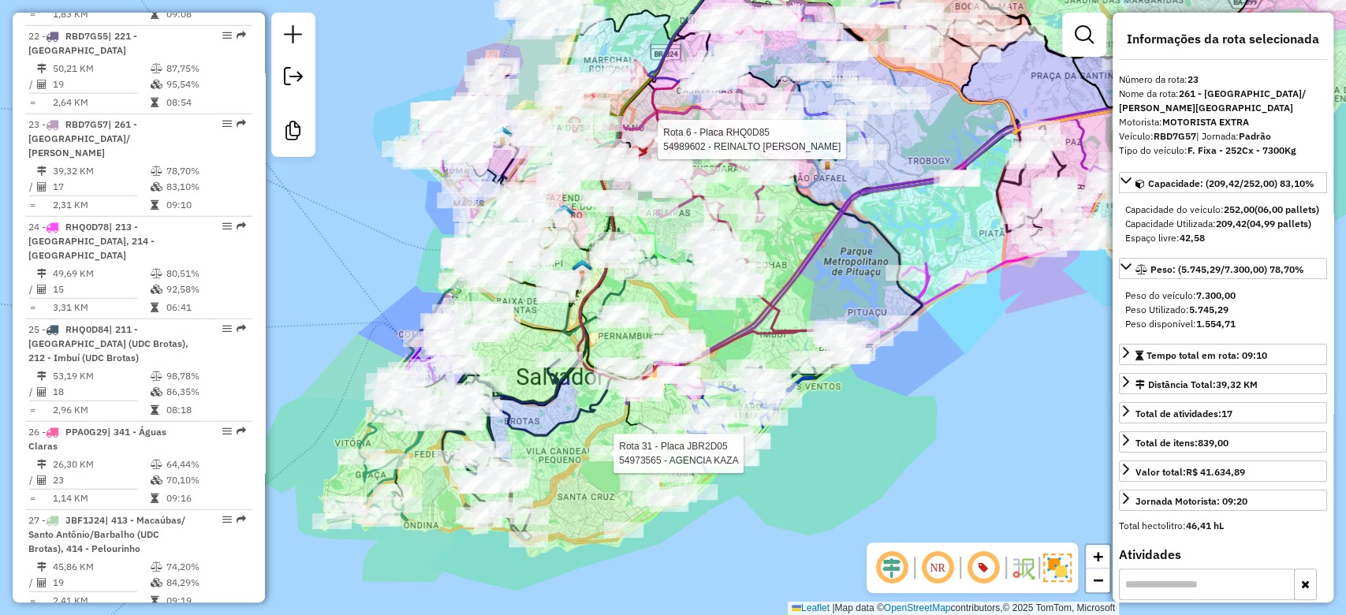
drag, startPoint x: 745, startPoint y: 332, endPoint x: 805, endPoint y: 323, distance: 61.3
click at [805, 323] on icon at bounding box center [749, 226] width 194 height 323
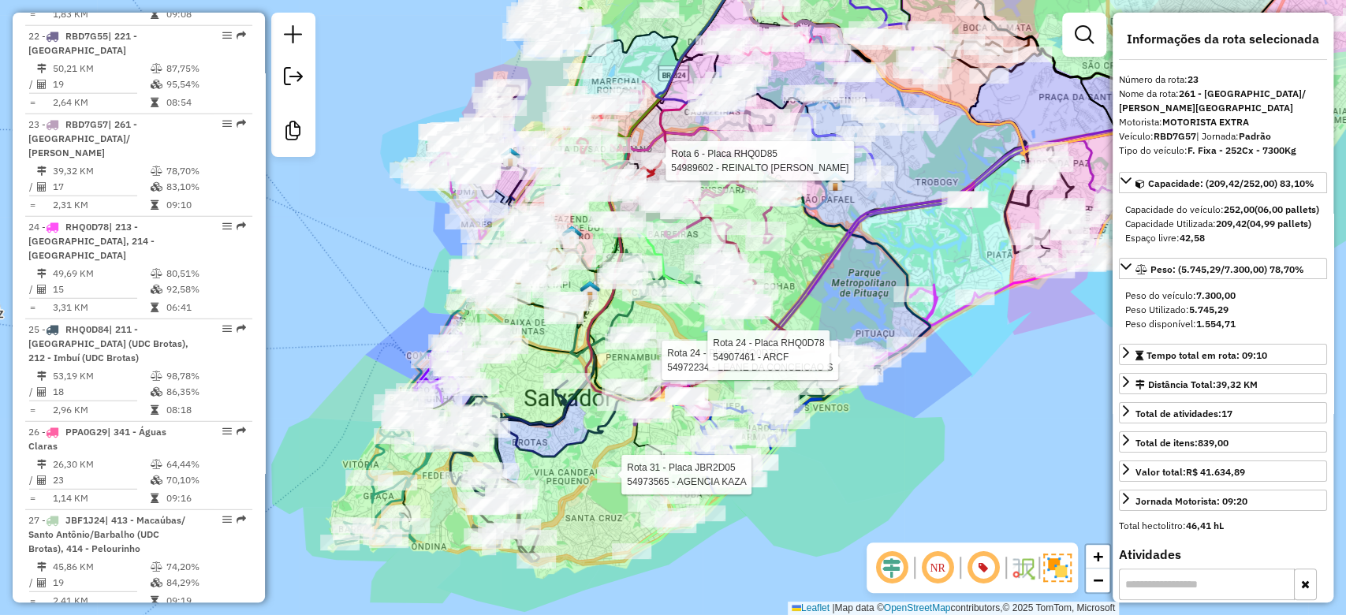
drag, startPoint x: 593, startPoint y: 488, endPoint x: 590, endPoint y: 521, distance: 33.3
click at [598, 533] on div "Rota 31 - Placa JBR2D05 54973565 - AGENCIA KAZA Rota 6 - Placa RHQ0D85 54989602…" at bounding box center [673, 307] width 1346 height 615
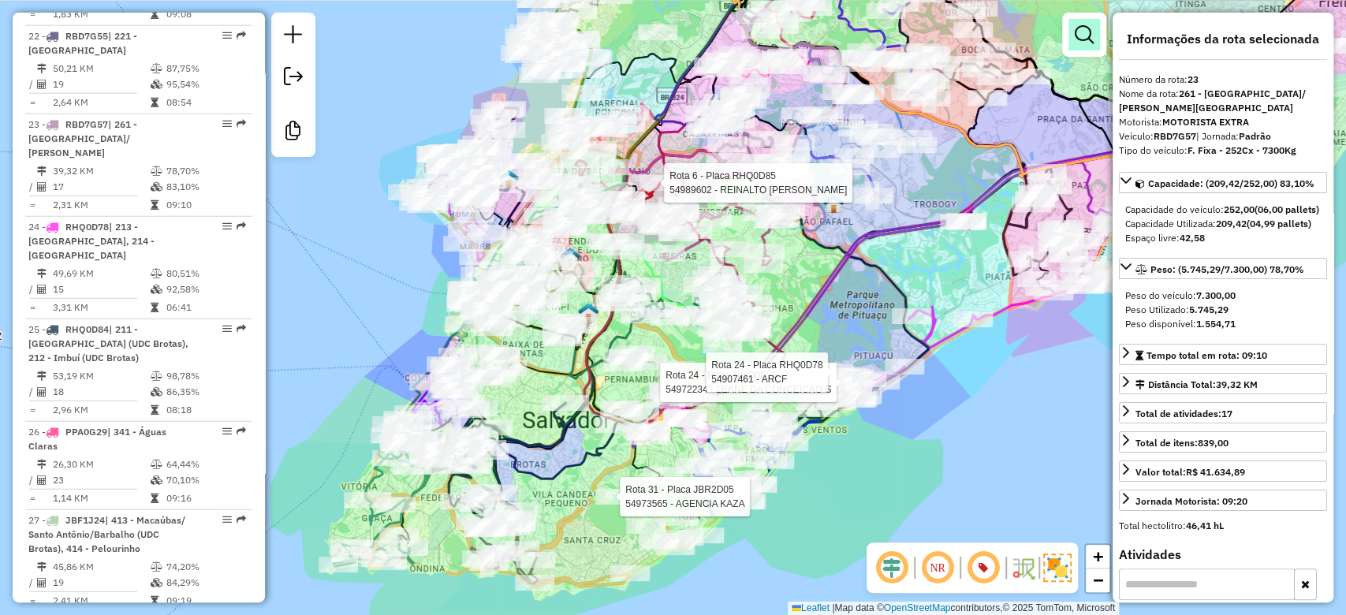
click at [1082, 30] on em at bounding box center [1084, 34] width 19 height 19
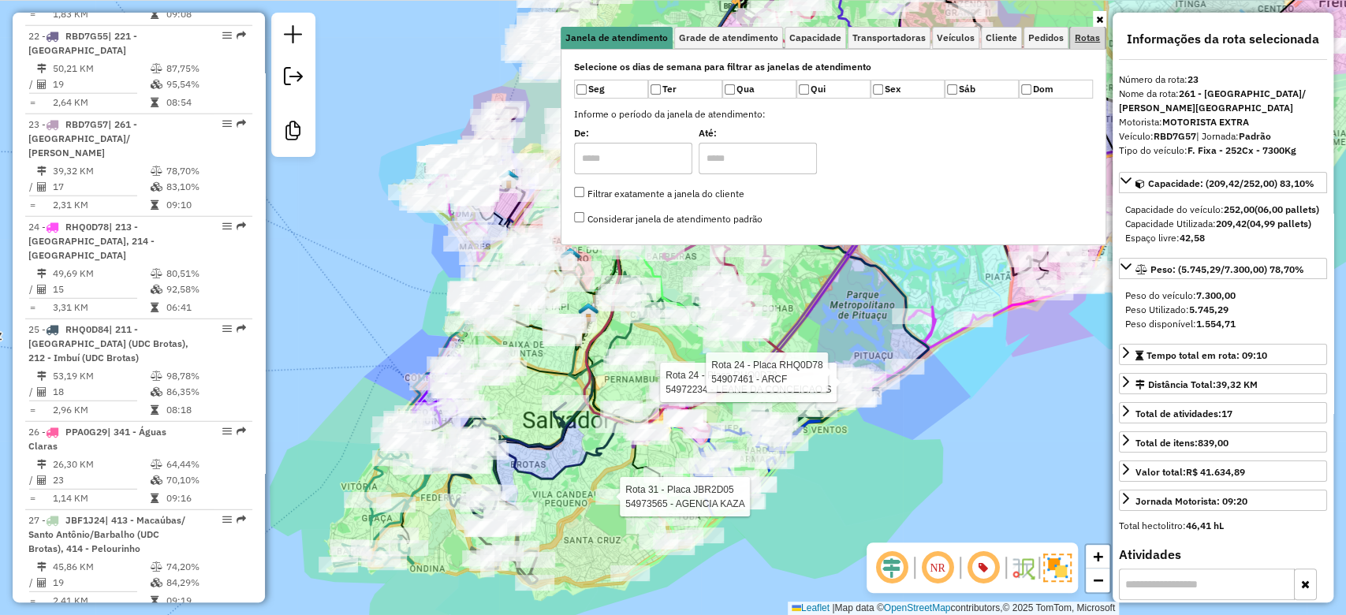
click at [1076, 35] on span "Rotas" at bounding box center [1087, 37] width 25 height 9
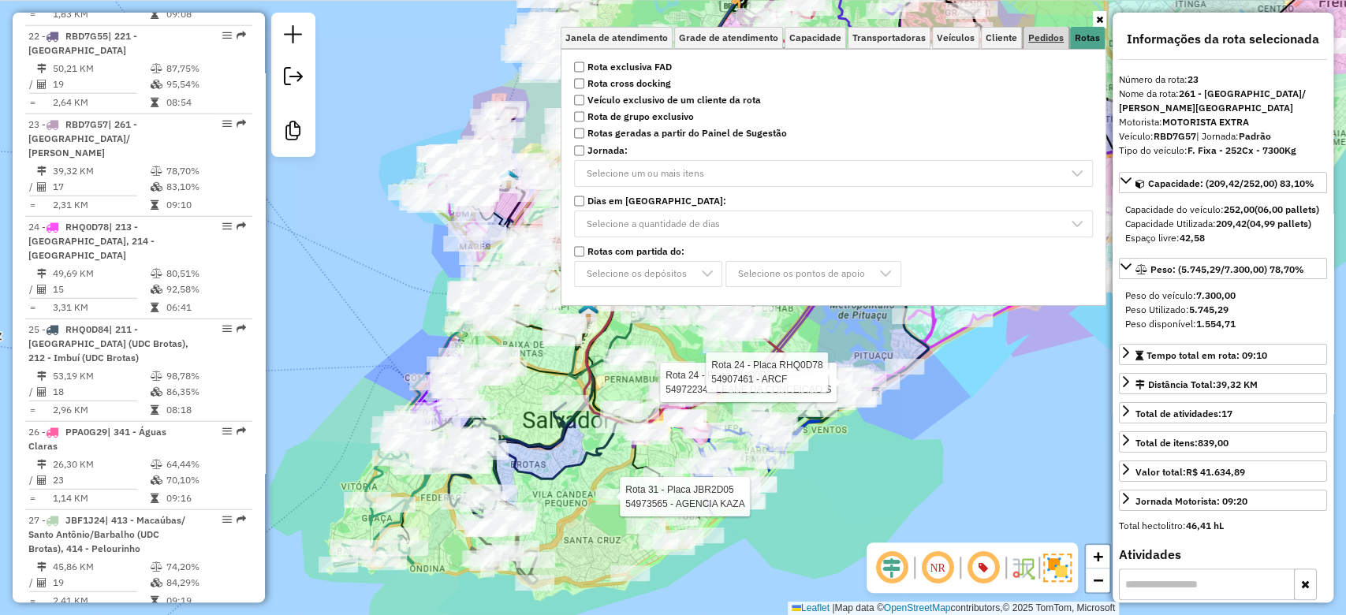
click at [1054, 34] on span "Pedidos" at bounding box center [1045, 37] width 35 height 9
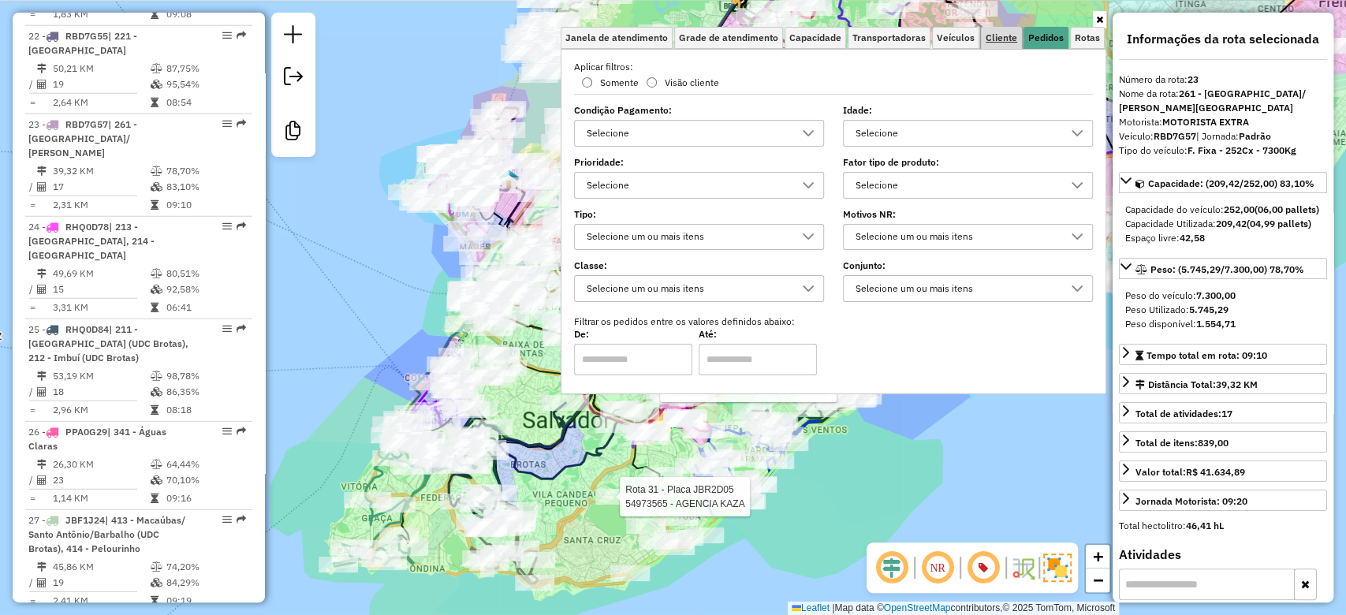
click at [1006, 38] on span "Cliente" at bounding box center [1002, 37] width 32 height 9
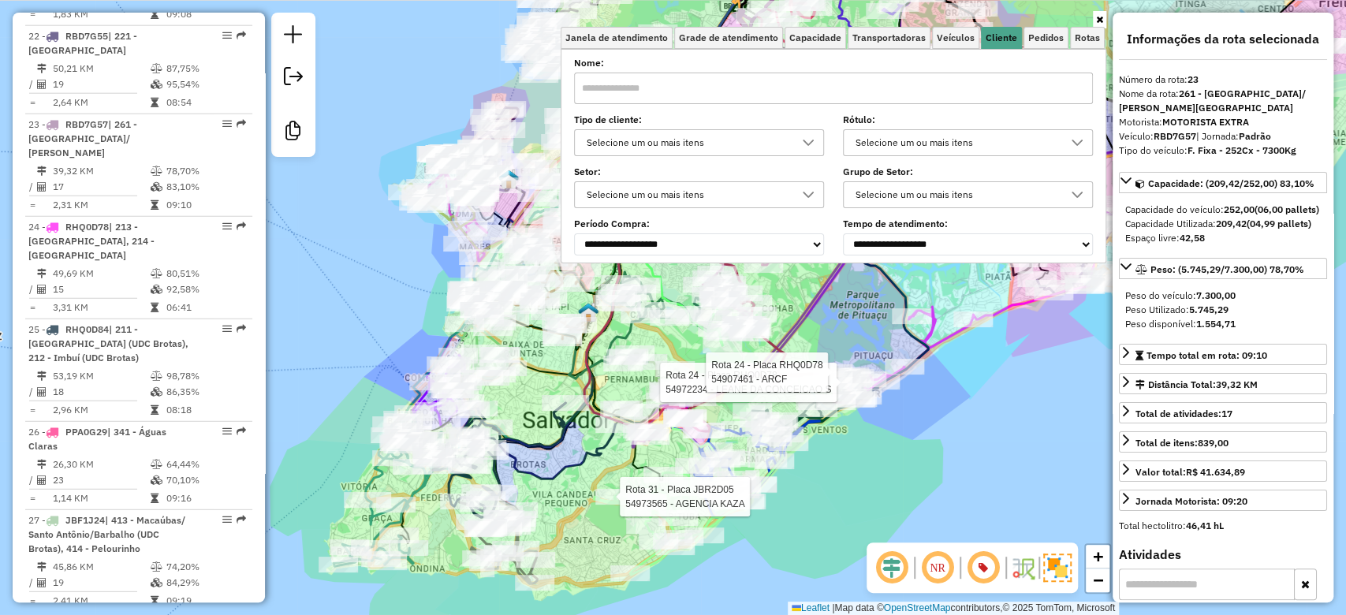
click at [734, 197] on div "Selecione um ou mais itens" at bounding box center [687, 194] width 212 height 25
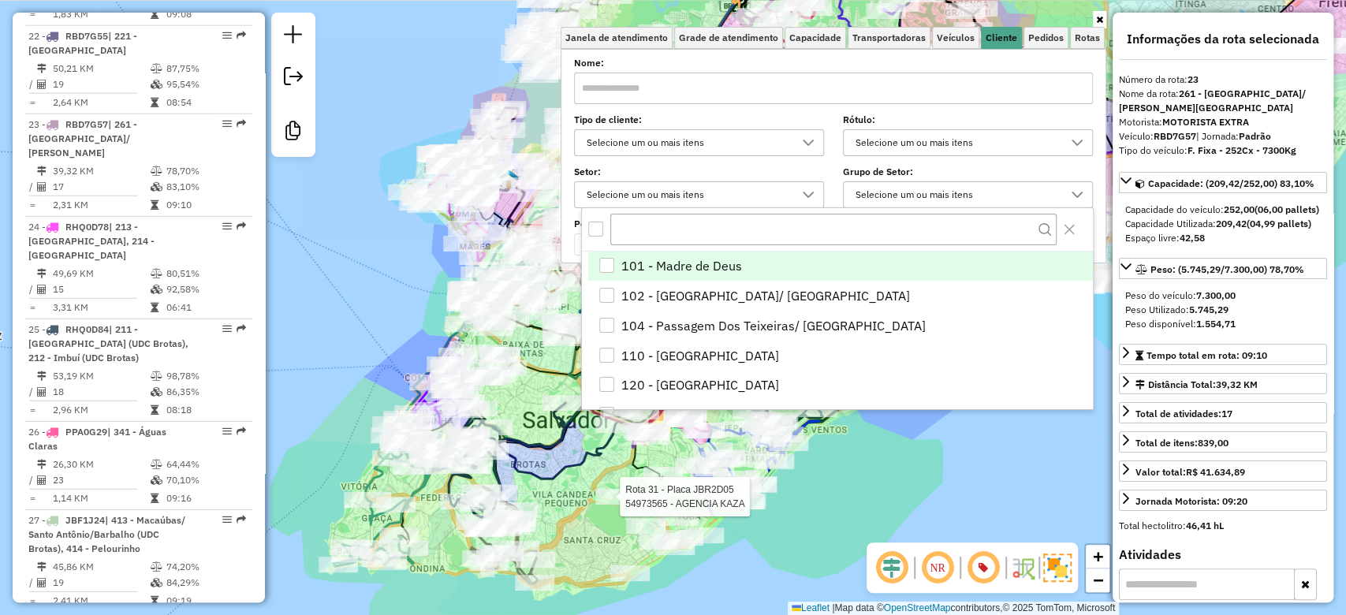
scroll to position [9, 55]
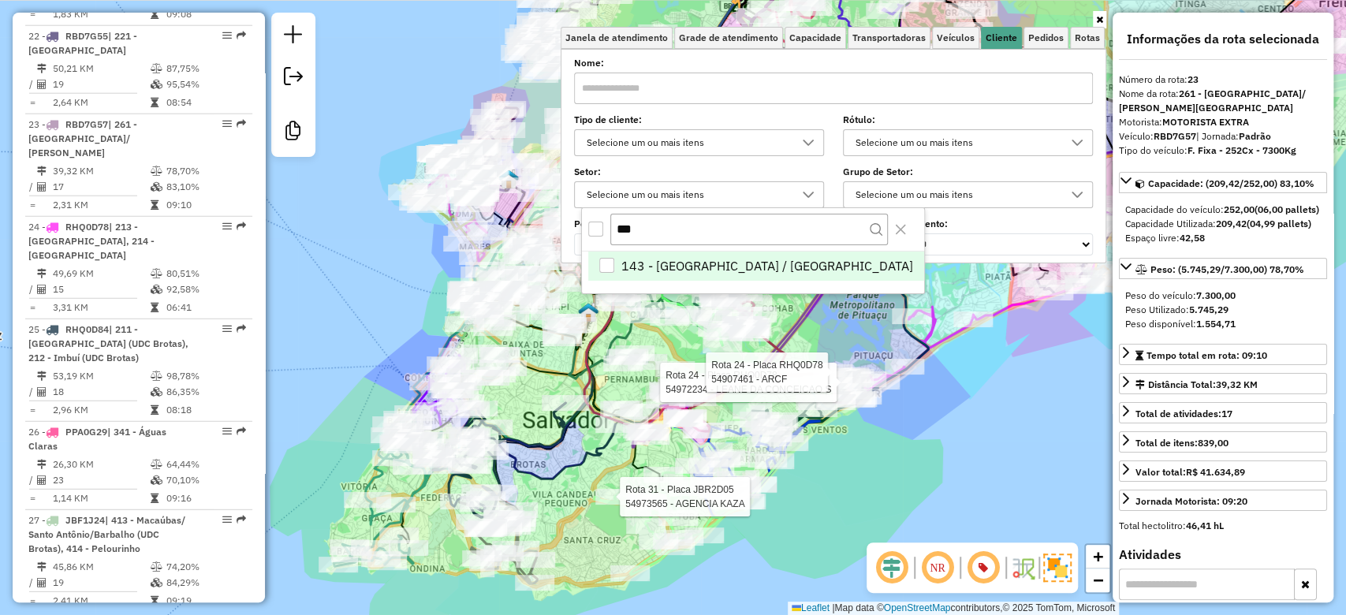
type input "***"
click at [714, 260] on li "143 - Novo Horizonte / Bela Vista" at bounding box center [755, 267] width 335 height 30
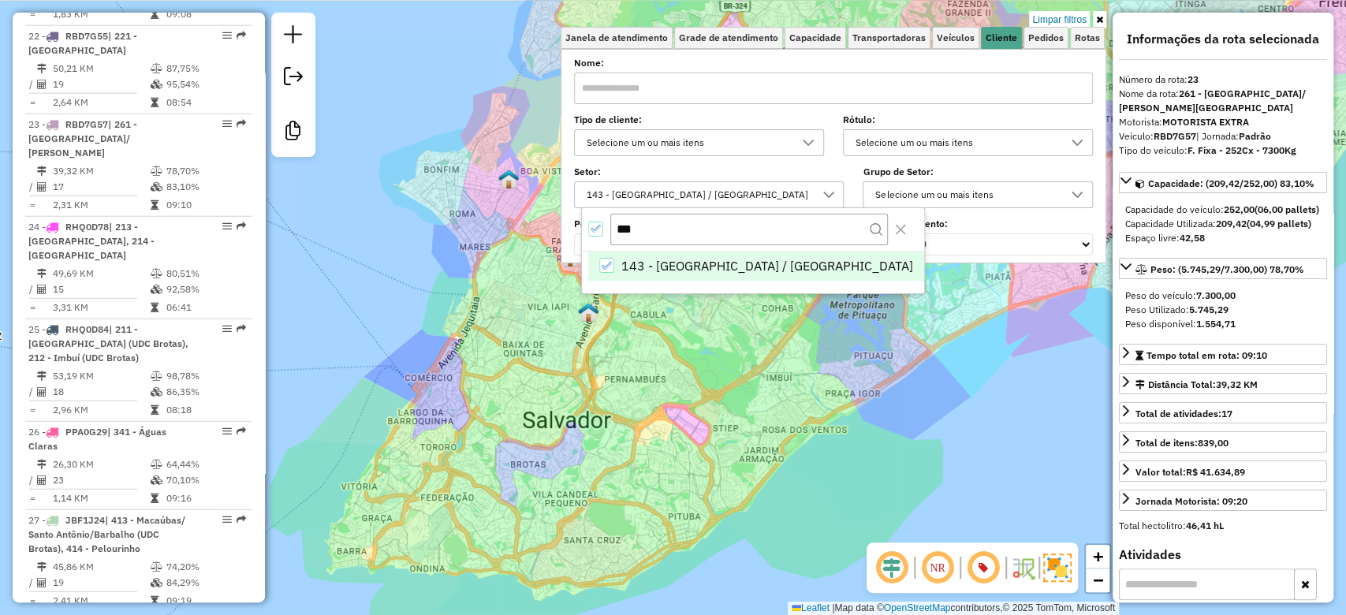
click at [648, 393] on div "Limpar filtros Janela de atendimento Grade de atendimento Capacidade Transporta…" at bounding box center [673, 307] width 1346 height 615
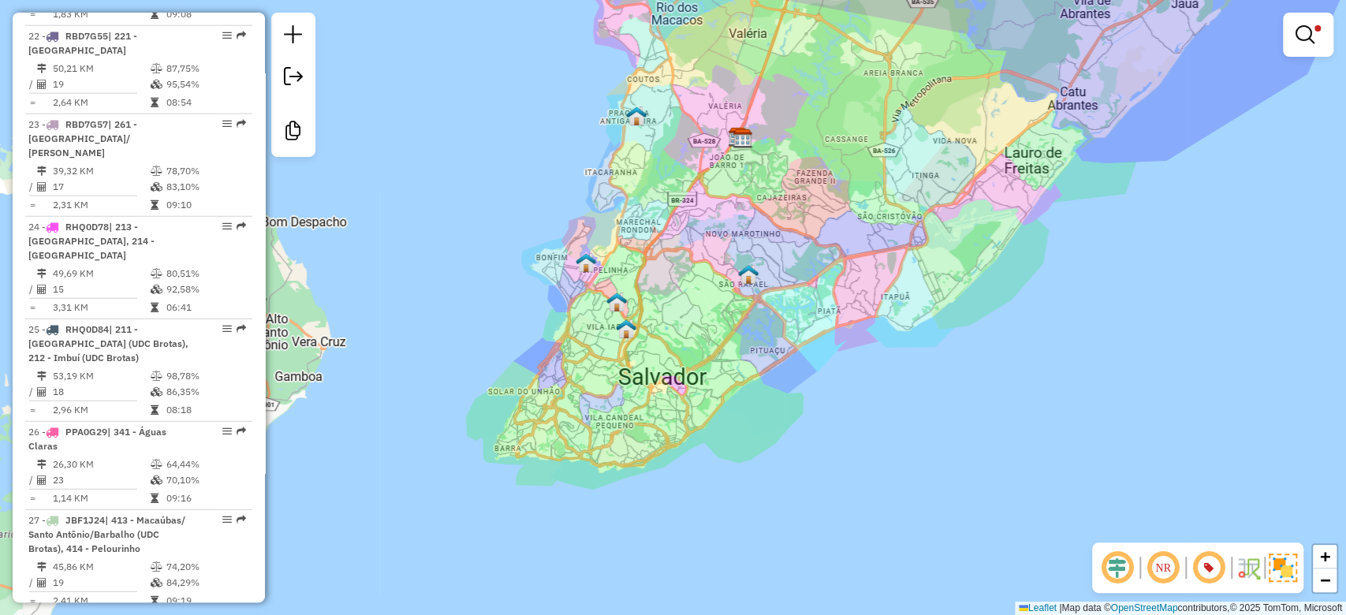
drag, startPoint x: 763, startPoint y: 196, endPoint x: 662, endPoint y: 410, distance: 236.4
click at [663, 409] on div "Limpar filtros Janela de atendimento Grade de atendimento Capacidade Transporta…" at bounding box center [673, 307] width 1346 height 615
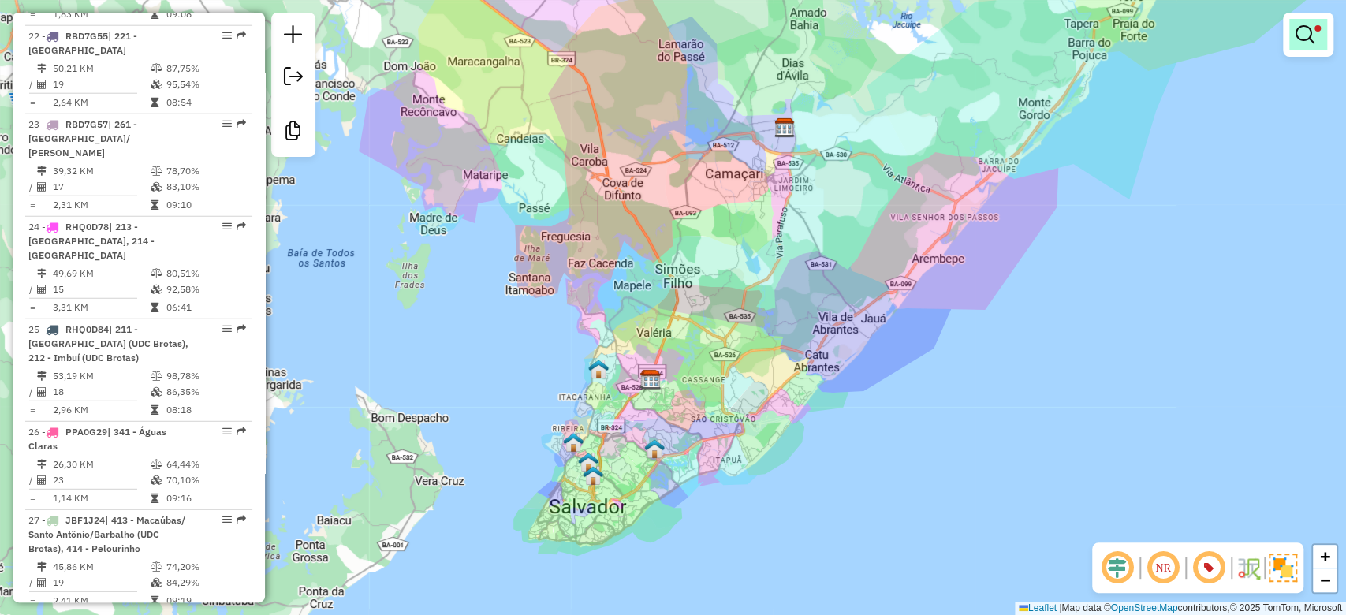
click at [1261, 40] on em at bounding box center [1305, 34] width 19 height 19
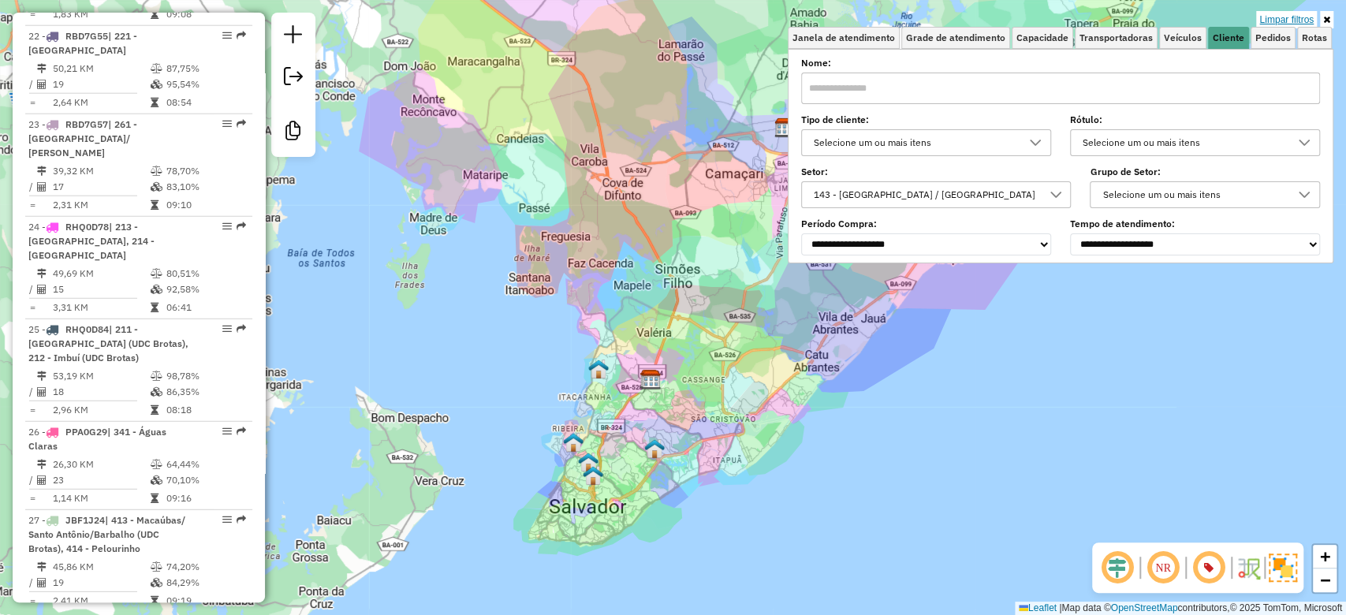
click at [1261, 17] on link "Limpar filtros" at bounding box center [1286, 19] width 61 height 17
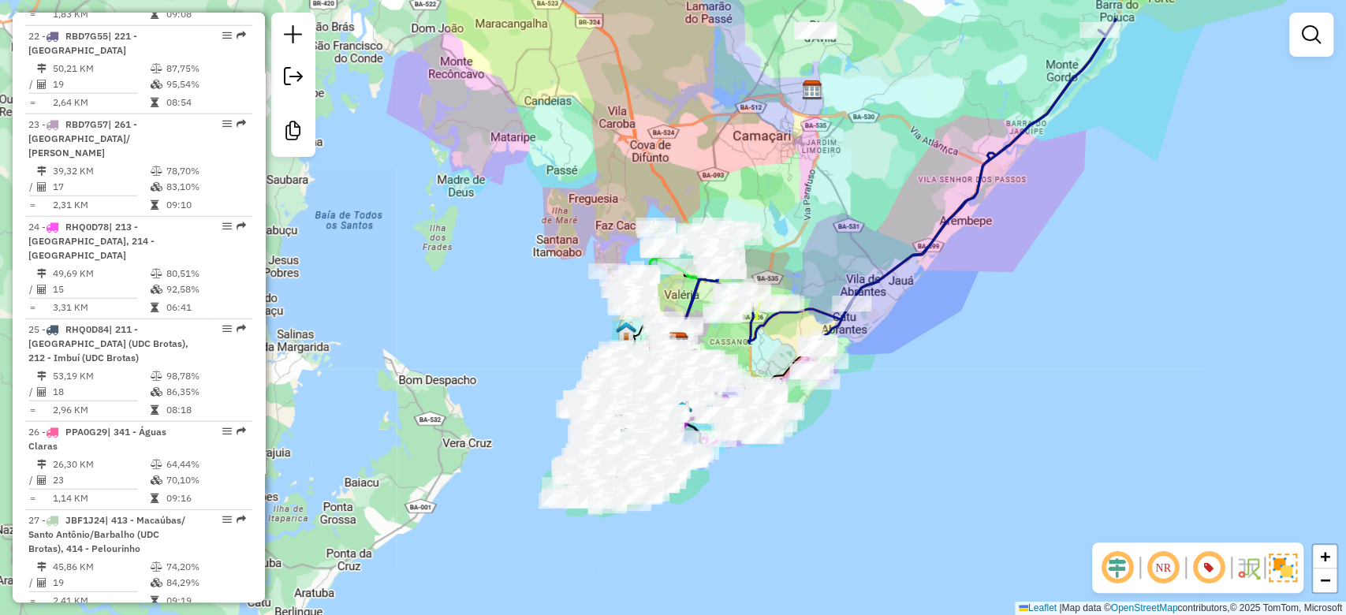
drag, startPoint x: 782, startPoint y: 280, endPoint x: 808, endPoint y: 241, distance: 46.2
click at [808, 241] on div "Janela de atendimento Grade de atendimento Capacidade Transportadoras Veículos …" at bounding box center [673, 307] width 1346 height 615
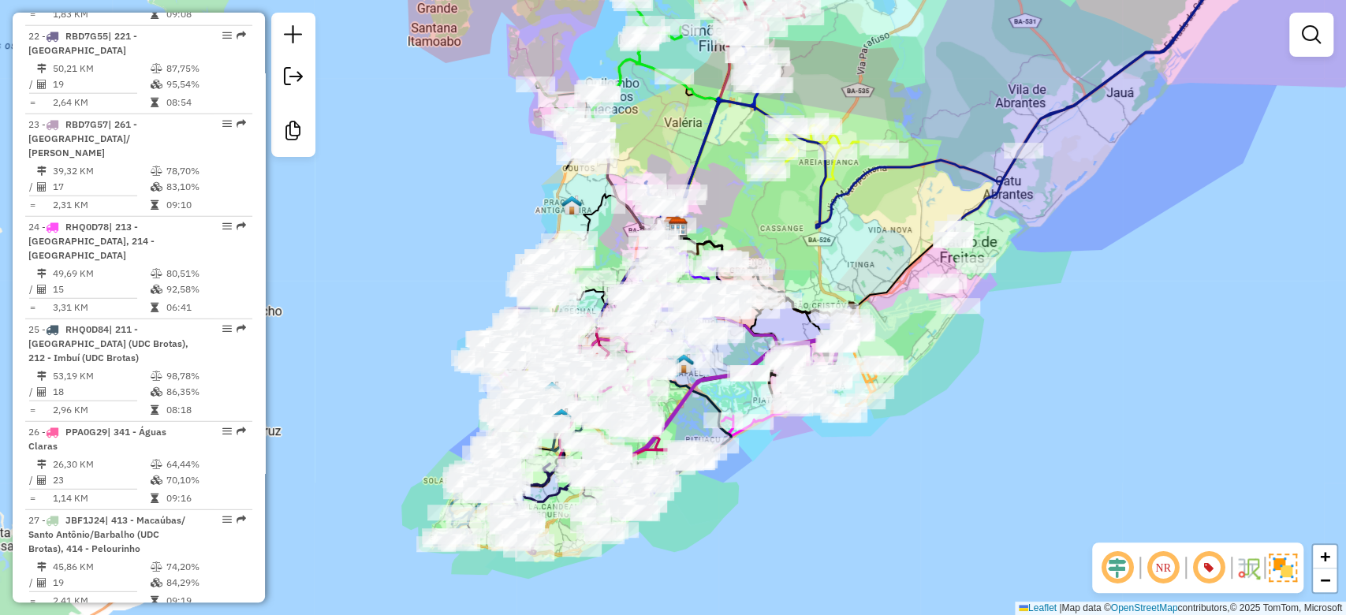
drag, startPoint x: 775, startPoint y: 309, endPoint x: 838, endPoint y: 266, distance: 76.6
click at [845, 251] on div "Janela de atendimento Grade de atendimento Capacidade Transportadoras Veículos …" at bounding box center [673, 307] width 1346 height 615
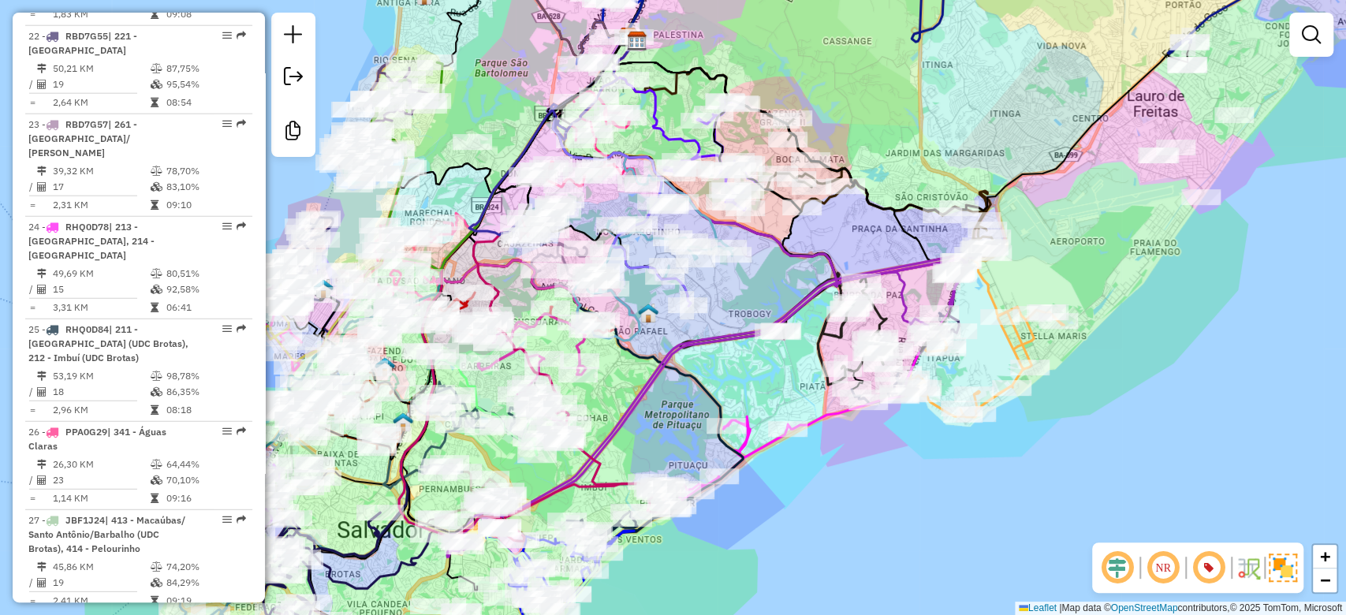
drag, startPoint x: 748, startPoint y: 386, endPoint x: 760, endPoint y: 384, distance: 12.1
click at [756, 384] on div "Janela de atendimento Grade de atendimento Capacidade Transportadoras Veículos …" at bounding box center [673, 307] width 1346 height 615
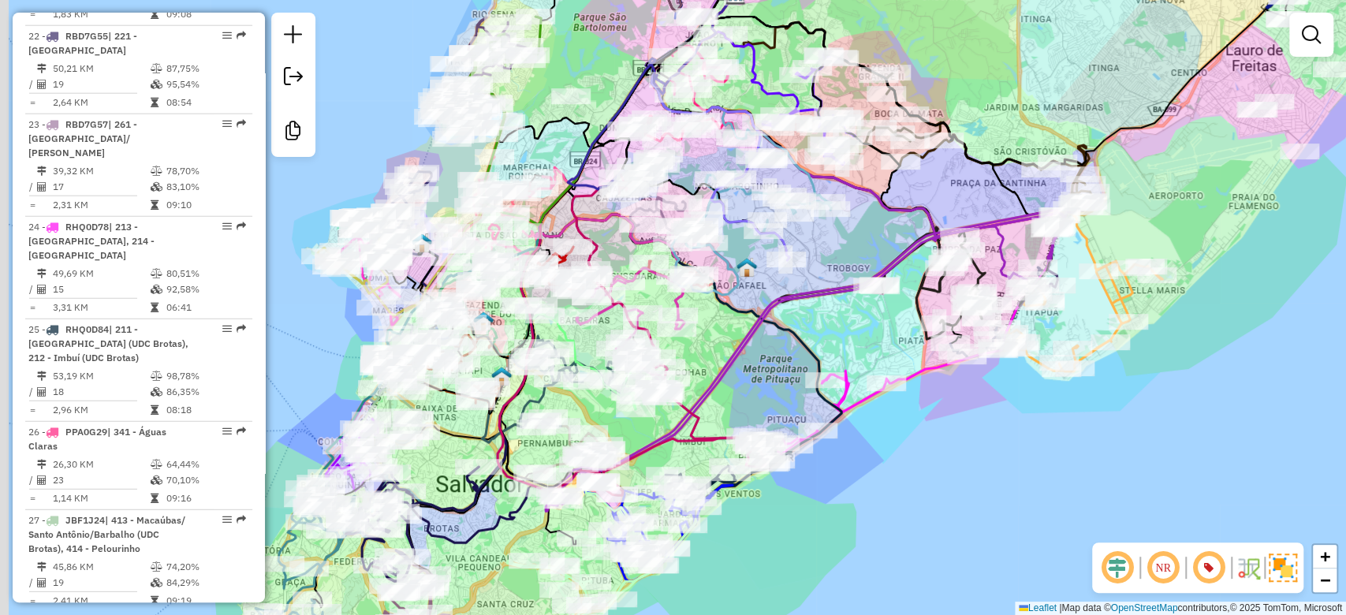
click at [901, 433] on div "Janela de atendimento Grade de atendimento Capacidade Transportadoras Veículos …" at bounding box center [673, 307] width 1346 height 615
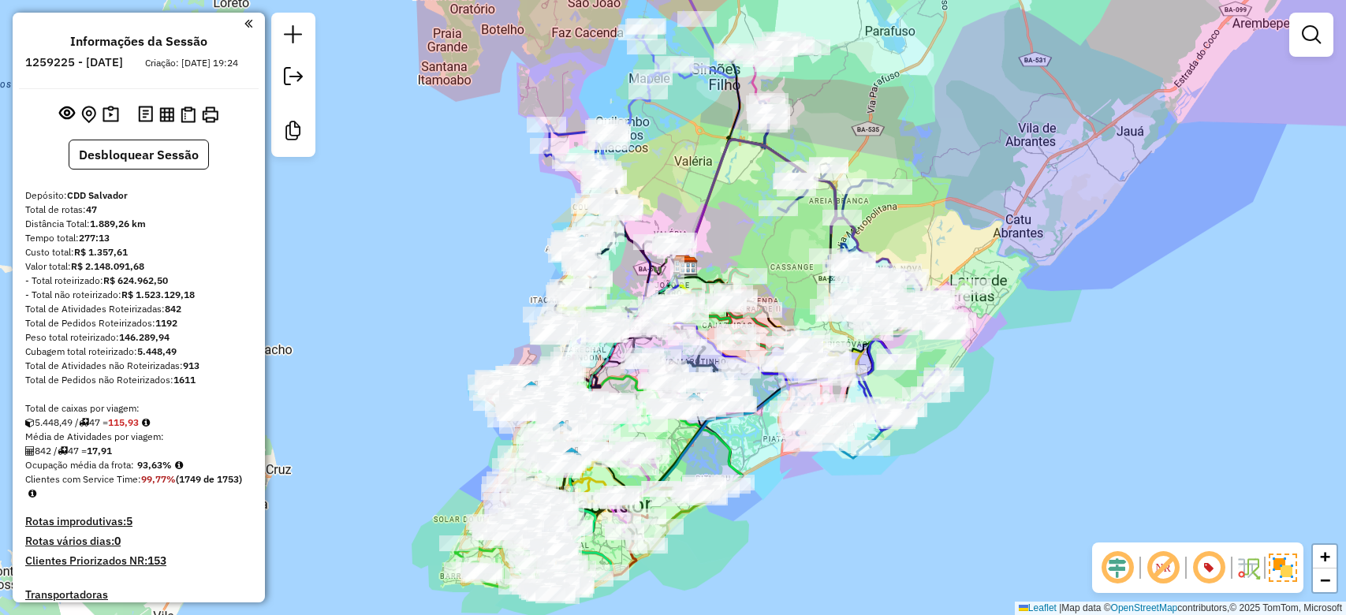
click at [778, 192] on div "Rota 20 - Placa RUY0H67 54964025 - MARIA DE LOURDES [PERSON_NAME] de atendiment…" at bounding box center [673, 307] width 1346 height 615
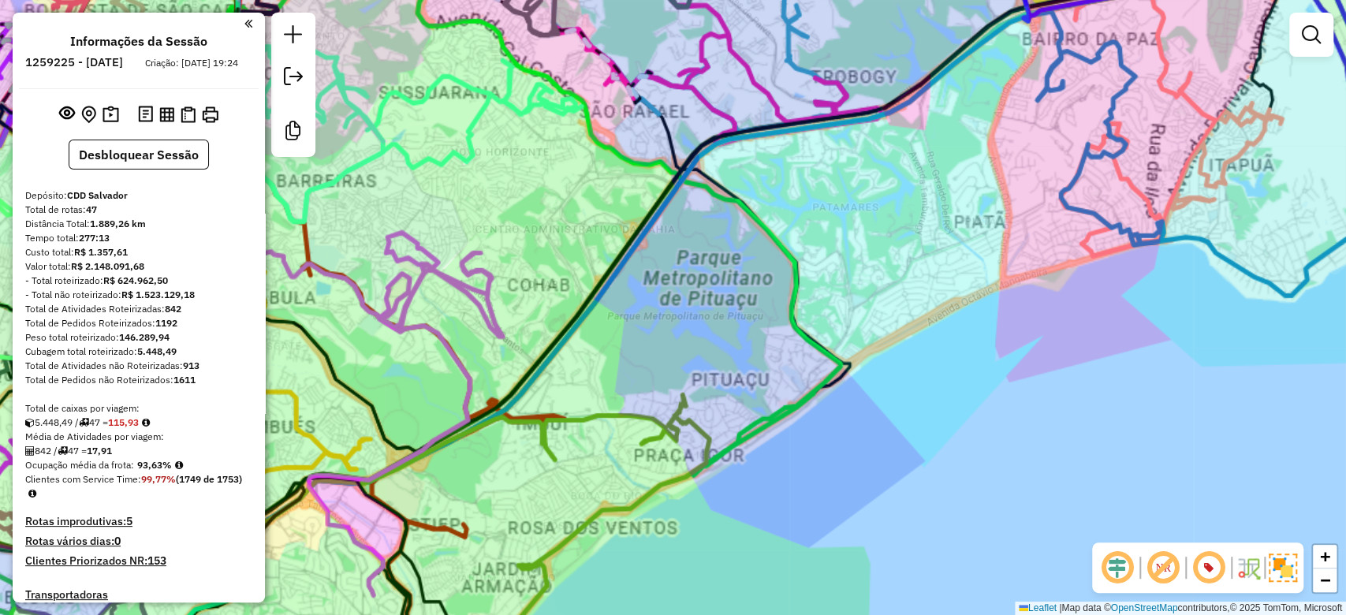
click at [289, 34] on div "Rota 4 - Placa OYU7B71 54941978 - RESTAURANTE BELA VIS" at bounding box center [289, 34] width 0 height 0
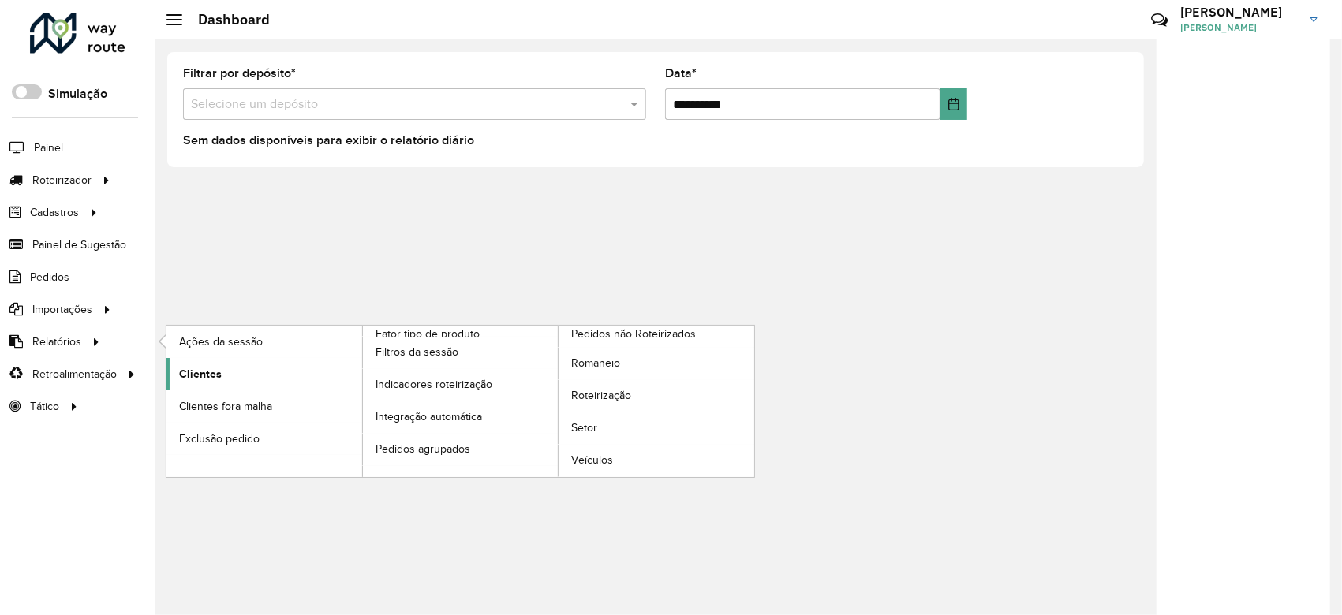
click at [218, 379] on span "Clientes" at bounding box center [200, 374] width 43 height 17
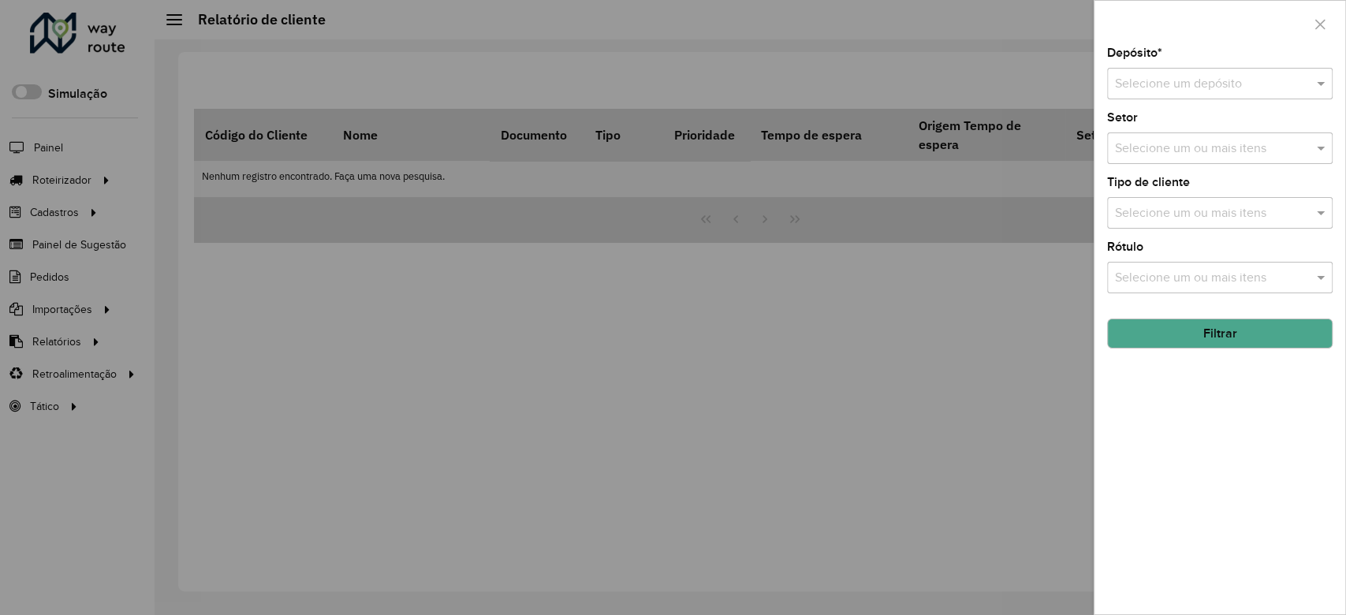
click at [1175, 84] on input "text" at bounding box center [1204, 84] width 178 height 19
type input "***"
click at [1192, 142] on div "AS - [GEOGRAPHIC_DATA]" at bounding box center [1220, 129] width 224 height 27
click at [1187, 99] on div "Selecione um depósito × AS - SALVADOR *** ×" at bounding box center [1220, 84] width 226 height 32
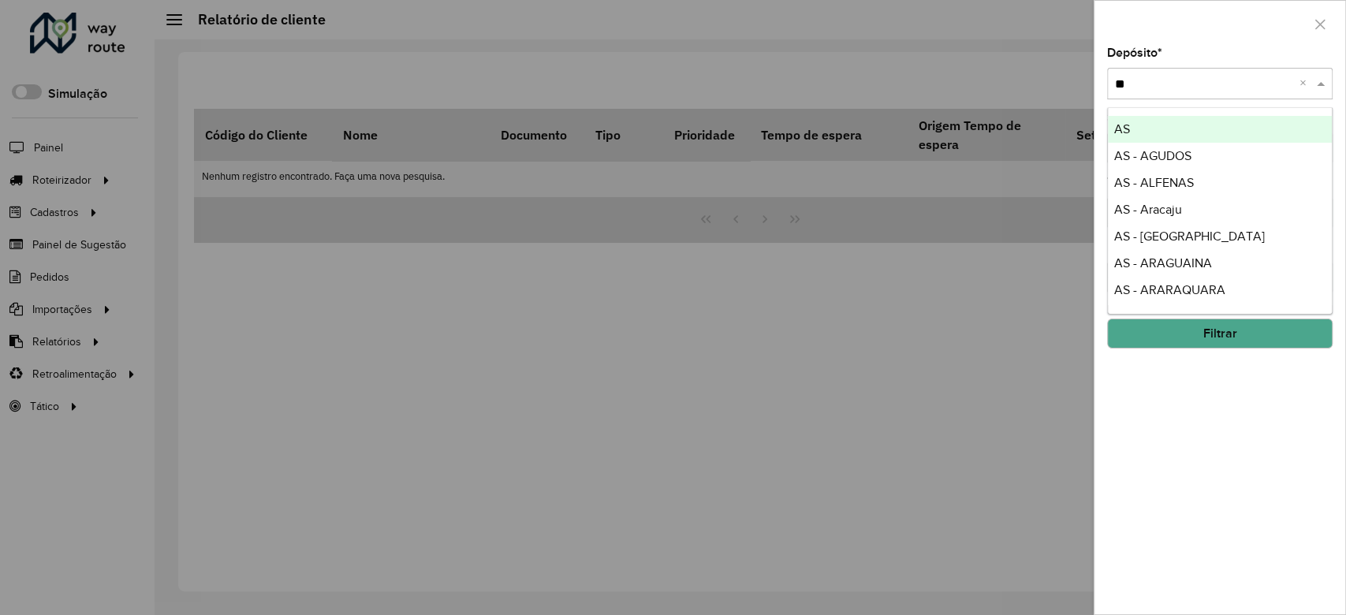
type input "***"
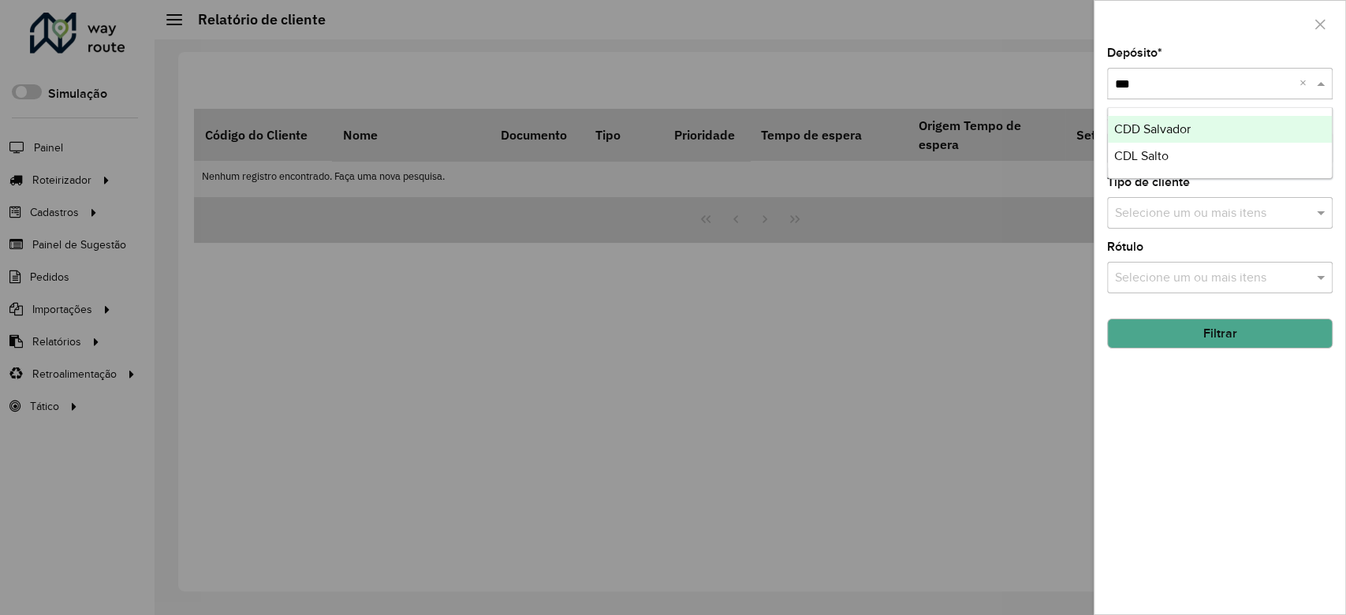
click at [1174, 129] on span "CDD Salvador" at bounding box center [1152, 128] width 77 height 13
click at [1177, 147] on input "text" at bounding box center [1212, 149] width 202 height 19
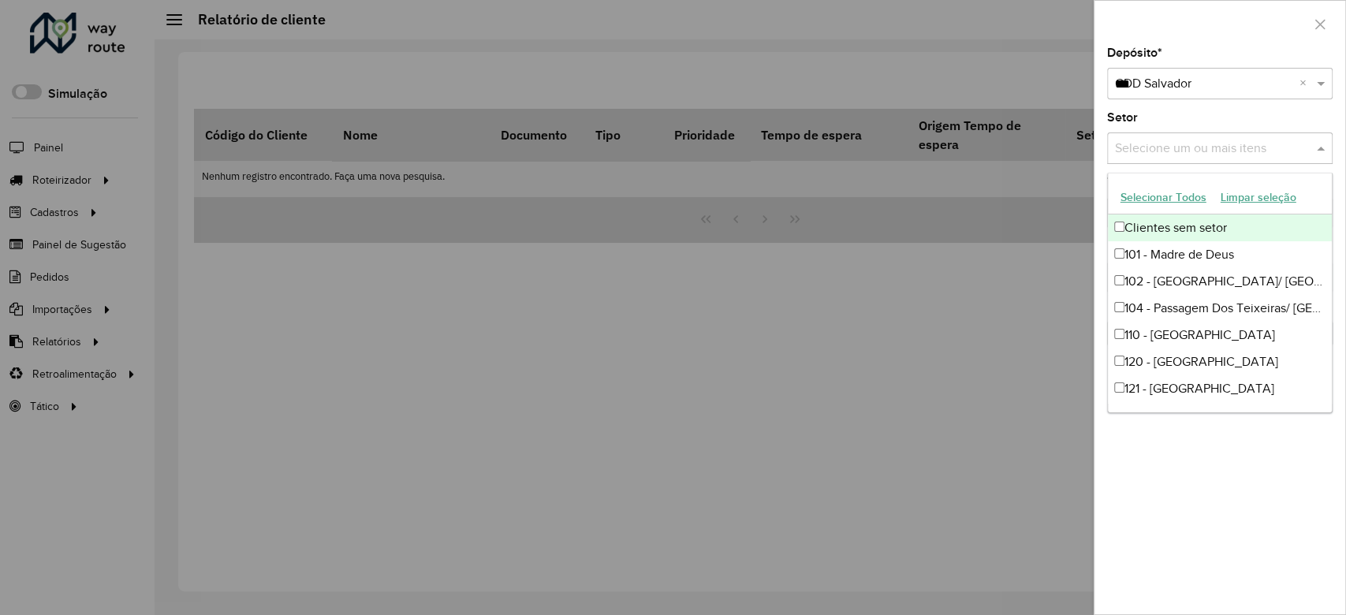
click at [1155, 192] on button "Selecionar Todos" at bounding box center [1164, 197] width 100 height 24
click at [1156, 121] on div "Setor Selecione um ou mais itens 97 itens selecionados ×" at bounding box center [1220, 138] width 226 height 52
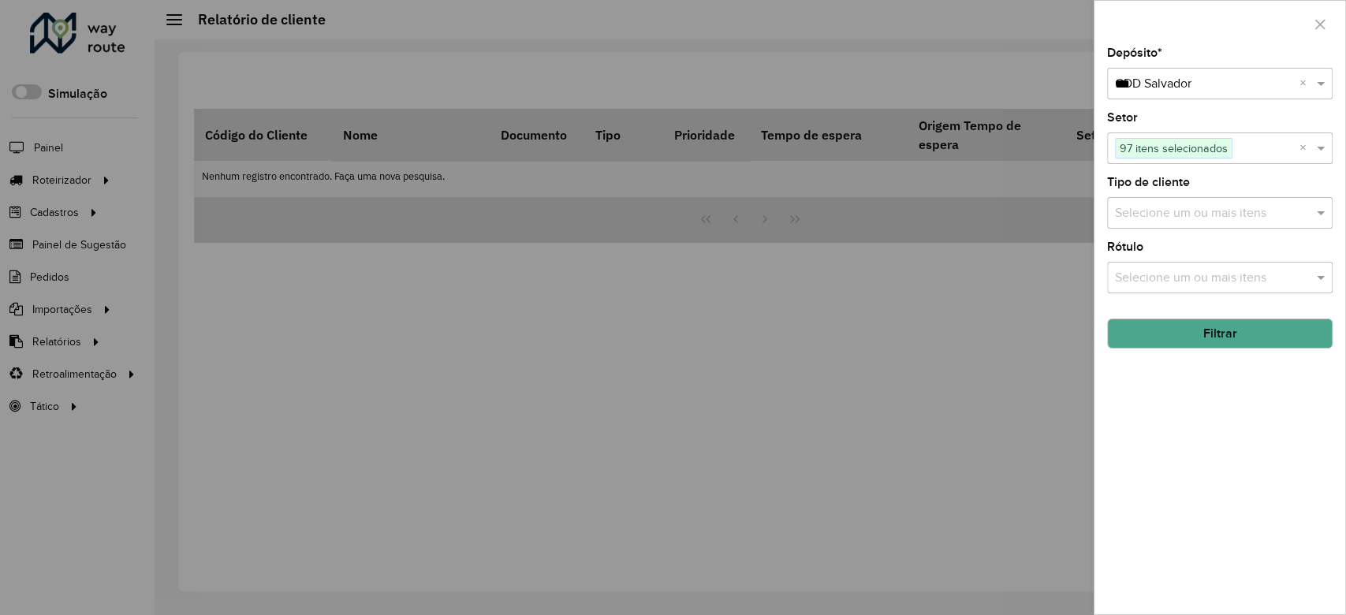
click at [1167, 224] on div "Selecione um ou mais itens" at bounding box center [1220, 213] width 226 height 32
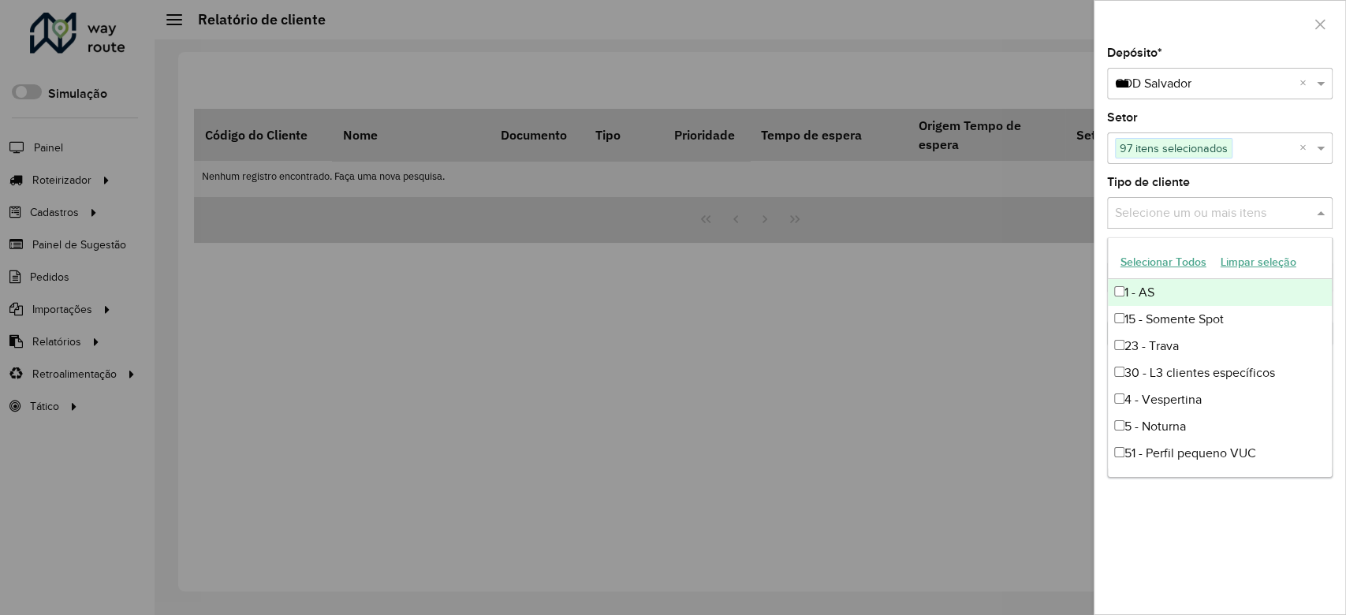
click at [1134, 259] on button "Selecionar Todos" at bounding box center [1164, 262] width 100 height 24
click at [1141, 187] on label "Tipo de cliente" at bounding box center [1148, 182] width 83 height 19
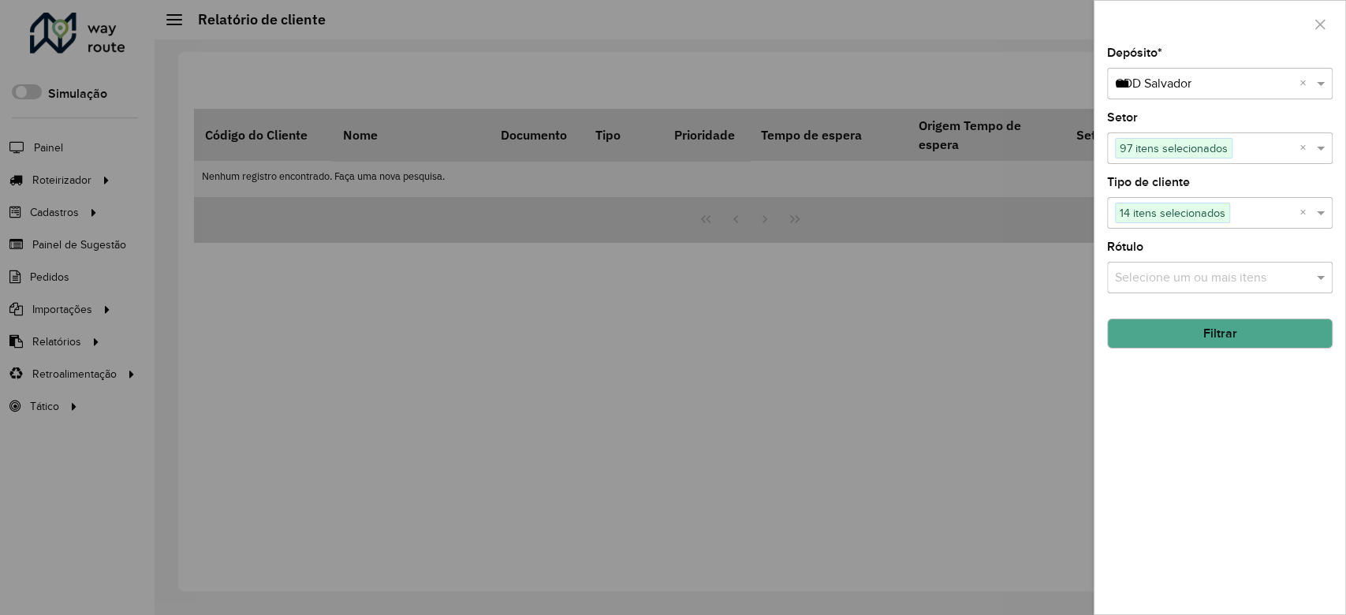
click at [1153, 278] on input "text" at bounding box center [1212, 278] width 202 height 19
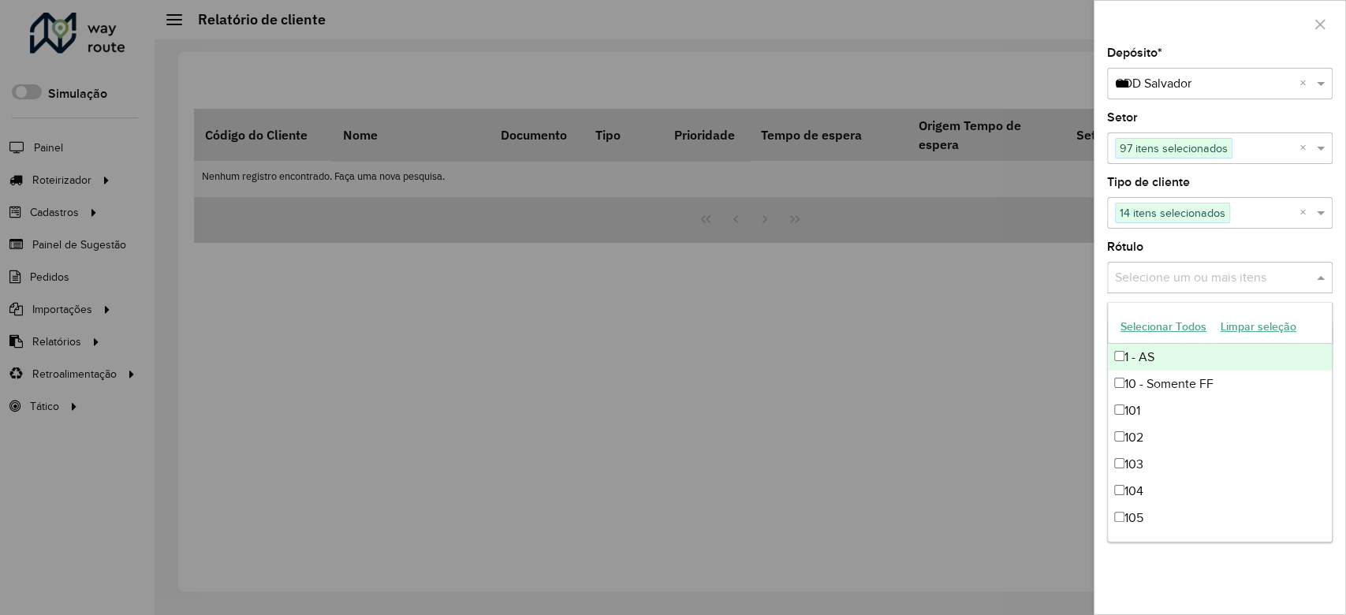
click at [1143, 326] on button "Selecionar Todos" at bounding box center [1164, 327] width 100 height 24
click at [1143, 244] on label "Rótulo" at bounding box center [1125, 246] width 36 height 19
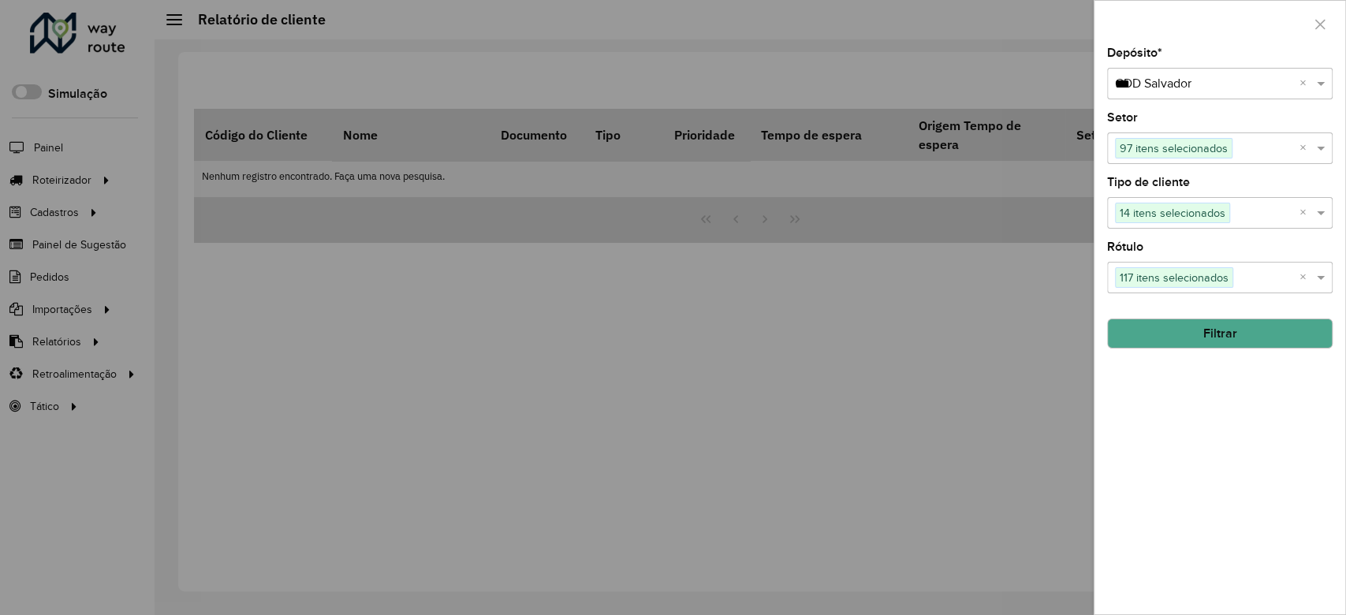
click at [1174, 327] on button "Filtrar" at bounding box center [1220, 334] width 226 height 30
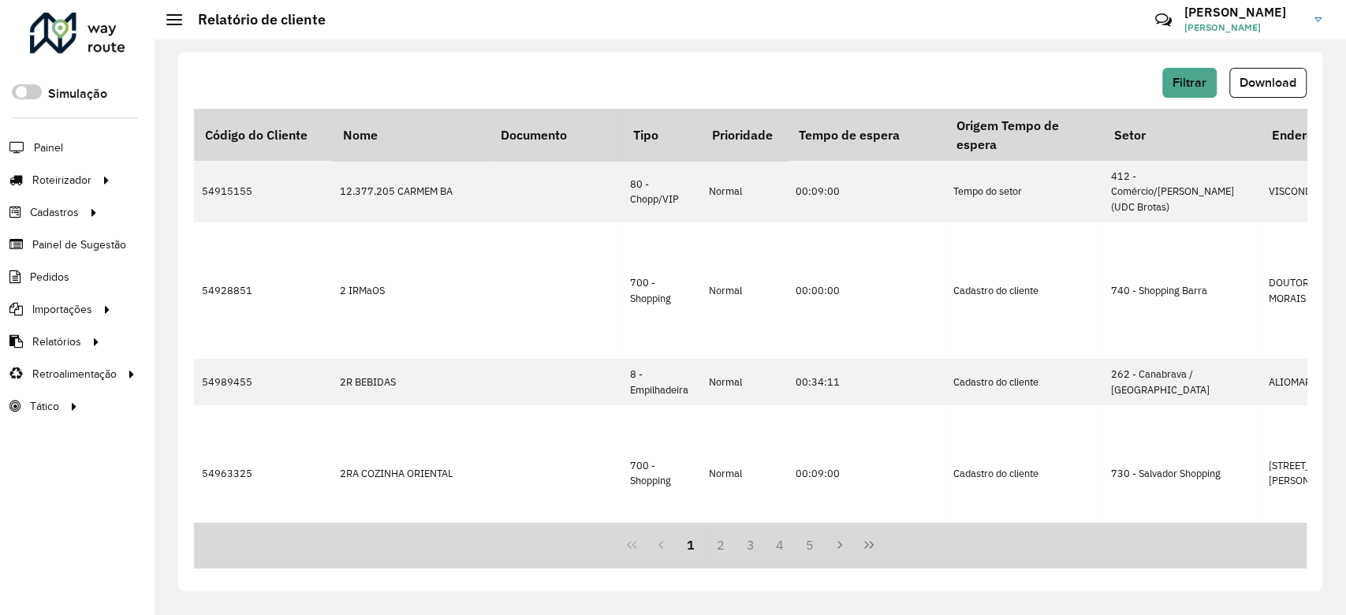
click at [1256, 80] on span "Download" at bounding box center [1268, 82] width 57 height 13
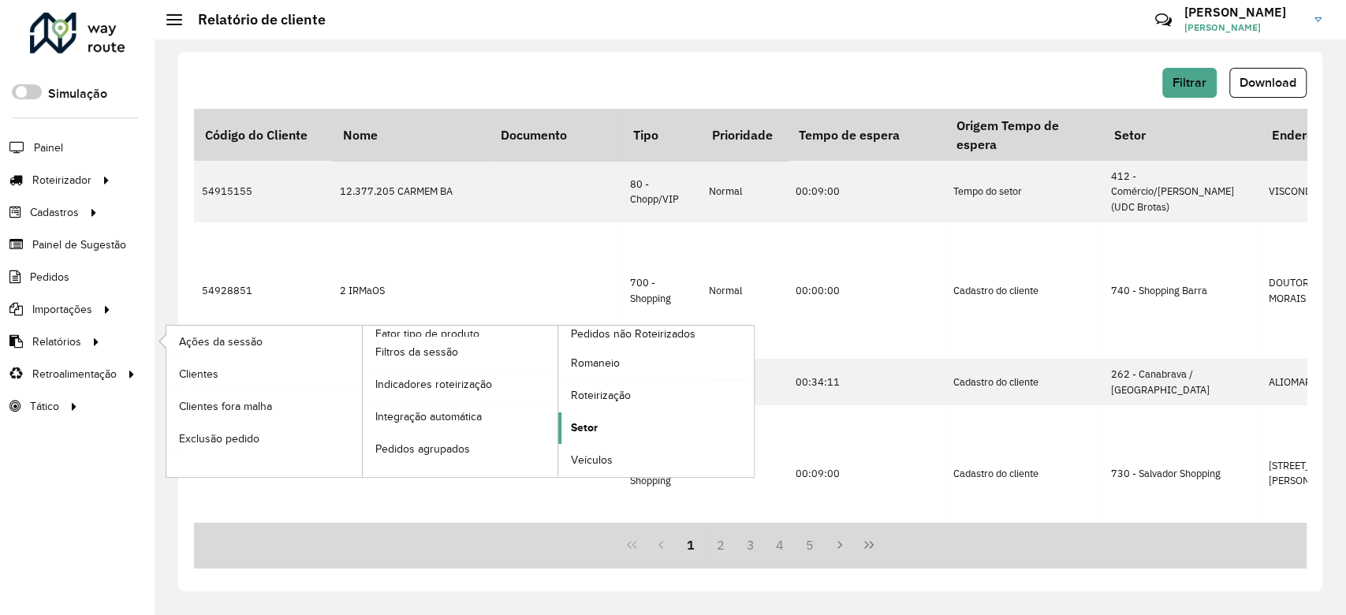
click at [593, 420] on span "Setor" at bounding box center [584, 428] width 27 height 17
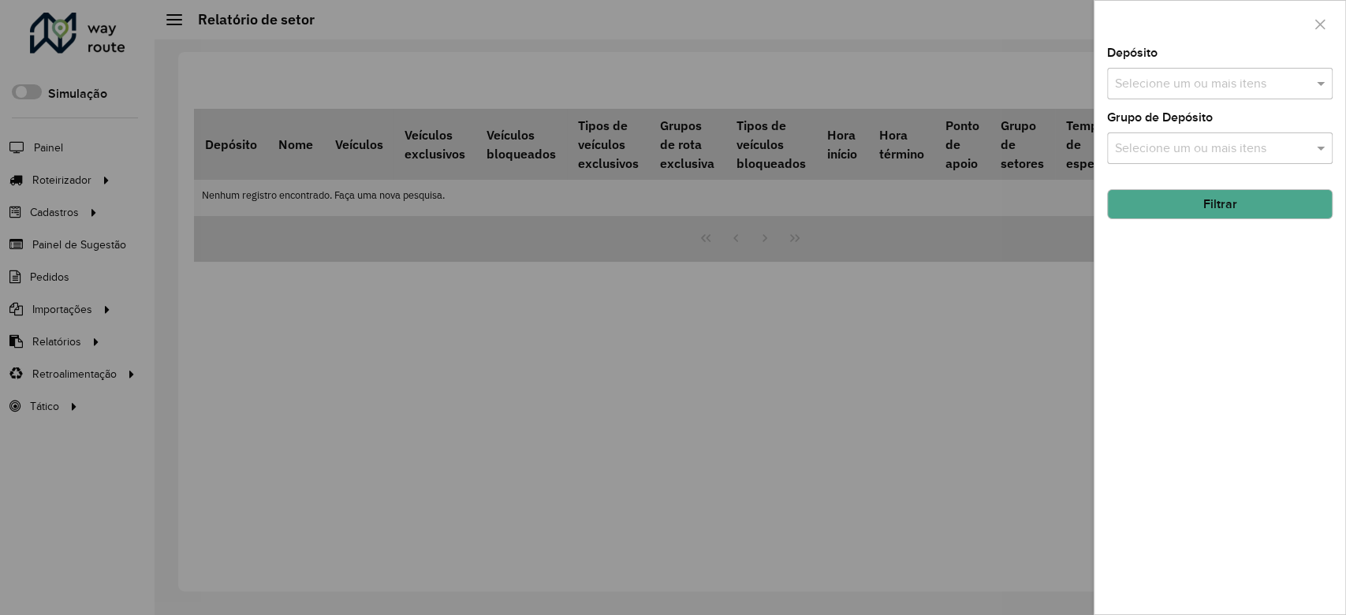
click at [1157, 86] on input "text" at bounding box center [1212, 84] width 202 height 19
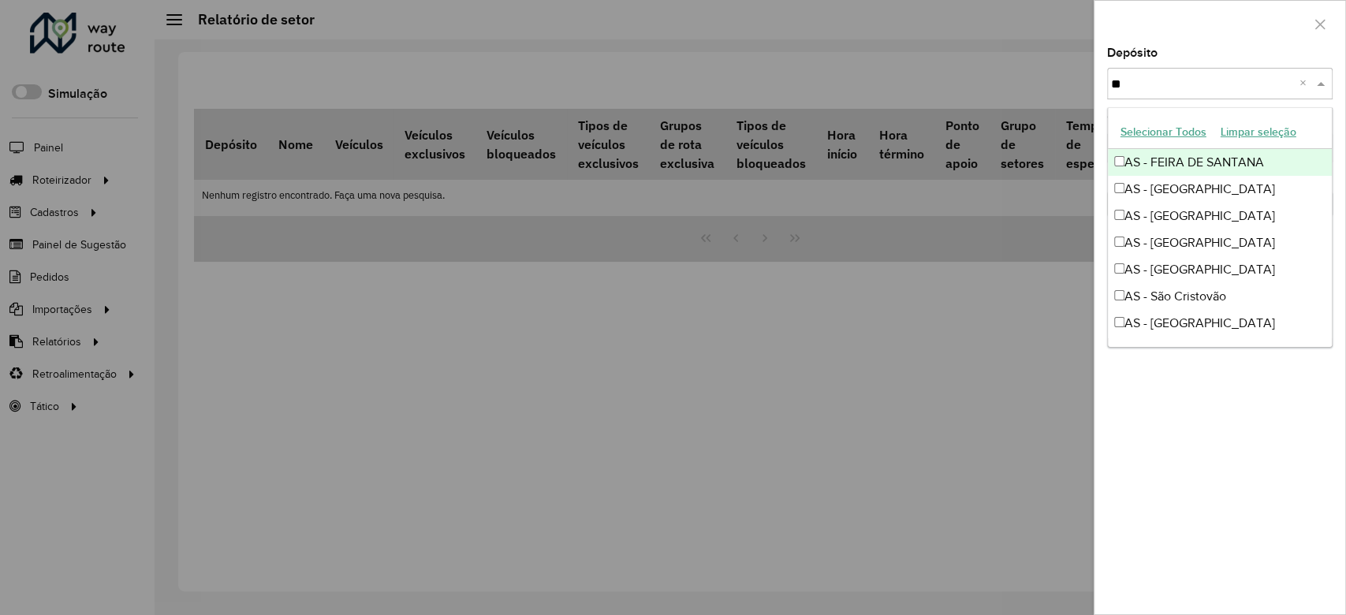
type input "***"
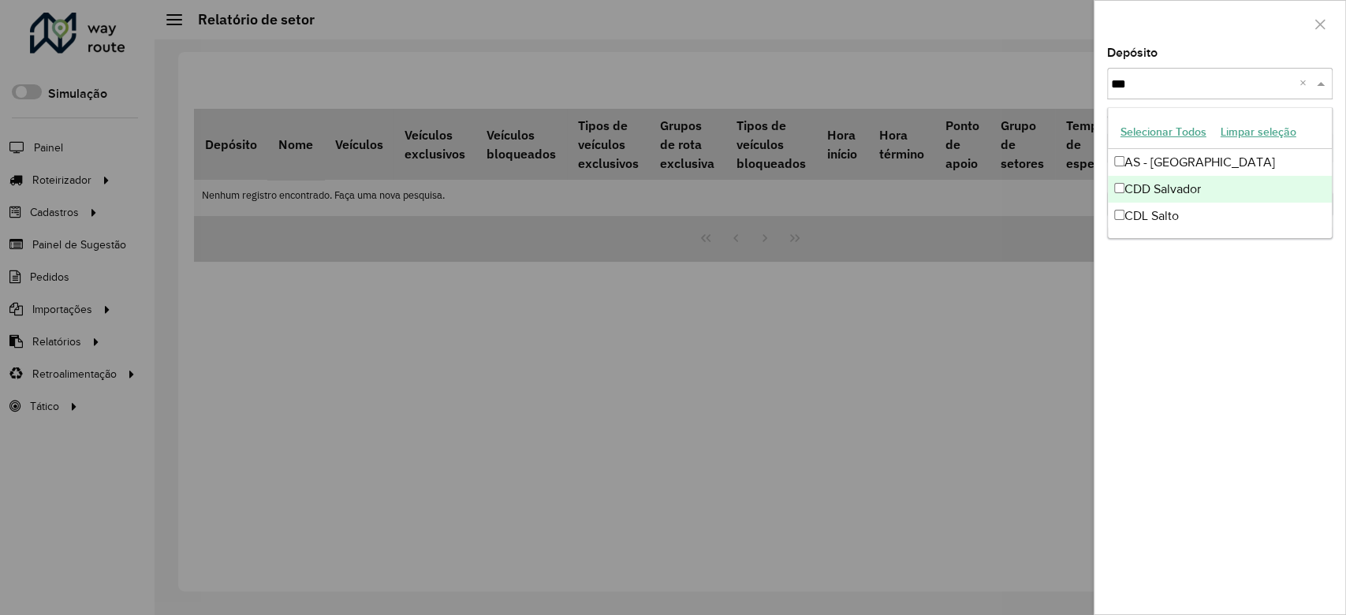
click at [1189, 188] on div "CDD Salvador" at bounding box center [1220, 189] width 224 height 27
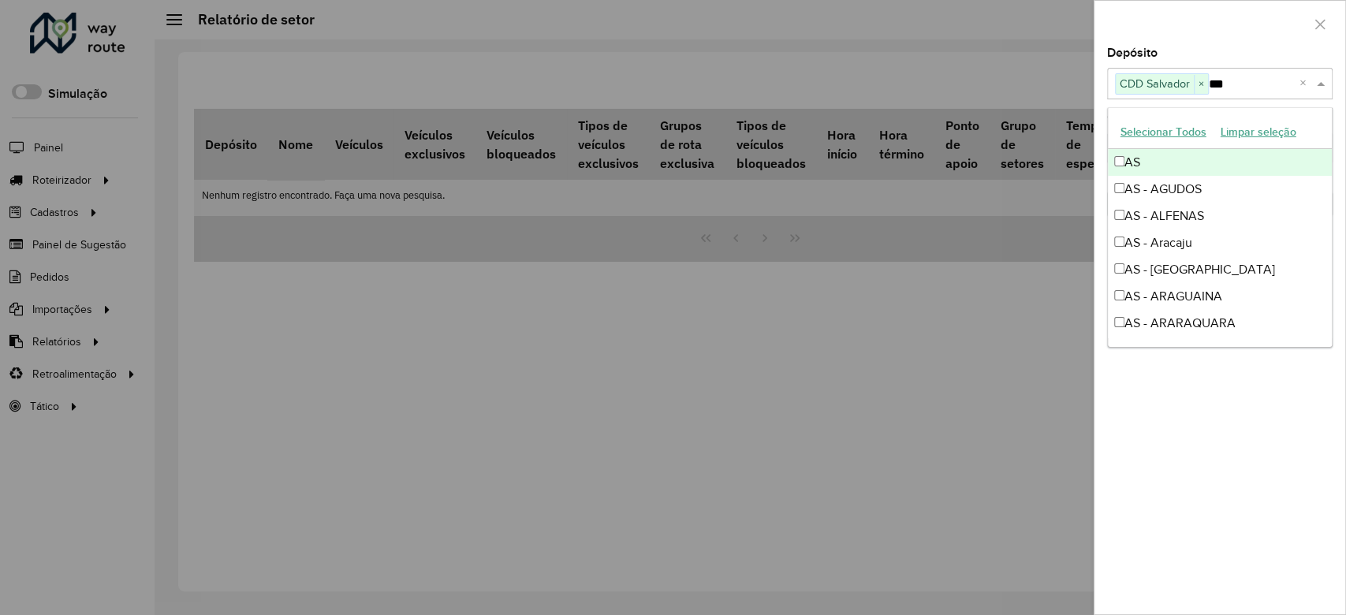
click at [1206, 24] on div at bounding box center [1220, 24] width 251 height 47
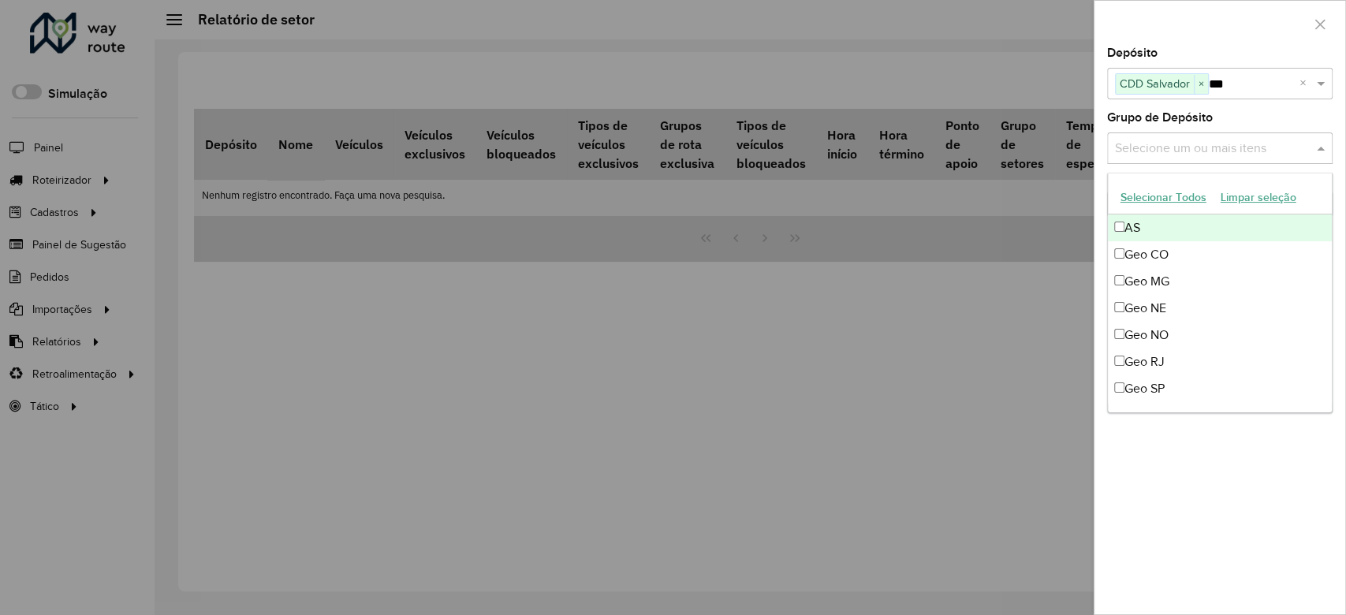
click at [1213, 155] on input "text" at bounding box center [1212, 149] width 202 height 19
click at [1211, 115] on label "Grupo de Depósito" at bounding box center [1160, 117] width 106 height 19
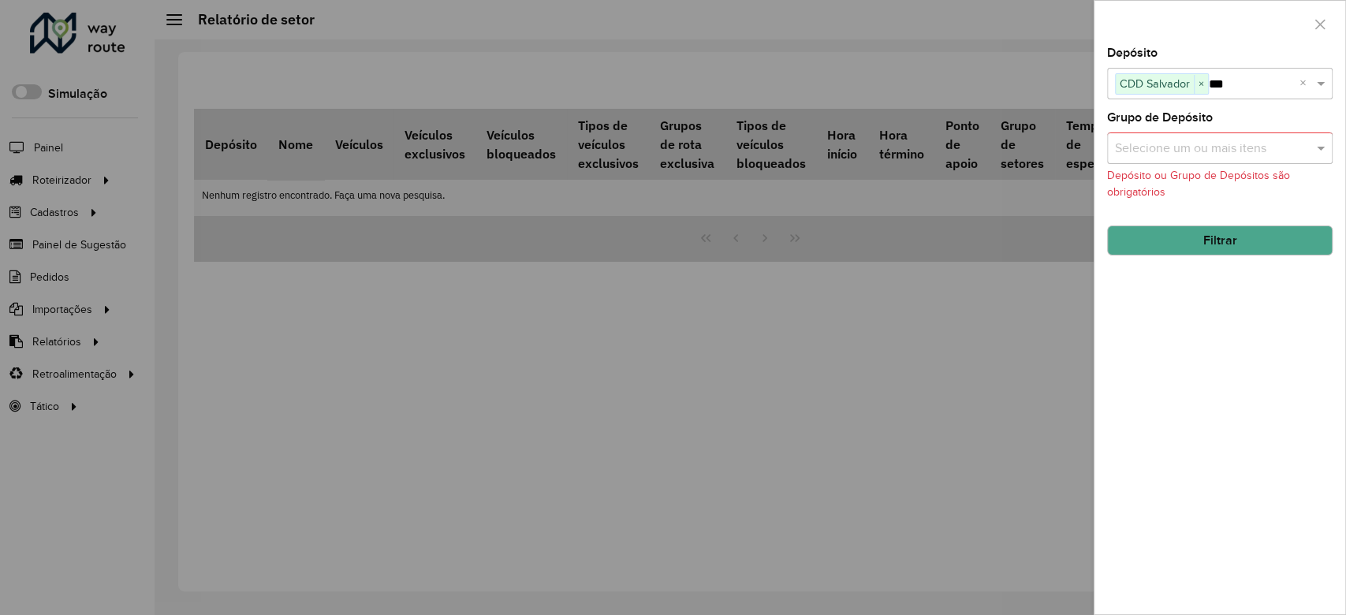
click at [1213, 249] on button "Filtrar" at bounding box center [1220, 241] width 226 height 30
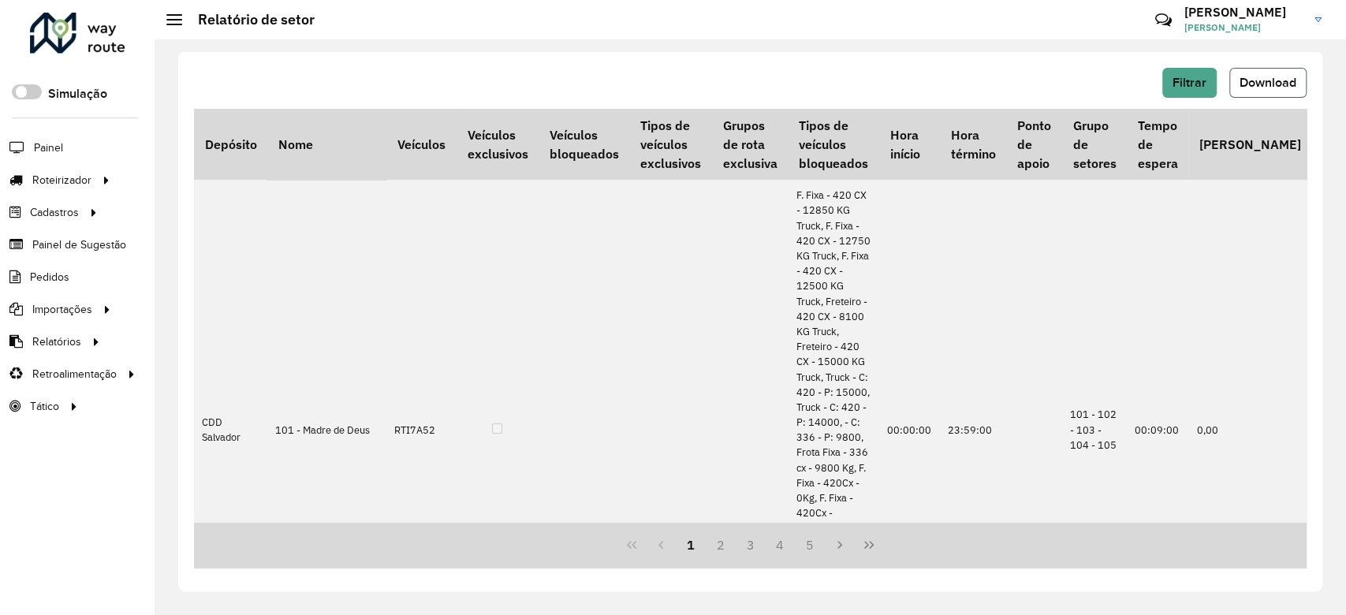
click at [1282, 76] on span "Download" at bounding box center [1268, 82] width 57 height 13
